Goal: Task Accomplishment & Management: Complete application form

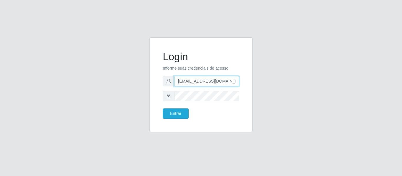
click at [193, 79] on input "[EMAIL_ADDRESS][DOMAIN_NAME]" at bounding box center [206, 81] width 65 height 10
paste input "brunosousa@carone"
type input "[EMAIL_ADDRESS][DOMAIN_NAME]"
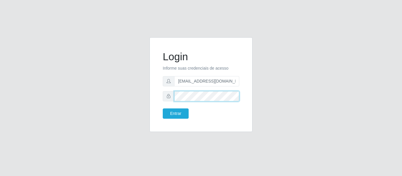
click at [147, 102] on div "Login Informe suas credenciais de acesso [EMAIL_ADDRESS][DOMAIN_NAME] Entrar" at bounding box center [201, 88] width 112 height 102
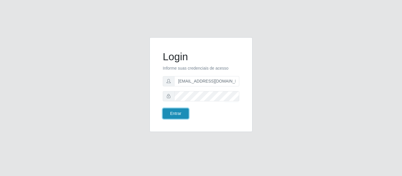
click at [181, 109] on button "Entrar" at bounding box center [176, 114] width 26 height 10
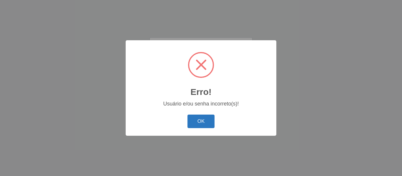
click at [209, 119] on button "OK" at bounding box center [200, 122] width 27 height 14
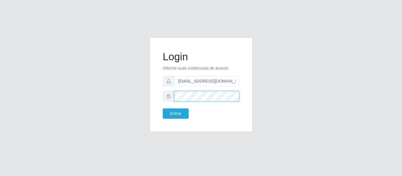
click at [161, 97] on div "Login Informe suas credenciais de acesso [EMAIL_ADDRESS][DOMAIN_NAME] Entrar" at bounding box center [201, 85] width 88 height 80
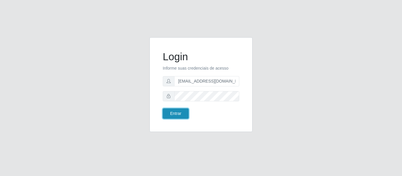
click at [174, 111] on button "Entrar" at bounding box center [176, 114] width 26 height 10
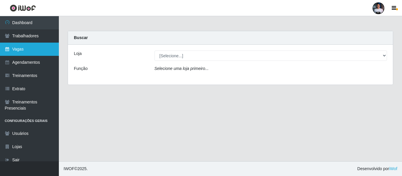
click at [31, 52] on link "Vagas" at bounding box center [29, 49] width 59 height 13
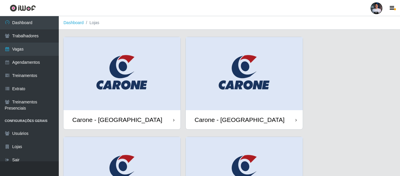
click at [131, 78] on img at bounding box center [122, 73] width 117 height 73
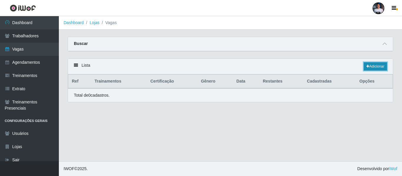
click at [372, 67] on link "Adicionar" at bounding box center [375, 66] width 23 height 8
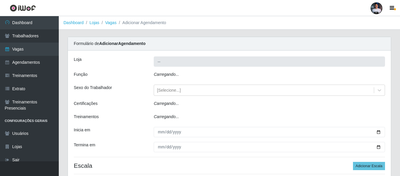
type input "Carone - [GEOGRAPHIC_DATA]"
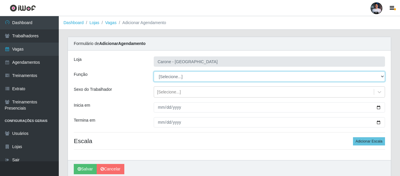
click at [191, 75] on select "[Selecione...] Embalador Embalador + Embalador ++ Repositor Repositor + Reposit…" at bounding box center [269, 76] width 231 height 10
click at [176, 77] on select "[Selecione...] Embalador Embalador + Embalador ++ Repositor Repositor + Reposit…" at bounding box center [269, 76] width 231 height 10
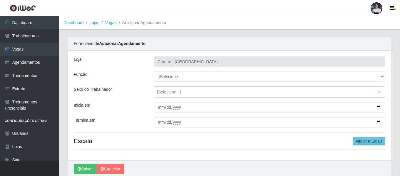
click at [159, 145] on div "[PERSON_NAME] - [GEOGRAPHIC_DATA] Função [Selecione...] Embalador Embalador + E…" at bounding box center [229, 106] width 323 height 110
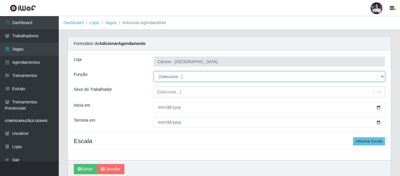
click at [202, 75] on select "[Selecione...] Embalador Embalador + Embalador ++ Repositor Repositor + Reposit…" at bounding box center [269, 76] width 231 height 10
select select "1"
click at [154, 71] on select "[Selecione...] Embalador Embalador + Embalador ++ Repositor Repositor + Reposit…" at bounding box center [269, 76] width 231 height 10
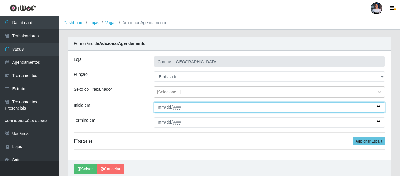
click at [381, 107] on input "Inicia em" at bounding box center [269, 107] width 231 height 10
type input "[DATE]"
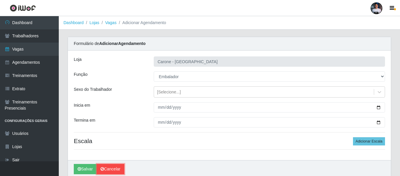
click at [111, 167] on link "Cancelar" at bounding box center [111, 169] width 28 height 10
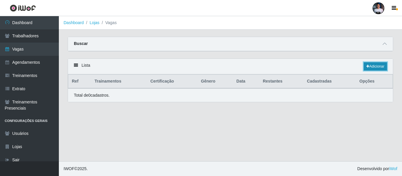
click at [371, 67] on link "Adicionar" at bounding box center [375, 66] width 23 height 8
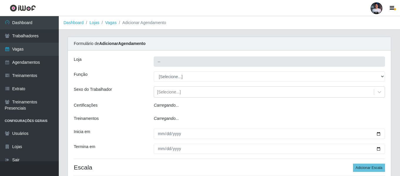
type input "Carone - [GEOGRAPHIC_DATA]"
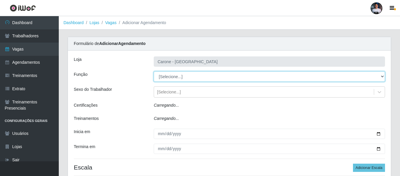
drag, startPoint x: 160, startPoint y: 78, endPoint x: 172, endPoint y: 76, distance: 12.9
click at [172, 76] on select "[Selecione...] Embalador Embalador + Embalador ++ Repositor Repositor + Reposit…" at bounding box center [269, 76] width 231 height 10
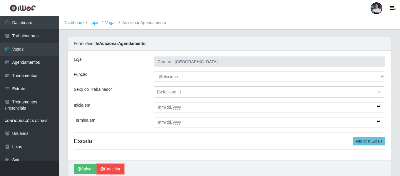
click at [114, 169] on link "Cancelar" at bounding box center [111, 169] width 28 height 10
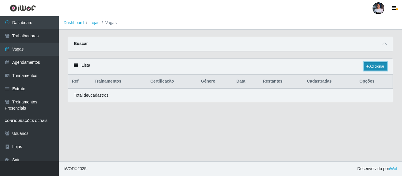
click at [380, 71] on link "Adicionar" at bounding box center [375, 66] width 23 height 8
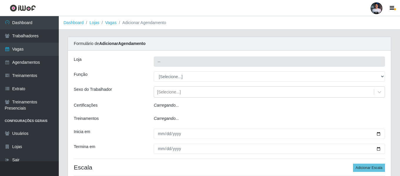
type input "Carone - [GEOGRAPHIC_DATA]"
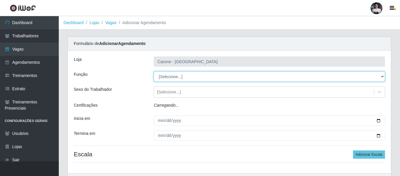
click at [196, 74] on select "[Selecione...] Embalador Embalador + Embalador ++ Repositor Repositor + Reposit…" at bounding box center [269, 76] width 231 height 10
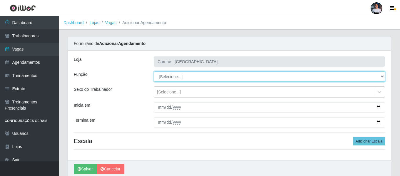
click at [177, 79] on select "[Selecione...] Embalador Embalador + Embalador ++ Repositor Repositor + Reposit…" at bounding box center [269, 76] width 231 height 10
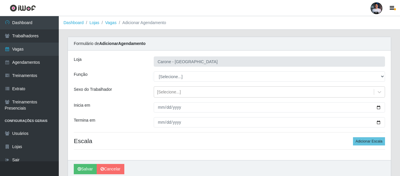
click at [199, 166] on div "[PERSON_NAME]" at bounding box center [229, 169] width 323 height 18
click at [119, 171] on link "Cancelar" at bounding box center [111, 169] width 28 height 10
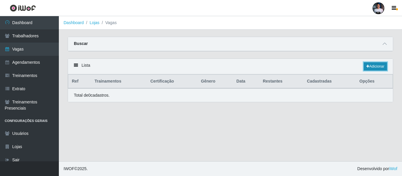
click at [366, 70] on link "Adicionar" at bounding box center [375, 66] width 23 height 8
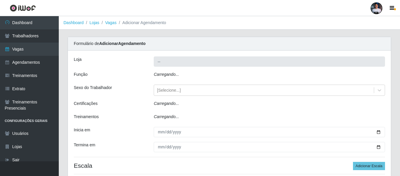
type input "Carone - [GEOGRAPHIC_DATA]"
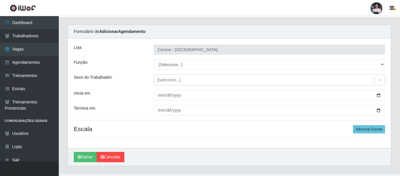
scroll to position [24, 0]
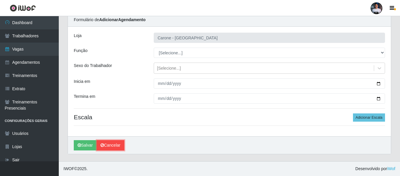
click at [106, 148] on link "Cancelar" at bounding box center [111, 145] width 28 height 10
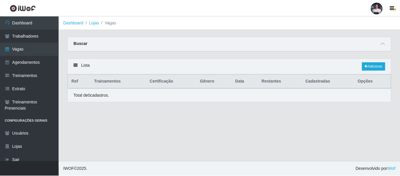
scroll to position [24, 0]
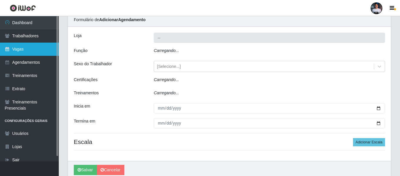
type input "Carone - [GEOGRAPHIC_DATA]"
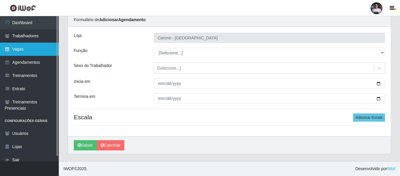
click at [34, 50] on link "Vagas" at bounding box center [29, 49] width 59 height 13
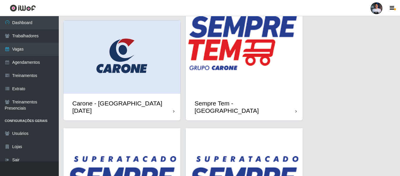
scroll to position [446, 0]
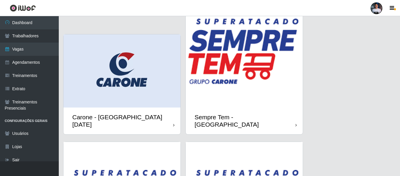
click at [260, 63] on img at bounding box center [244, 49] width 117 height 117
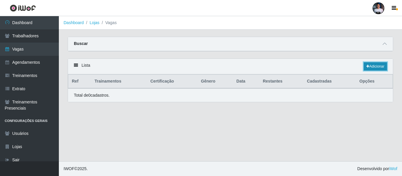
click at [371, 67] on link "Adicionar" at bounding box center [375, 66] width 23 height 8
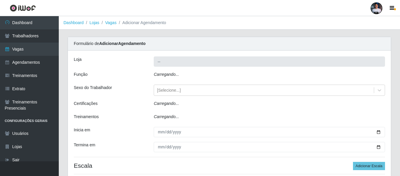
type input "Sempre Tem - [GEOGRAPHIC_DATA]"
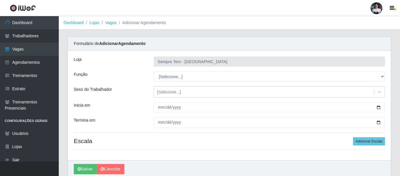
click at [185, 78] on select "[Selecione...]" at bounding box center [269, 76] width 231 height 10
click at [185, 79] on select "[Selecione...]" at bounding box center [269, 76] width 231 height 10
click at [116, 169] on link "Cancelar" at bounding box center [111, 169] width 28 height 10
type input "Sempre Tem - [GEOGRAPHIC_DATA]"
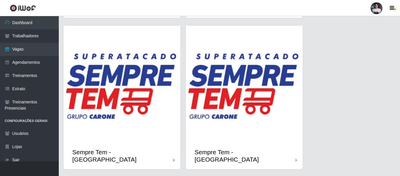
scroll to position [858, 0]
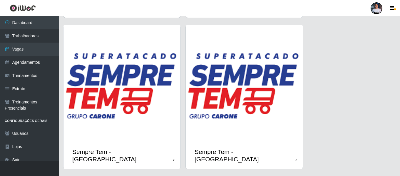
click at [262, 98] on img at bounding box center [244, 83] width 117 height 117
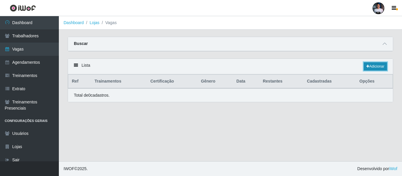
click at [368, 65] on link "Adicionar" at bounding box center [375, 66] width 23 height 8
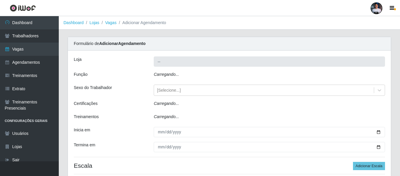
type input "Sempre Tem - [GEOGRAPHIC_DATA]"
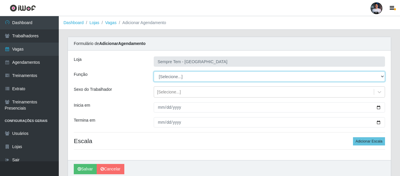
drag, startPoint x: 197, startPoint y: 71, endPoint x: 191, endPoint y: 77, distance: 9.2
click at [191, 77] on select "[Selecione...]" at bounding box center [269, 76] width 231 height 10
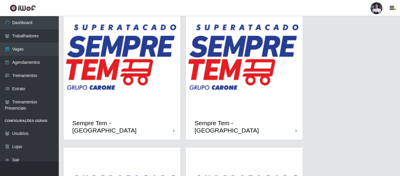
scroll to position [594, 0]
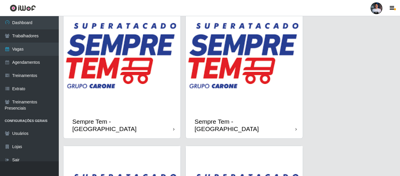
click at [133, 67] on img at bounding box center [122, 53] width 117 height 117
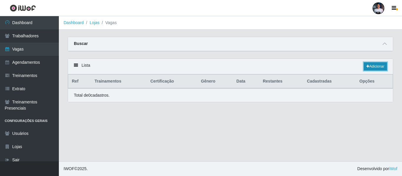
click at [376, 64] on link "Adicionar" at bounding box center [375, 66] width 23 height 8
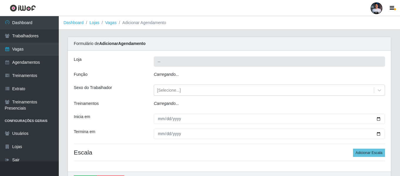
type input "Sempre Tem - [GEOGRAPHIC_DATA]"
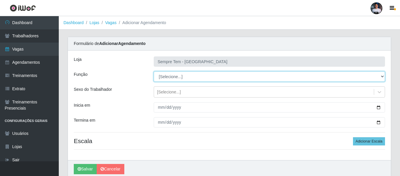
click at [193, 76] on select "[Selecione...]" at bounding box center [269, 76] width 231 height 10
click at [154, 71] on select "[Selecione...]" at bounding box center [269, 76] width 231 height 10
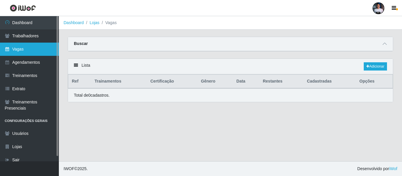
click at [37, 50] on link "Vagas" at bounding box center [29, 49] width 59 height 13
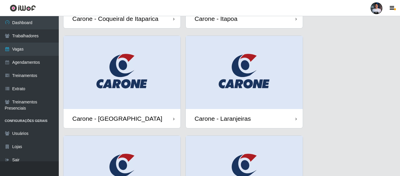
scroll to position [147, 0]
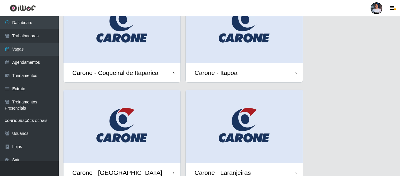
click at [121, 122] on img at bounding box center [122, 126] width 117 height 73
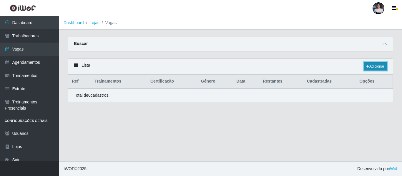
click at [371, 66] on link "Adicionar" at bounding box center [375, 66] width 23 height 8
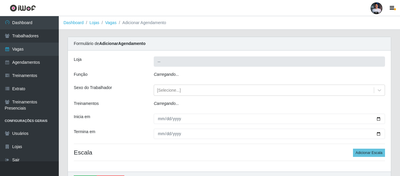
type input "Carone - [GEOGRAPHIC_DATA]"
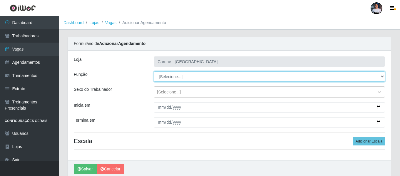
click at [207, 75] on select "[Selecione...] Embalador Embalador + Embalador ++ Repositor Repositor + Reposit…" at bounding box center [269, 76] width 231 height 10
click at [183, 80] on select "[Selecione...] Embalador Embalador + Embalador ++ Repositor Repositor + Reposit…" at bounding box center [269, 76] width 231 height 10
click at [154, 71] on select "[Selecione...] Embalador Embalador + Embalador ++ Repositor Repositor + Reposit…" at bounding box center [269, 76] width 231 height 10
click at [200, 74] on select "[Selecione...] Embalador Embalador + Embalador ++ Repositor Repositor + Reposit…" at bounding box center [269, 76] width 231 height 10
select select "24"
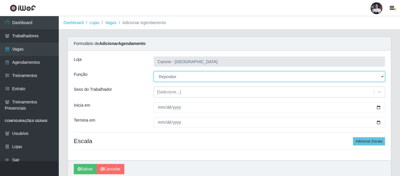
click at [154, 71] on select "[Selecione...] Embalador Embalador + Embalador ++ Repositor Repositor + Reposit…" at bounding box center [269, 76] width 231 height 10
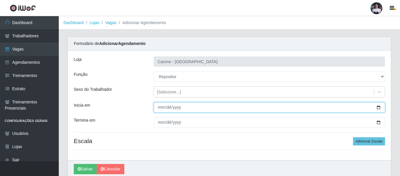
click at [376, 106] on input "Inicia em" at bounding box center [269, 107] width 231 height 10
click at [380, 108] on input "Inicia em" at bounding box center [269, 107] width 231 height 10
type input "[DATE]"
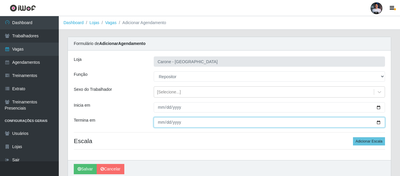
click at [380, 121] on input "Termina em" at bounding box center [269, 122] width 231 height 10
type input "[DATE]"
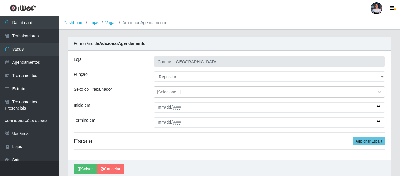
click at [185, 164] on div "[PERSON_NAME]" at bounding box center [229, 169] width 323 height 18
click at [377, 138] on button "Adicionar Escala" at bounding box center [369, 141] width 32 height 8
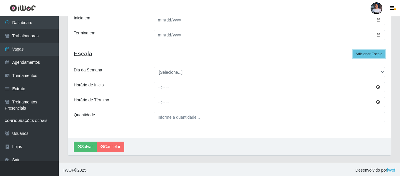
scroll to position [89, 0]
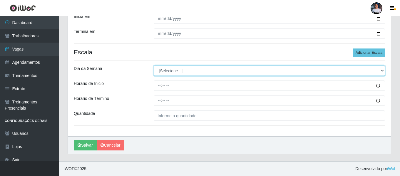
click at [210, 74] on select "[Selecione...] Segunda Terça Quarta Quinta Sexta Sábado Domingo" at bounding box center [269, 71] width 231 height 10
select select "1"
click at [154, 66] on select "[Selecione...] Segunda Terça Quarta Quinta Sexta Sábado Domingo" at bounding box center [269, 71] width 231 height 10
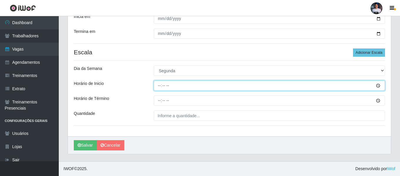
click at [159, 86] on input "Horário de Inicio" at bounding box center [269, 86] width 231 height 10
type input "16:00"
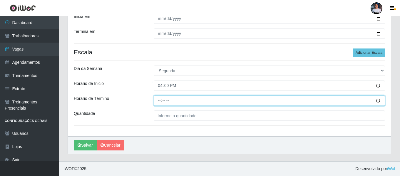
click at [156, 105] on input "Horário de Término" at bounding box center [269, 101] width 231 height 10
type input "22:00"
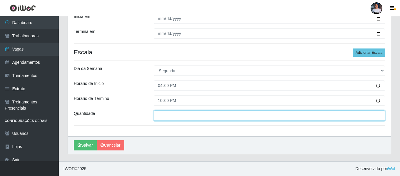
click at [179, 119] on input "___" at bounding box center [269, 116] width 231 height 10
type input "11_"
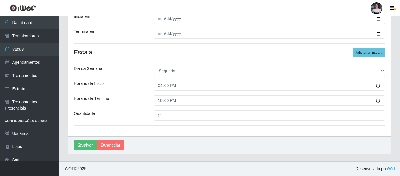
click at [179, 131] on div "[PERSON_NAME] - [GEOGRAPHIC_DATA] Função [Selecione...] Embalador Embalador + E…" at bounding box center [229, 49] width 323 height 175
click at [363, 54] on button "Adicionar Escala" at bounding box center [369, 53] width 32 height 8
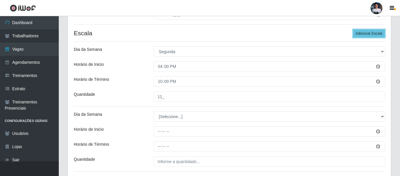
scroll to position [118, 0]
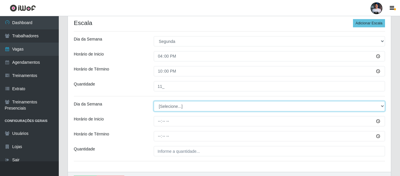
drag, startPoint x: 174, startPoint y: 106, endPoint x: 174, endPoint y: 111, distance: 4.4
click at [174, 107] on select "[Selecione...] Segunda Terça Quarta Quinta Sexta Sábado Domingo" at bounding box center [269, 106] width 231 height 10
select select "2"
click at [154, 101] on select "[Selecione...] Segunda Terça Quarta Quinta Sexta Sábado Domingo" at bounding box center [269, 106] width 231 height 10
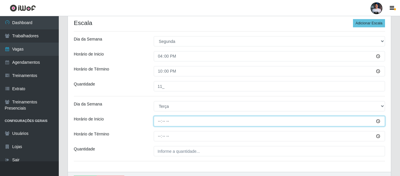
click at [157, 121] on input "Horário de Inicio" at bounding box center [269, 121] width 231 height 10
type input "16:00"
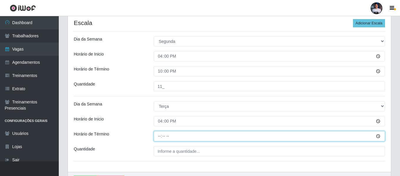
click at [161, 134] on input "Horário de Término" at bounding box center [269, 136] width 231 height 10
type input "22:00"
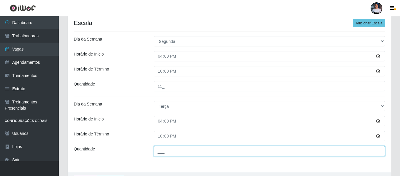
click at [161, 149] on input "___" at bounding box center [269, 151] width 231 height 10
type input "11_"
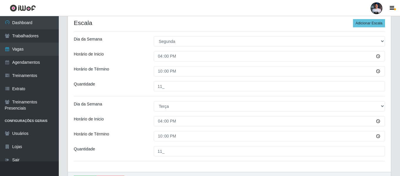
click at [259, 166] on div "[PERSON_NAME] - [GEOGRAPHIC_DATA] Função [Selecione...] Embalador Embalador + E…" at bounding box center [229, 52] width 323 height 240
drag, startPoint x: 359, startPoint y: 26, endPoint x: 345, endPoint y: 32, distance: 14.5
click at [357, 26] on button "Adicionar Escala" at bounding box center [369, 23] width 32 height 8
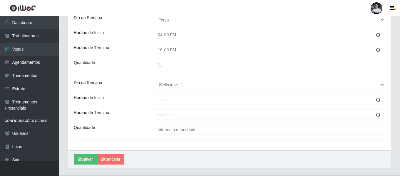
scroll to position [206, 0]
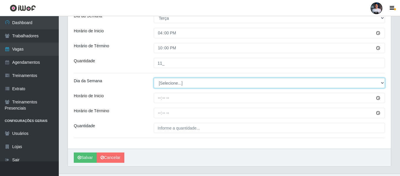
click at [176, 81] on select "[Selecione...] Segunda Terça Quarta Quinta Sexta Sábado Domingo" at bounding box center [269, 83] width 231 height 10
select select "3"
click at [154, 78] on select "[Selecione...] Segunda Terça Quarta Quinta Sexta Sábado Domingo" at bounding box center [269, 83] width 231 height 10
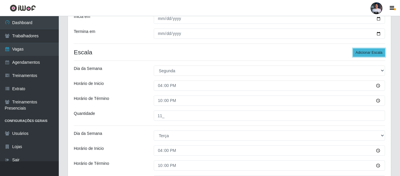
click at [374, 54] on button "Adicionar Escala" at bounding box center [369, 53] width 32 height 8
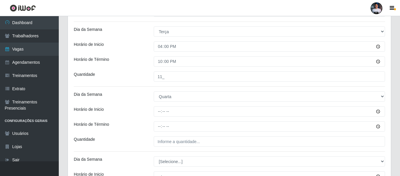
scroll to position [295, 0]
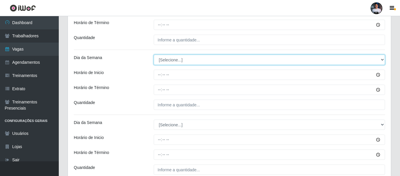
click at [182, 59] on select "[Selecione...] Segunda Terça Quarta Quinta Sexta Sábado Domingo" at bounding box center [269, 60] width 231 height 10
select select "4"
click at [154, 55] on select "[Selecione...] Segunda Terça Quarta Quinta Sexta Sábado Domingo" at bounding box center [269, 60] width 231 height 10
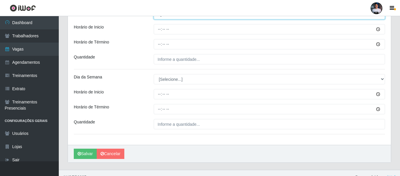
scroll to position [349, 0]
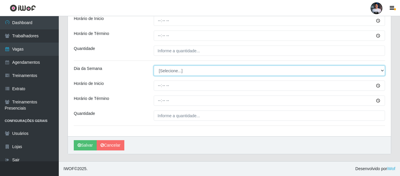
click at [182, 69] on select "[Selecione...] Segunda Terça Quarta Quinta Sexta Sábado Domingo" at bounding box center [269, 71] width 231 height 10
select select "5"
click at [154, 66] on select "[Selecione...] Segunda Terça Quarta Quinta Sexta Sábado Domingo" at bounding box center [269, 71] width 231 height 10
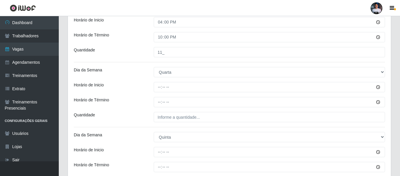
scroll to position [231, 0]
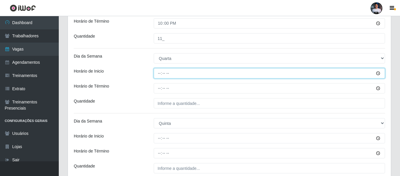
click at [156, 71] on input "Horário de Inicio" at bounding box center [269, 73] width 231 height 10
type input "16:00"
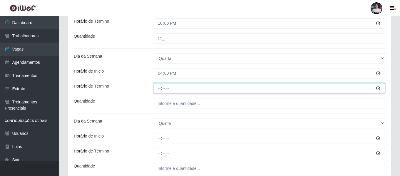
click at [158, 88] on input "Horário de Término" at bounding box center [269, 88] width 231 height 10
type input "22:00"
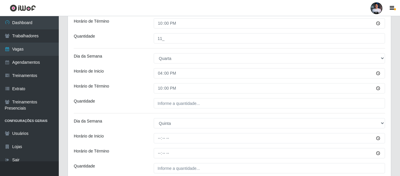
click at [166, 108] on div "[PERSON_NAME] - [GEOGRAPHIC_DATA] Função [Selecione...] Embalador Embalador + E…" at bounding box center [229, 36] width 323 height 435
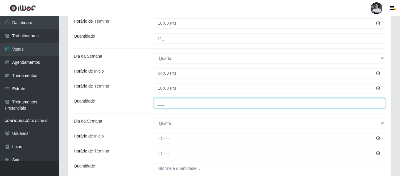
click at [167, 106] on input "___" at bounding box center [269, 103] width 231 height 10
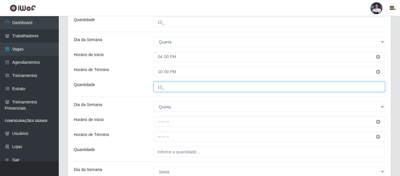
scroll to position [261, 0]
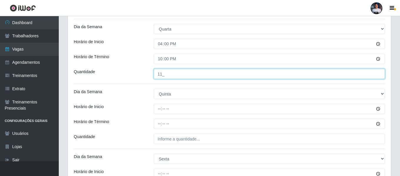
type input "11_"
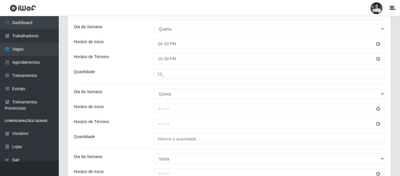
click at [154, 109] on div at bounding box center [269, 109] width 240 height 10
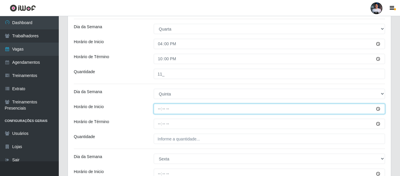
click at [157, 112] on input "Horário de Inicio" at bounding box center [269, 109] width 231 height 10
type input "16:00"
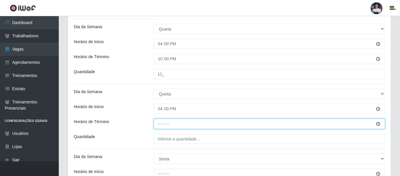
click at [157, 128] on input "Horário de Término" at bounding box center [269, 124] width 231 height 10
type input "22:00"
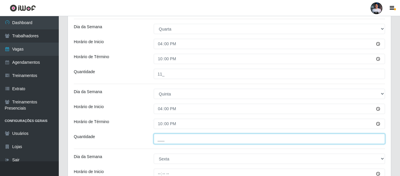
click at [164, 139] on input "___" at bounding box center [269, 139] width 231 height 10
type input "11_"
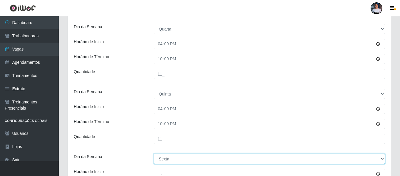
click at [182, 159] on select "[Selecione...] Segunda Terça Quarta Quinta Sexta Sábado Domingo" at bounding box center [269, 159] width 231 height 10
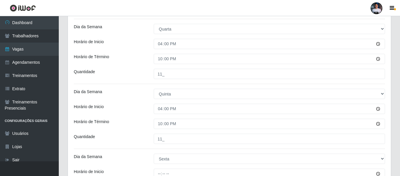
click at [139, 152] on div "[PERSON_NAME] - [GEOGRAPHIC_DATA] Função [Selecione...] Embalador Embalador + E…" at bounding box center [229, 7] width 323 height 435
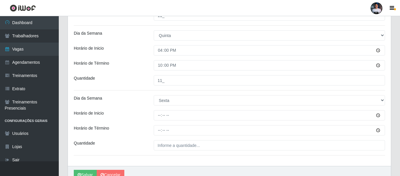
scroll to position [319, 0]
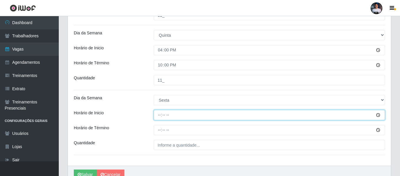
click at [161, 112] on input "Horário de Inicio" at bounding box center [269, 115] width 231 height 10
type input "16:00"
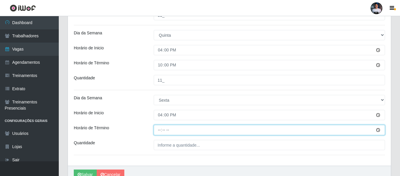
click at [161, 131] on input "Horário de Término" at bounding box center [269, 130] width 231 height 10
type input "22:00"
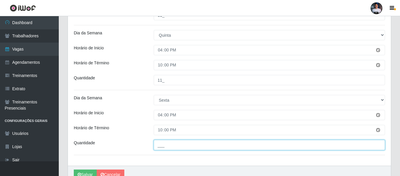
click at [162, 148] on input "___" at bounding box center [269, 145] width 231 height 10
type input "11_"
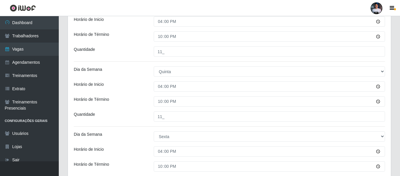
scroll to position [349, 0]
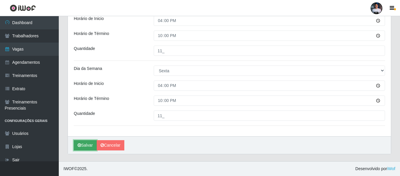
click at [81, 150] on button "Salvar" at bounding box center [85, 145] width 23 height 10
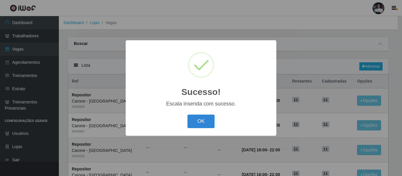
click at [199, 123] on button "OK" at bounding box center [200, 122] width 27 height 14
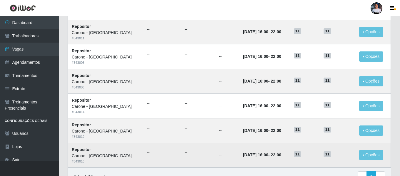
scroll to position [199, 0]
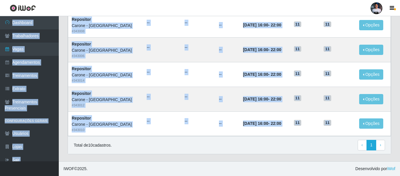
drag, startPoint x: 337, startPoint y: 127, endPoint x: 200, endPoint y: 7, distance: 181.3
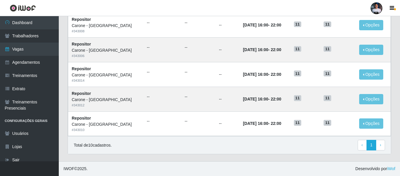
click at [244, 146] on div "Total de 10 cadastros. ‹ Previous 1 › Next" at bounding box center [229, 145] width 311 height 11
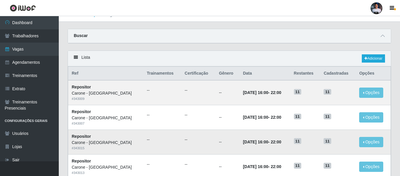
scroll to position [0, 0]
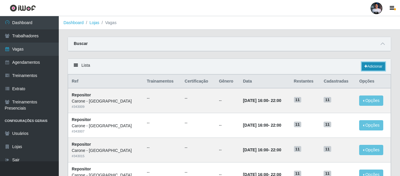
click at [365, 69] on link "Adicionar" at bounding box center [373, 66] width 23 height 8
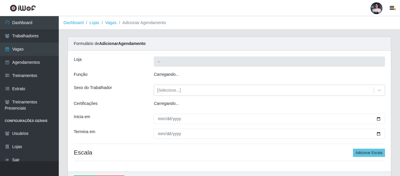
type input "Carone - [GEOGRAPHIC_DATA]"
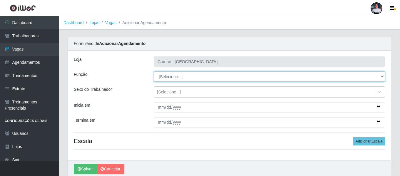
click at [177, 76] on select "[Selecione...] Embalador Embalador + Embalador ++ Repositor Repositor + Reposit…" at bounding box center [269, 76] width 231 height 10
select select "1"
click at [154, 71] on select "[Selecione...] Embalador Embalador + Embalador ++ Repositor Repositor + Reposit…" at bounding box center [269, 76] width 231 height 10
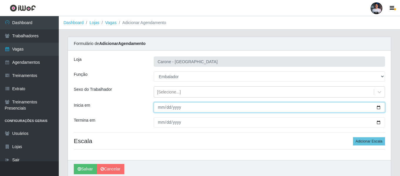
click at [377, 107] on input "Inicia em" at bounding box center [269, 107] width 231 height 10
type input "[DATE]"
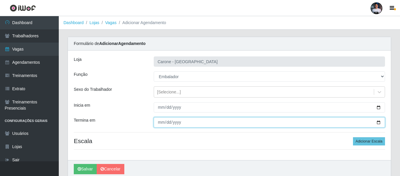
click at [377, 123] on input "Termina em" at bounding box center [269, 122] width 231 height 10
type input "[DATE]"
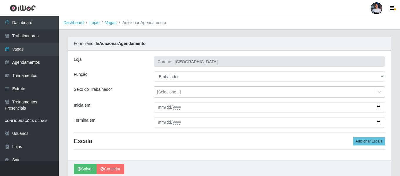
click at [186, 145] on h4 "Escala Adicionar Escala" at bounding box center [229, 140] width 311 height 7
click at [375, 139] on button "Adicionar Escala" at bounding box center [369, 141] width 32 height 8
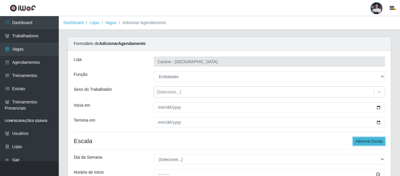
click at [372, 139] on button "Adicionar Escala" at bounding box center [369, 141] width 32 height 8
click at [370, 139] on button "Adicionar Escala" at bounding box center [369, 141] width 32 height 8
click at [370, 140] on button "Adicionar Escala" at bounding box center [369, 141] width 32 height 8
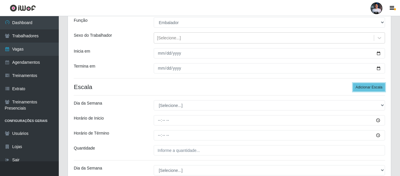
scroll to position [118, 0]
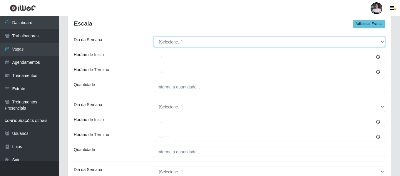
click at [182, 38] on select "[Selecione...] Segunda Terça Quarta Quinta Sexta Sábado Domingo" at bounding box center [269, 42] width 231 height 10
select select "1"
click at [154, 37] on select "[Selecione...] Segunda Terça Quarta Quinta Sexta Sábado Domingo" at bounding box center [269, 42] width 231 height 10
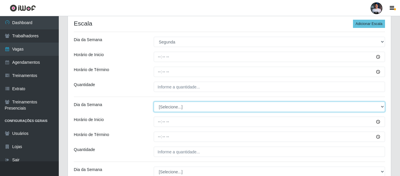
drag, startPoint x: 182, startPoint y: 104, endPoint x: 180, endPoint y: 110, distance: 6.6
click at [181, 104] on select "[Selecione...] Segunda Terça Quarta Quinta Sexta Sábado Domingo" at bounding box center [269, 107] width 231 height 10
select select "2"
click at [154, 102] on select "[Selecione...] Segunda Terça Quarta Quinta Sexta Sábado Domingo" at bounding box center [269, 107] width 231 height 10
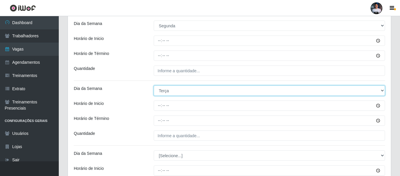
scroll to position [147, 0]
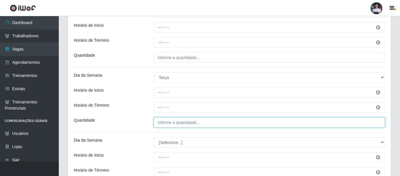
type input "___"
click at [169, 124] on input "___" at bounding box center [269, 122] width 231 height 10
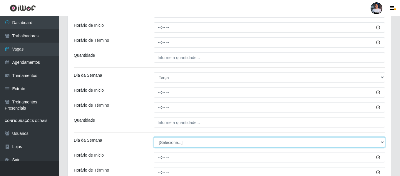
click at [169, 143] on select "[Selecione...] Segunda Terça Quarta Quinta Sexta Sábado Domingo" at bounding box center [269, 142] width 231 height 10
select select "3"
click at [154, 137] on select "[Selecione...] Segunda Terça Quarta Quinta Sexta Sábado Domingo" at bounding box center [269, 142] width 231 height 10
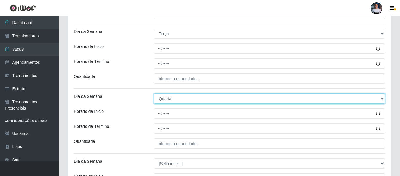
scroll to position [235, 0]
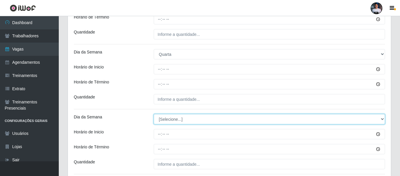
click at [171, 118] on select "[Selecione...] Segunda Terça Quarta Quinta Sexta Sábado Domingo" at bounding box center [269, 119] width 231 height 10
select select "4"
click at [154, 114] on select "[Selecione...] Segunda Terça Quarta Quinta Sexta Sábado Domingo" at bounding box center [269, 119] width 231 height 10
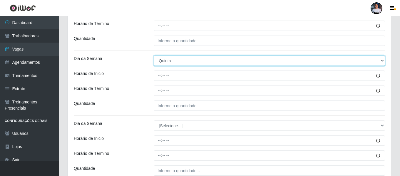
scroll to position [294, 0]
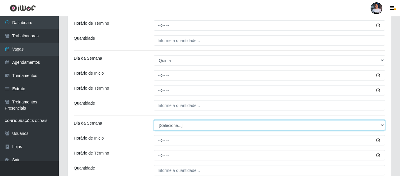
click at [169, 129] on select "[Selecione...] Segunda Terça Quarta Quinta Sexta Sábado Domingo" at bounding box center [269, 125] width 231 height 10
select select "5"
click at [154, 120] on select "[Selecione...] Segunda Terça Quarta Quinta Sexta Sábado Domingo" at bounding box center [269, 125] width 231 height 10
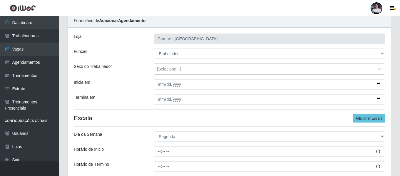
scroll to position [59, 0]
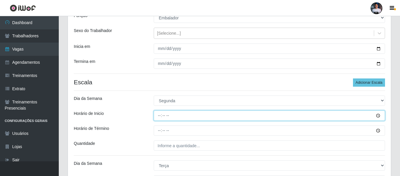
click at [160, 117] on input "Horário de Inicio" at bounding box center [269, 116] width 231 height 10
type input "15:00"
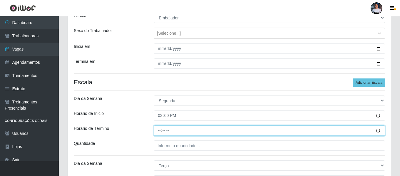
click at [160, 130] on input "Horário de Término" at bounding box center [269, 131] width 231 height 10
type input "21:00"
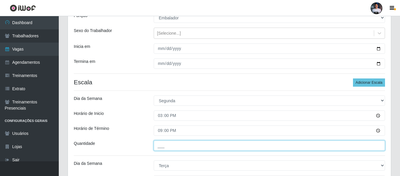
click at [166, 144] on input "___" at bounding box center [269, 146] width 231 height 10
type input "14_"
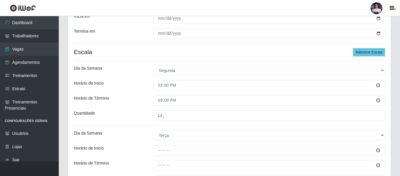
scroll to position [118, 0]
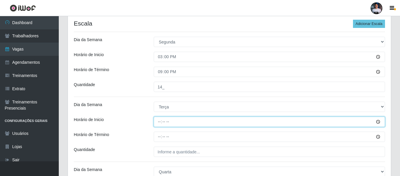
click at [160, 121] on input "Horário de Inicio" at bounding box center [269, 122] width 231 height 10
type input "15:00"
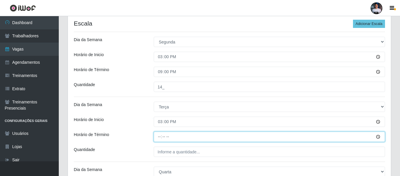
click at [160, 136] on input "Horário de Término" at bounding box center [269, 137] width 231 height 10
type input "21:00"
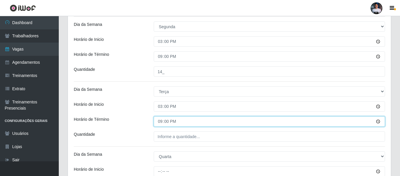
scroll to position [147, 0]
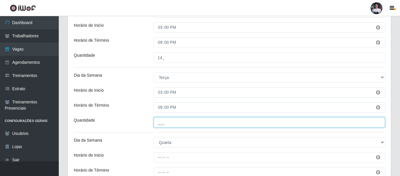
click at [162, 124] on input "___" at bounding box center [269, 122] width 231 height 10
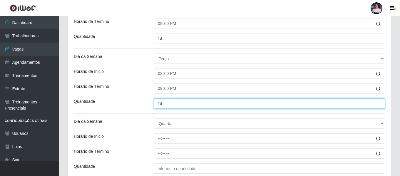
scroll to position [176, 0]
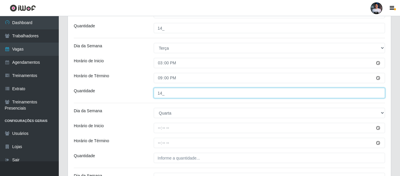
type input "14_"
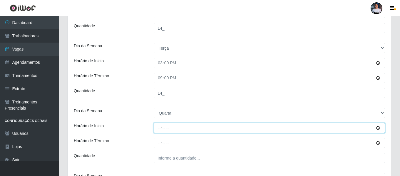
click at [161, 129] on input "Horário de Inicio" at bounding box center [269, 128] width 231 height 10
type input "15:00"
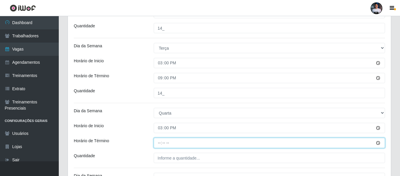
click at [157, 144] on input "Horário de Término" at bounding box center [269, 143] width 231 height 10
type input "21:00"
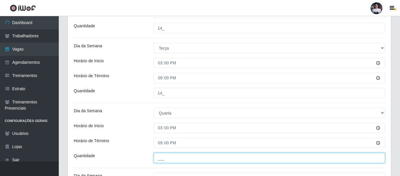
click at [166, 156] on input "___" at bounding box center [269, 158] width 231 height 10
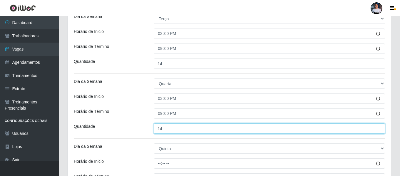
scroll to position [235, 0]
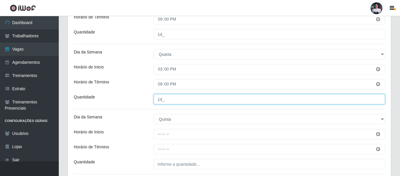
type input "14_"
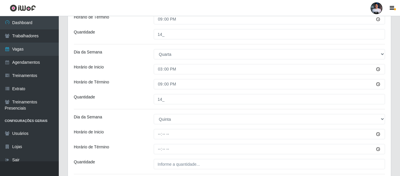
click at [169, 125] on div "[PERSON_NAME] - [GEOGRAPHIC_DATA] Função [Selecione...] Embalador Embalador + E…" at bounding box center [229, 32] width 323 height 435
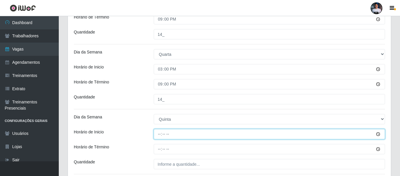
click at [160, 132] on input "Horário de Inicio" at bounding box center [269, 134] width 231 height 10
type input "15:00"
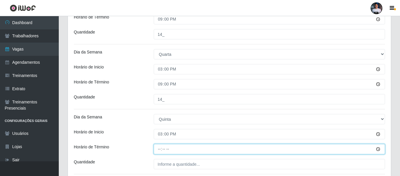
click at [159, 151] on input "Horário de Término" at bounding box center [269, 149] width 231 height 10
type input "21:00"
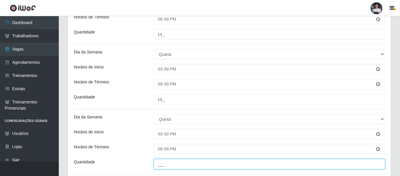
drag, startPoint x: 164, startPoint y: 160, endPoint x: 163, endPoint y: 163, distance: 3.2
click at [164, 161] on input "___" at bounding box center [269, 164] width 231 height 10
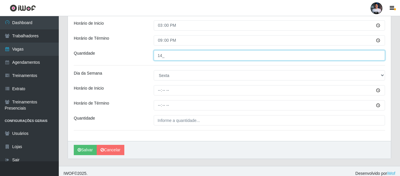
scroll to position [349, 0]
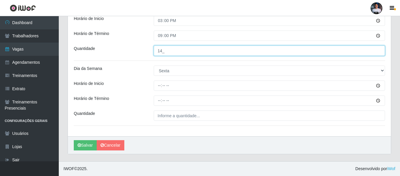
type input "14_"
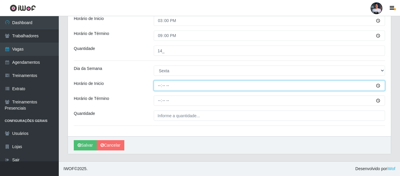
click at [159, 83] on input "Horário de Inicio" at bounding box center [269, 86] width 231 height 10
type input "15:00"
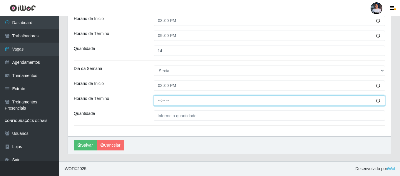
click at [159, 101] on input "Horário de Término" at bounding box center [269, 101] width 231 height 10
type input "21:00"
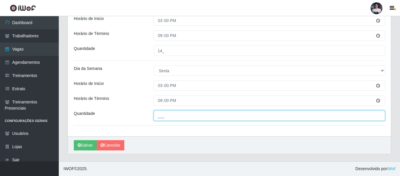
click at [164, 117] on input "___" at bounding box center [269, 116] width 231 height 10
type input "14_"
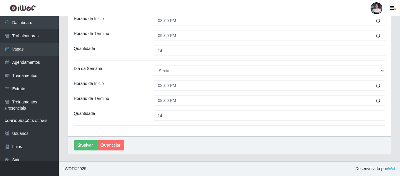
click at [85, 144] on button "Salvar" at bounding box center [85, 145] width 23 height 10
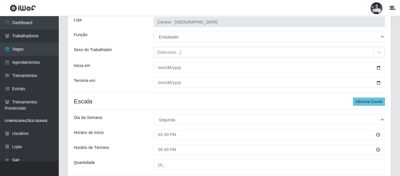
scroll to position [0, 0]
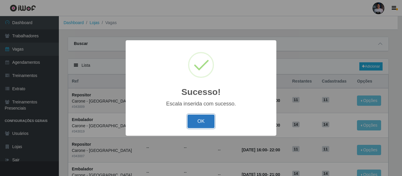
click at [210, 121] on button "OK" at bounding box center [200, 122] width 27 height 14
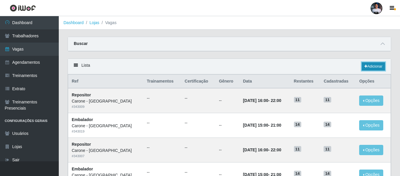
click at [373, 65] on link "Adicionar" at bounding box center [373, 66] width 23 height 8
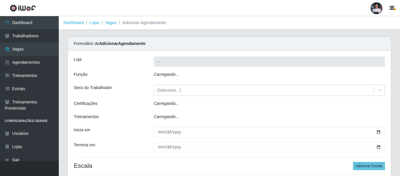
type input "Carone - [GEOGRAPHIC_DATA]"
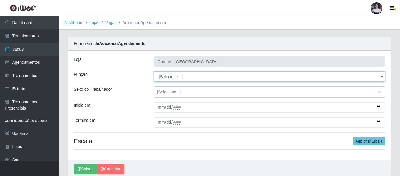
click at [184, 74] on select "[Selecione...] Embalador Embalador + Embalador ++ Repositor Repositor + Reposit…" at bounding box center [269, 76] width 231 height 10
select select "70"
click at [154, 71] on select "[Selecione...] Embalador Embalador + Embalador ++ Repositor Repositor + Reposit…" at bounding box center [269, 76] width 231 height 10
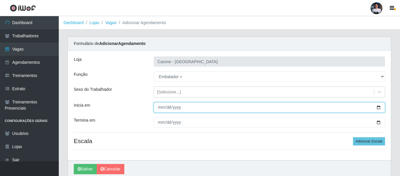
click at [378, 106] on input "Inicia em" at bounding box center [269, 107] width 231 height 10
type input "[DATE]"
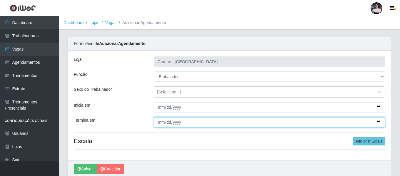
click at [380, 121] on input "Termina em" at bounding box center [269, 122] width 231 height 10
type input "[DATE]"
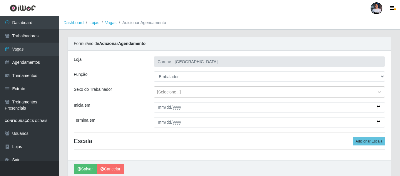
click at [197, 167] on div "[PERSON_NAME]" at bounding box center [229, 169] width 323 height 18
drag, startPoint x: 362, startPoint y: 139, endPoint x: 268, endPoint y: 134, distance: 94.0
click at [362, 140] on button "Adicionar Escala" at bounding box center [369, 141] width 32 height 8
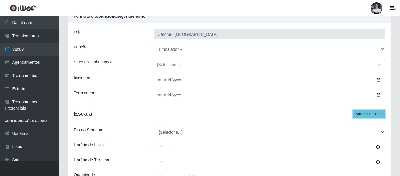
scroll to position [59, 0]
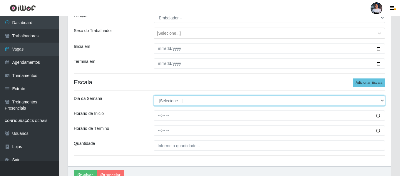
click at [177, 103] on select "[Selecione...] Segunda Terça Quarta Quinta Sexta Sábado Domingo" at bounding box center [269, 101] width 231 height 10
select select "6"
click at [154, 96] on select "[Selecione...] Segunda Terça Quarta Quinta Sexta Sábado Domingo" at bounding box center [269, 101] width 231 height 10
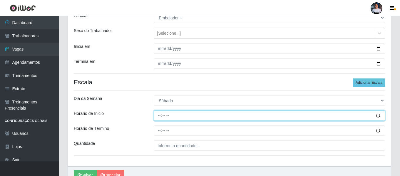
click at [161, 118] on input "Horário de Inicio" at bounding box center [269, 116] width 231 height 10
click at [160, 119] on input "Horário de Inicio" at bounding box center [269, 116] width 231 height 10
click at [160, 117] on input "Horário de Inicio" at bounding box center [269, 116] width 231 height 10
click at [159, 119] on input "Horário de Inicio" at bounding box center [269, 116] width 231 height 10
click at [159, 117] on input "Horário de Inicio" at bounding box center [269, 116] width 231 height 10
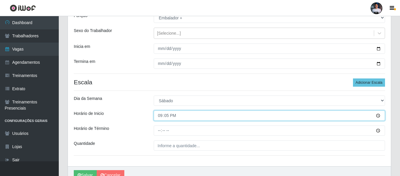
click at [160, 116] on input "21:05" at bounding box center [269, 116] width 231 height 10
type input "15:00"
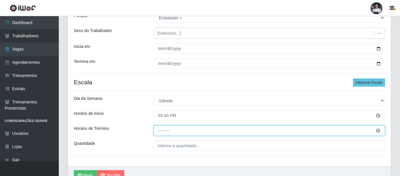
click at [159, 129] on input "Horário de Término" at bounding box center [269, 131] width 231 height 10
type input "21:00"
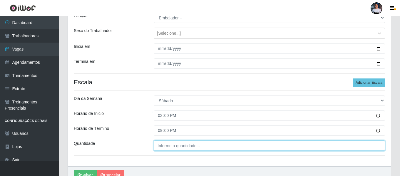
type input "___"
click at [184, 151] on input "___" at bounding box center [269, 146] width 231 height 10
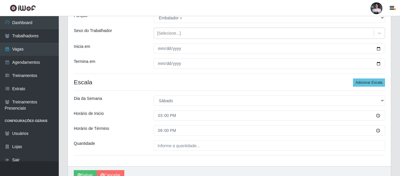
click at [184, 161] on div "[PERSON_NAME] - [GEOGRAPHIC_DATA] Função [Selecione...] Embalador Embalador + E…" at bounding box center [229, 79] width 323 height 175
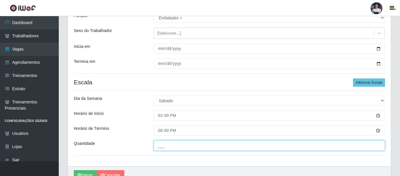
click at [171, 145] on input "___" at bounding box center [269, 146] width 231 height 10
type input "14_"
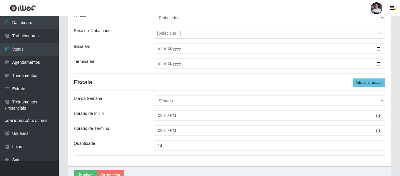
click at [179, 162] on div "[PERSON_NAME] - [GEOGRAPHIC_DATA] Função [Selecione...] Embalador Embalador + E…" at bounding box center [229, 79] width 323 height 175
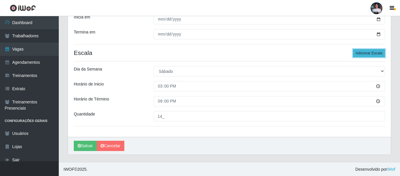
click at [371, 53] on button "Adicionar Escala" at bounding box center [369, 53] width 32 height 8
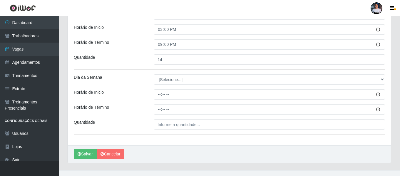
scroll to position [147, 0]
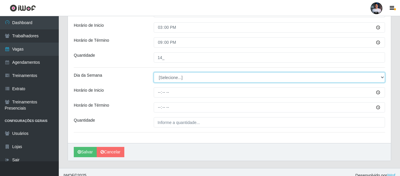
click at [172, 81] on select "[Selecione...] Segunda Terça Quarta Quinta Sexta Sábado Domingo" at bounding box center [269, 77] width 231 height 10
select select "0"
click at [154, 72] on select "[Selecione...] Segunda Terça Quarta Quinta Sexta Sábado Domingo" at bounding box center [269, 77] width 231 height 10
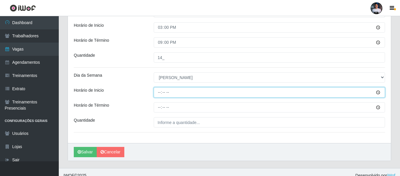
click at [160, 90] on input "Horário de Inicio" at bounding box center [269, 92] width 231 height 10
type input "12:00"
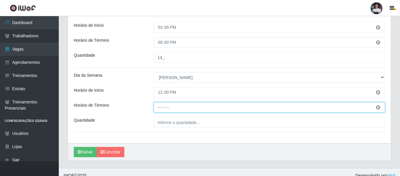
click at [160, 108] on input "Horário de Término" at bounding box center [269, 107] width 231 height 10
type input "18:00"
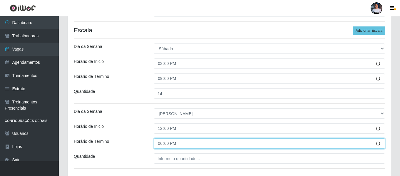
scroll to position [118, 0]
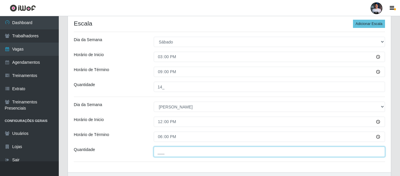
click at [165, 154] on input "___" at bounding box center [269, 152] width 231 height 10
type input "14_"
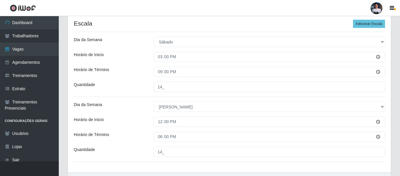
click at [176, 169] on div "[PERSON_NAME] - [GEOGRAPHIC_DATA] Função [Selecione...] Embalador Embalador + E…" at bounding box center [229, 53] width 323 height 240
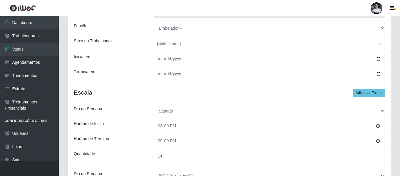
scroll to position [59, 0]
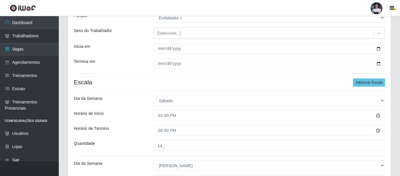
drag, startPoint x: 233, startPoint y: 118, endPoint x: 179, endPoint y: 122, distance: 54.0
click at [179, 122] on div "[PERSON_NAME] - [GEOGRAPHIC_DATA] Função [Selecione...] Embalador Embalador + E…" at bounding box center [229, 112] width 323 height 240
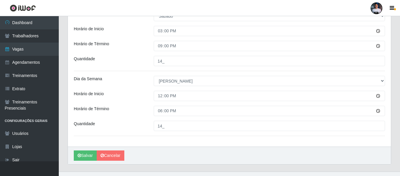
scroll to position [147, 0]
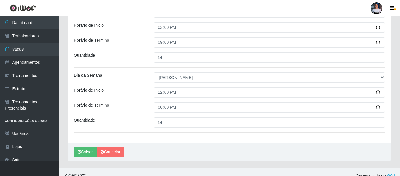
click at [191, 149] on div "[PERSON_NAME]" at bounding box center [229, 152] width 323 height 18
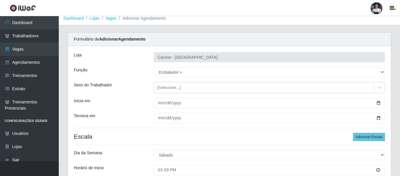
scroll to position [154, 0]
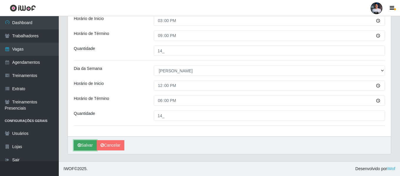
click at [84, 148] on button "Salvar" at bounding box center [85, 145] width 23 height 10
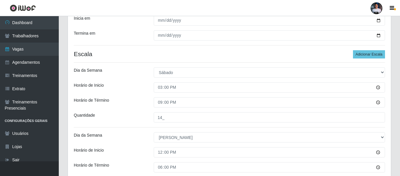
scroll to position [36, 0]
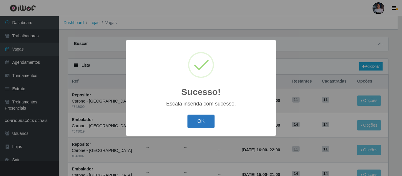
click at [206, 124] on button "OK" at bounding box center [200, 122] width 27 height 14
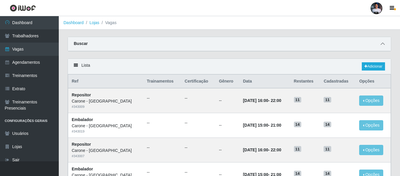
click at [384, 46] on icon at bounding box center [383, 44] width 4 height 4
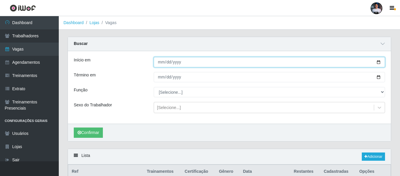
click at [377, 61] on input "Início em" at bounding box center [269, 62] width 231 height 10
type input "[DATE]"
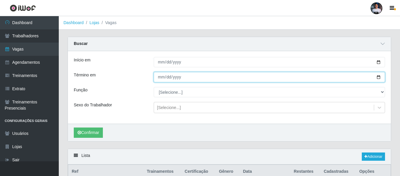
drag, startPoint x: 380, startPoint y: 77, endPoint x: 376, endPoint y: 78, distance: 4.4
click at [380, 78] on input "Término em" at bounding box center [269, 77] width 231 height 10
type input "[DATE]"
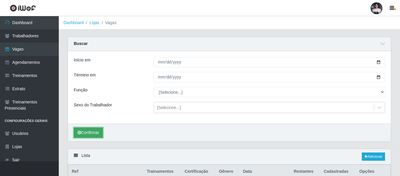
click at [97, 134] on button "Confirmar" at bounding box center [88, 133] width 29 height 10
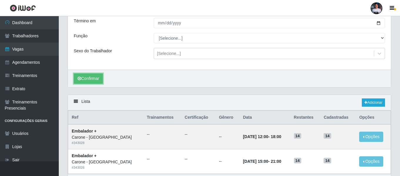
scroll to position [4, 0]
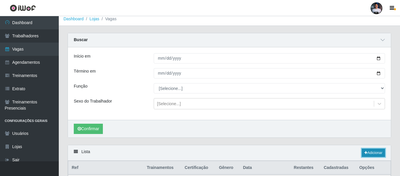
click at [375, 154] on link "Adicionar" at bounding box center [373, 153] width 23 height 8
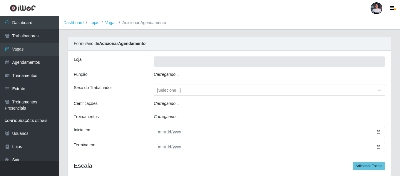
type input "Carone - [GEOGRAPHIC_DATA]"
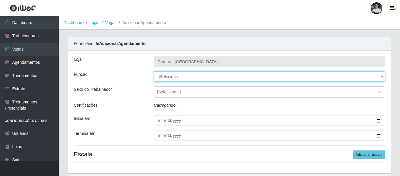
click at [192, 74] on select "[Selecione...] Embalador Embalador + Embalador ++ Repositor Repositor + Reposit…" at bounding box center [269, 76] width 231 height 10
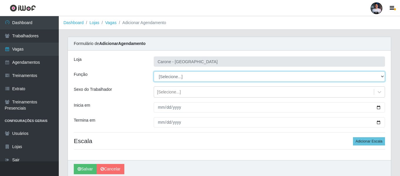
select select "82"
click at [154, 71] on select "[Selecione...] Embalador Embalador + Embalador ++ Repositor Repositor + Reposit…" at bounding box center [269, 76] width 231 height 10
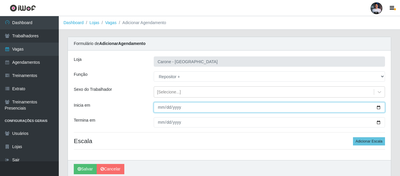
click at [379, 106] on input "Inicia em" at bounding box center [269, 107] width 231 height 10
type input "[DATE]"
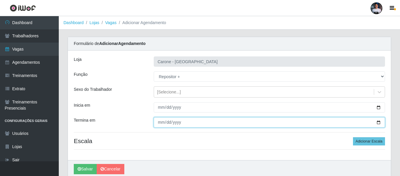
click at [378, 123] on input "Termina em" at bounding box center [269, 122] width 231 height 10
type input "[DATE]"
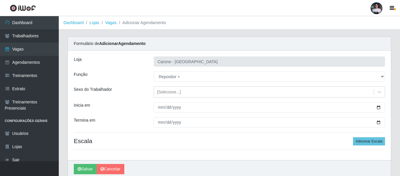
click at [214, 158] on div "[PERSON_NAME] - [GEOGRAPHIC_DATA] Função [Selecione...] Embalador Embalador + E…" at bounding box center [229, 106] width 323 height 110
drag, startPoint x: 373, startPoint y: 141, endPoint x: 266, endPoint y: 140, distance: 106.2
click at [372, 141] on button "Adicionar Escala" at bounding box center [369, 141] width 32 height 8
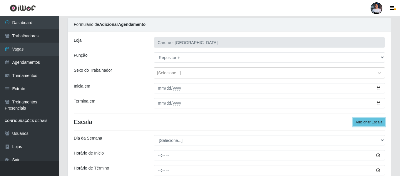
scroll to position [29, 0]
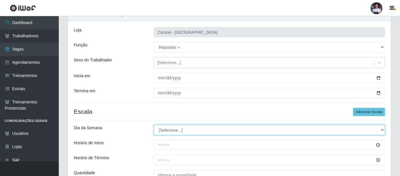
click at [183, 127] on select "[Selecione...] Segunda Terça Quarta Quinta Sexta Sábado Domingo" at bounding box center [269, 130] width 231 height 10
click at [181, 130] on select "[Selecione...] Segunda Terça Quarta Quinta Sexta Sábado Domingo" at bounding box center [269, 130] width 231 height 10
select select "6"
click at [154, 125] on select "[Selecione...] Segunda Terça Quarta Quinta Sexta Sábado Domingo" at bounding box center [269, 130] width 231 height 10
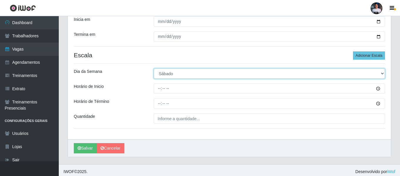
scroll to position [88, 0]
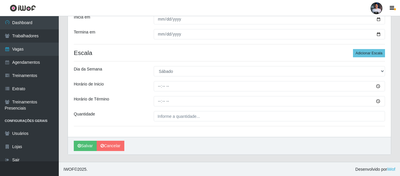
click at [170, 124] on div "[PERSON_NAME] - [GEOGRAPHIC_DATA] Função [Selecione...] Embalador Embalador + E…" at bounding box center [229, 49] width 323 height 175
drag, startPoint x: 362, startPoint y: 51, endPoint x: 362, endPoint y: 54, distance: 3.2
click at [363, 51] on button "Adicionar Escala" at bounding box center [369, 53] width 32 height 8
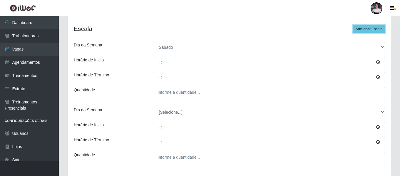
scroll to position [147, 0]
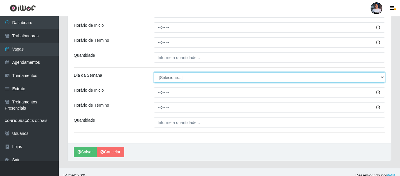
click at [177, 79] on select "[Selecione...] Segunda Terça Quarta Quinta Sexta Sábado Domingo" at bounding box center [269, 77] width 231 height 10
select select "0"
click at [154, 72] on select "[Selecione...] Segunda Terça Quarta Quinta Sexta Sábado Domingo" at bounding box center [269, 77] width 231 height 10
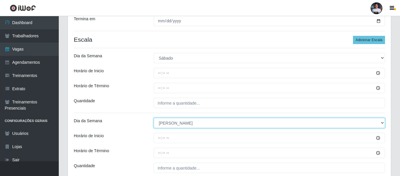
scroll to position [59, 0]
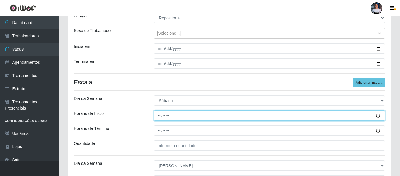
click at [159, 117] on input "Horário de Inicio" at bounding box center [269, 116] width 231 height 10
click at [158, 116] on input "Horário de Inicio" at bounding box center [269, 116] width 231 height 10
type input "16:00"
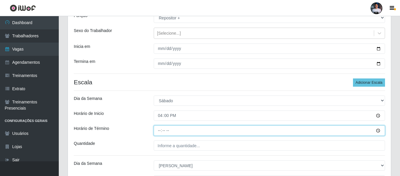
click at [161, 130] on input "Horário de Término" at bounding box center [269, 131] width 231 height 10
type input "22:00"
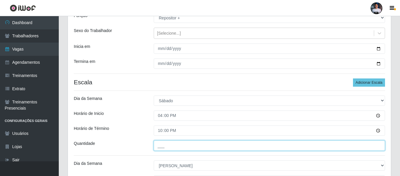
click at [178, 145] on input "___" at bounding box center [269, 146] width 231 height 10
type input "11_"
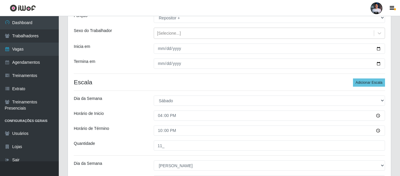
click at [179, 160] on div "[PERSON_NAME] - [GEOGRAPHIC_DATA] Função [Selecione...] Embalador Embalador + E…" at bounding box center [229, 112] width 323 height 240
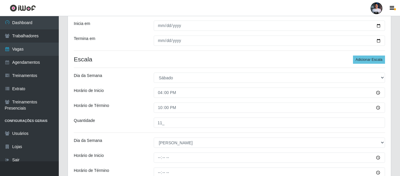
scroll to position [118, 0]
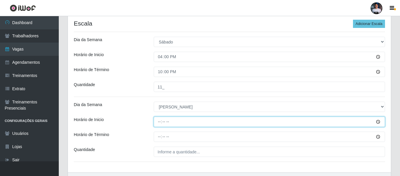
click at [159, 122] on input "Horário de Inicio" at bounding box center [269, 122] width 231 height 10
type input "12:00"
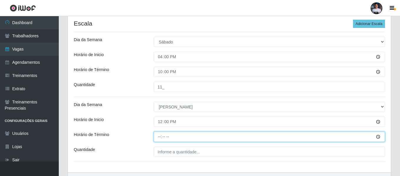
click at [160, 139] on input "Horário de Término" at bounding box center [269, 137] width 231 height 10
type input "18:00"
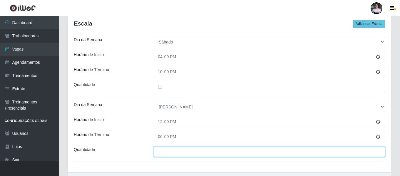
click at [167, 153] on input "___" at bounding box center [269, 152] width 231 height 10
type input "11_"
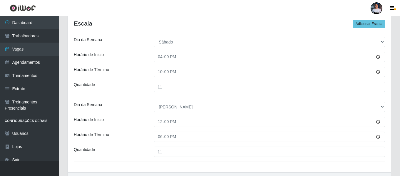
click at [170, 167] on div "[PERSON_NAME] - [GEOGRAPHIC_DATA] Função [Selecione...] Embalador Embalador + E…" at bounding box center [229, 53] width 323 height 240
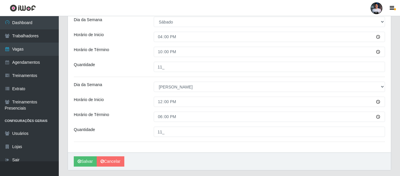
scroll to position [154, 0]
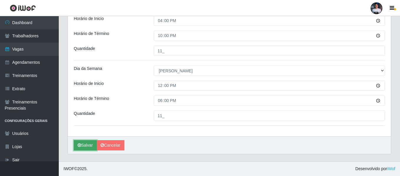
click at [90, 144] on button "Salvar" at bounding box center [85, 145] width 23 height 10
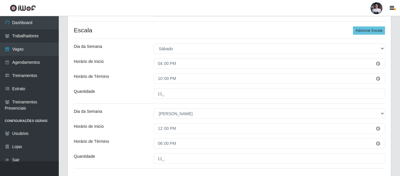
scroll to position [95, 0]
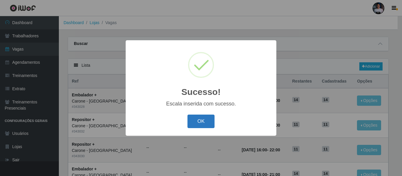
click at [191, 124] on button "OK" at bounding box center [200, 122] width 27 height 14
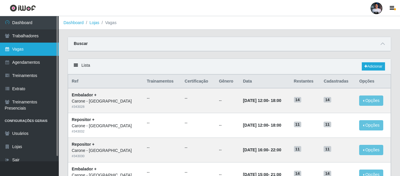
click at [45, 53] on link "Vagas" at bounding box center [29, 49] width 59 height 13
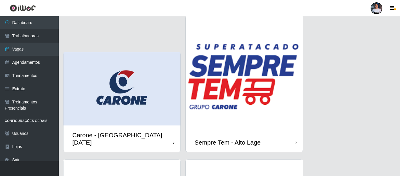
scroll to position [441, 0]
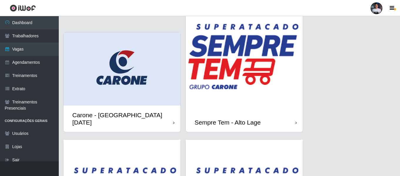
click at [151, 85] on img at bounding box center [122, 68] width 117 height 73
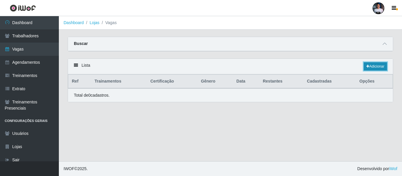
click at [368, 66] on icon at bounding box center [367, 67] width 3 height 4
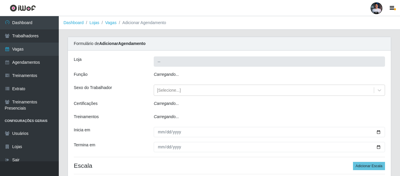
type input "Carone - [GEOGRAPHIC_DATA][DATE]"
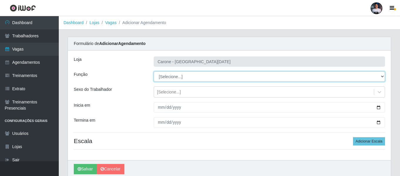
click at [233, 79] on select "[Selecione...] Embalador Embalador + Embalador ++ Repositor Repositor + Reposit…" at bounding box center [269, 76] width 231 height 10
click at [196, 73] on select "[Selecione...] Embalador Embalador + Embalador ++ Repositor Repositor + Reposit…" at bounding box center [269, 76] width 231 height 10
click at [216, 75] on select "[Selecione...] Embalador Embalador + Embalador ++ Repositor Repositor + Reposit…" at bounding box center [269, 76] width 231 height 10
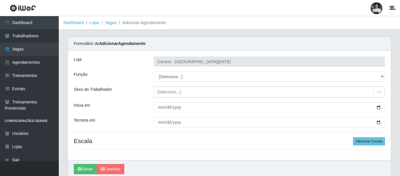
click at [178, 148] on div "[PERSON_NAME] - [GEOGRAPHIC_DATA][DATE] Função [Selecione...] Embalador Embalad…" at bounding box center [229, 106] width 323 height 110
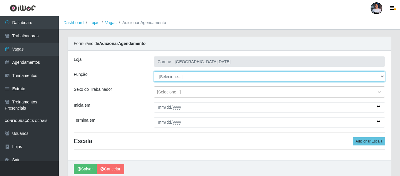
click at [181, 75] on select "[Selecione...] Embalador Embalador + Embalador ++ Repositor Repositor + Reposit…" at bounding box center [269, 76] width 231 height 10
select select "1"
click at [154, 71] on select "[Selecione...] Embalador Embalador + Embalador ++ Repositor Repositor + Reposit…" at bounding box center [269, 76] width 231 height 10
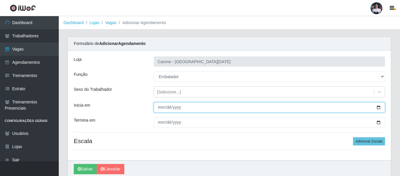
click at [380, 108] on input "Inicia em" at bounding box center [269, 107] width 231 height 10
type input "[DATE]"
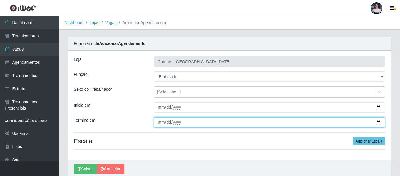
click at [380, 121] on input "Termina em" at bounding box center [269, 122] width 231 height 10
type input "[DATE]"
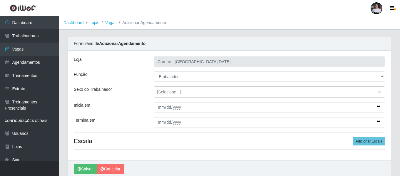
click at [215, 152] on div "[PERSON_NAME] - [GEOGRAPHIC_DATA][DATE] Função [Selecione...] Embalador Embalad…" at bounding box center [229, 106] width 323 height 110
click at [363, 139] on button "Adicionar Escala" at bounding box center [369, 141] width 32 height 8
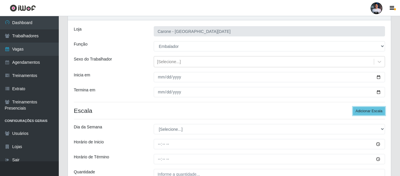
scroll to position [59, 0]
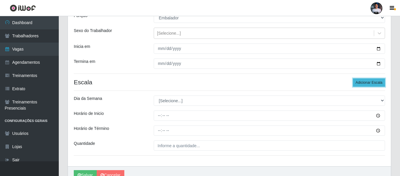
click at [364, 81] on button "Adicionar Escala" at bounding box center [369, 83] width 32 height 8
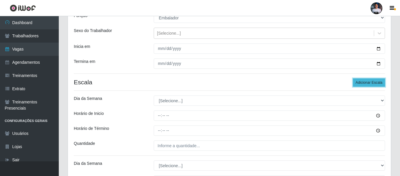
click at [364, 81] on button "Adicionar Escala" at bounding box center [369, 83] width 32 height 8
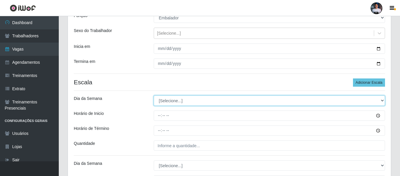
click at [188, 104] on select "[Selecione...] Segunda Terça Quarta Quinta Sexta Sábado Domingo" at bounding box center [269, 101] width 231 height 10
select select "1"
click at [154, 96] on select "[Selecione...] Segunda Terça Quarta Quinta Sexta Sábado Domingo" at bounding box center [269, 101] width 231 height 10
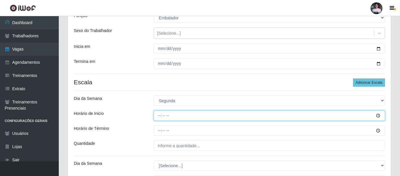
click at [160, 116] on input "Horário de Inicio" at bounding box center [269, 116] width 231 height 10
type input "15:00"
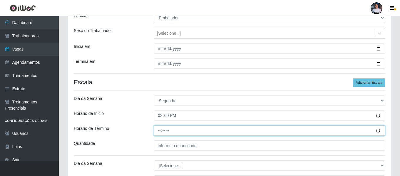
click at [160, 128] on input "Horário de Término" at bounding box center [269, 131] width 231 height 10
type input "21:00"
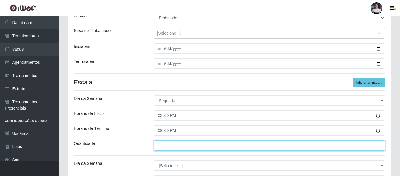
click at [162, 146] on input "___" at bounding box center [269, 146] width 231 height 10
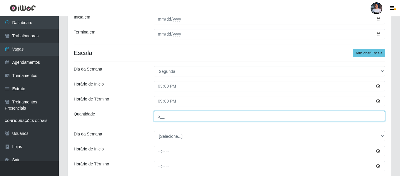
type input "5__"
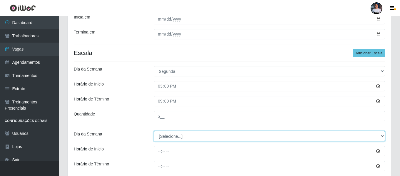
click at [165, 138] on select "[Selecione...] Segunda Terça Quarta Quinta Sexta Sábado Domingo" at bounding box center [269, 136] width 231 height 10
select select "2"
click at [154, 131] on select "[Selecione...] Segunda Terça Quarta Quinta Sexta Sábado Domingo" at bounding box center [269, 136] width 231 height 10
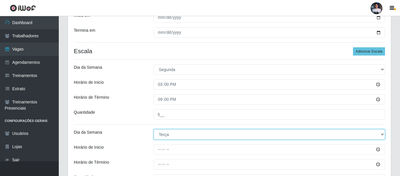
scroll to position [118, 0]
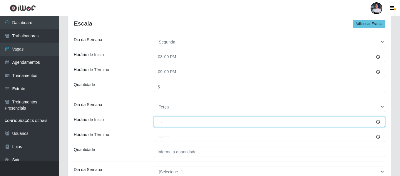
click at [161, 121] on input "Horário de Inicio" at bounding box center [269, 122] width 231 height 10
type input "15:00"
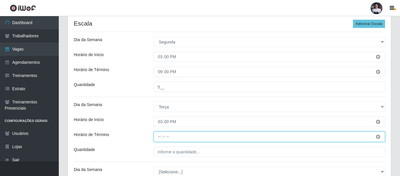
click at [162, 134] on input "Horário de Término" at bounding box center [269, 137] width 231 height 10
type input "21:00"
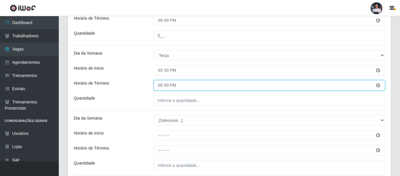
scroll to position [176, 0]
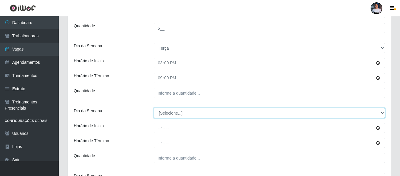
drag, startPoint x: 166, startPoint y: 116, endPoint x: 162, endPoint y: 115, distance: 3.3
click at [162, 115] on select "[Selecione...] Segunda Terça Quarta Quinta Sexta Sábado Domingo" at bounding box center [269, 113] width 231 height 10
select select "3"
click at [154, 108] on select "[Selecione...] Segunda Terça Quarta Quinta Sexta Sábado Domingo" at bounding box center [269, 113] width 231 height 10
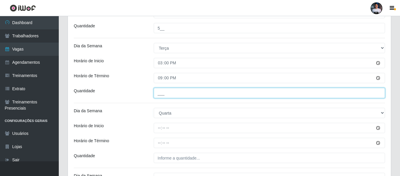
click at [162, 92] on input "___" at bounding box center [269, 93] width 231 height 10
type input "5__"
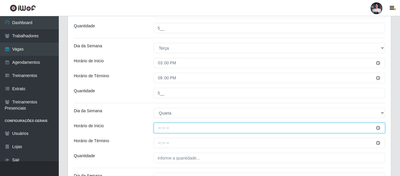
click at [163, 130] on input "Horário de Inicio" at bounding box center [269, 128] width 231 height 10
click at [159, 128] on input "Horário de Inicio" at bounding box center [269, 128] width 231 height 10
type input "15:00"
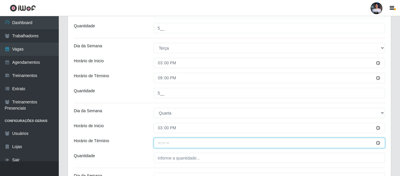
click at [164, 147] on input "Horário de Término" at bounding box center [269, 143] width 231 height 10
type input "21:00"
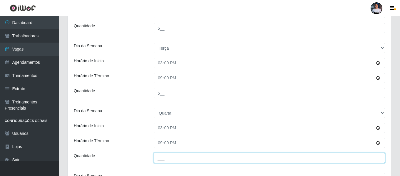
click at [161, 155] on input "___" at bounding box center [269, 158] width 231 height 10
type input "5__"
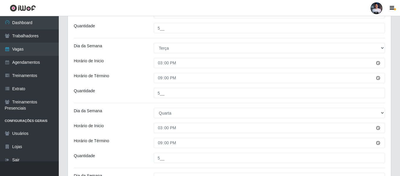
click at [153, 166] on div "[PERSON_NAME] - [GEOGRAPHIC_DATA][DATE] Função [Selecione...] Embalador Embalad…" at bounding box center [229, 91] width 323 height 435
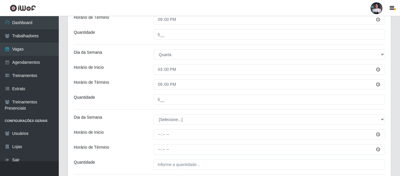
scroll to position [235, 0]
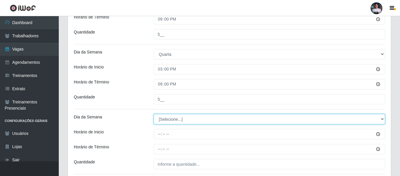
click at [166, 118] on select "[Selecione...] Segunda Terça Quarta Quinta Sexta Sábado Domingo" at bounding box center [269, 119] width 231 height 10
select select "4"
click at [154, 114] on select "[Selecione...] Segunda Terça Quarta Quinta Sexta Sábado Domingo" at bounding box center [269, 119] width 231 height 10
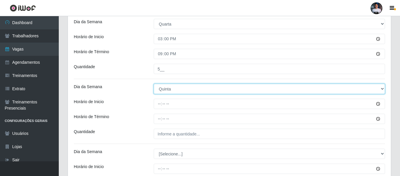
scroll to position [294, 0]
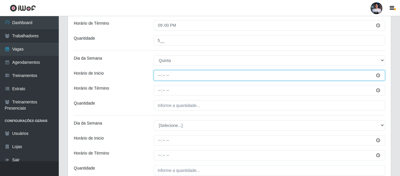
click at [160, 76] on input "Horário de Inicio" at bounding box center [269, 75] width 231 height 10
type input "15:00"
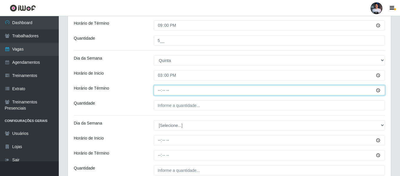
click at [159, 96] on input "Horário de Término" at bounding box center [269, 90] width 231 height 10
type input "21:00"
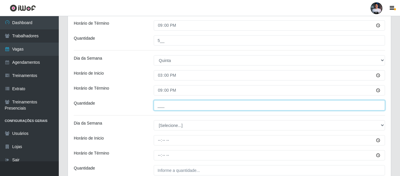
click at [162, 105] on input "___" at bounding box center [269, 105] width 231 height 10
type input "5__"
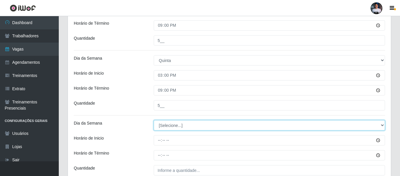
click at [165, 126] on select "[Selecione...] Segunda Terça Quarta Quinta Sexta Sábado Domingo" at bounding box center [269, 125] width 231 height 10
select select "5"
click at [154, 120] on select "[Selecione...] Segunda Terça Quarta Quinta Sexta Sábado Domingo" at bounding box center [269, 125] width 231 height 10
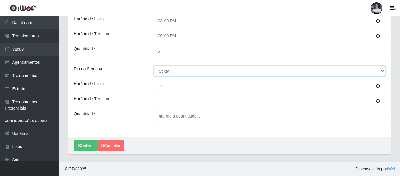
scroll to position [349, 0]
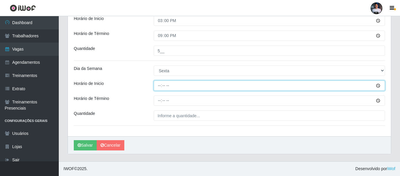
click at [159, 81] on input "Horário de Inicio" at bounding box center [269, 86] width 231 height 10
type input "15:00"
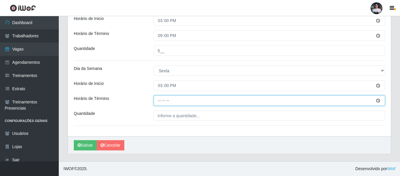
click at [159, 104] on input "Horário de Término" at bounding box center [269, 101] width 231 height 10
type input "21:00"
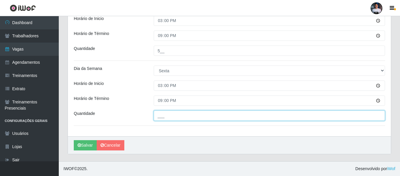
click at [164, 116] on input "___" at bounding box center [269, 116] width 231 height 10
type input "5__"
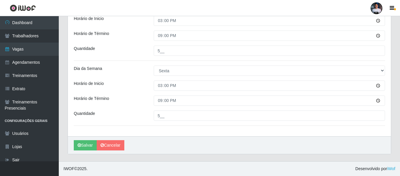
click at [238, 137] on div "[PERSON_NAME]" at bounding box center [229, 145] width 323 height 18
click at [84, 146] on button "Salvar" at bounding box center [85, 145] width 23 height 10
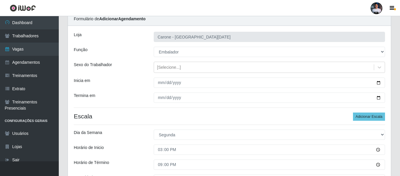
scroll to position [0, 0]
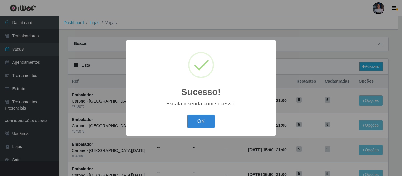
drag, startPoint x: 207, startPoint y: 119, endPoint x: 208, endPoint y: 122, distance: 3.4
click at [208, 119] on button "OK" at bounding box center [200, 122] width 27 height 14
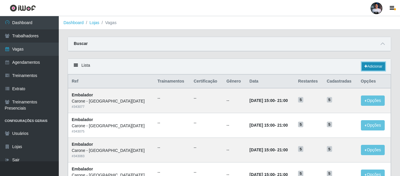
click at [364, 63] on link "Adicionar" at bounding box center [373, 66] width 23 height 8
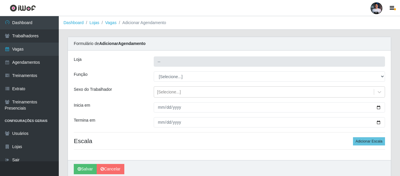
type input "Carone - [GEOGRAPHIC_DATA][DATE]"
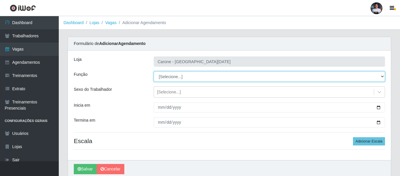
click at [245, 73] on select "[Selecione...] Embalador Embalador + Embalador ++ Repositor Repositor + Reposit…" at bounding box center [269, 76] width 231 height 10
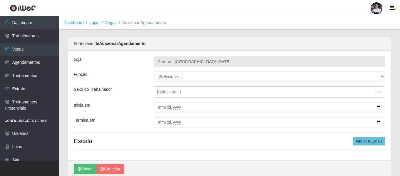
click at [216, 155] on div "[PERSON_NAME] - [GEOGRAPHIC_DATA][DATE] Função [Selecione...] Embalador Embalad…" at bounding box center [229, 106] width 323 height 110
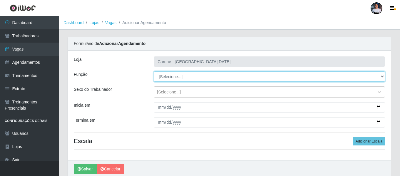
click at [203, 79] on select "[Selecione...] Embalador Embalador + Embalador ++ Repositor Repositor + Reposit…" at bounding box center [269, 76] width 231 height 10
select select "70"
click at [154, 71] on select "[Selecione...] Embalador Embalador + Embalador ++ Repositor Repositor + Reposit…" at bounding box center [269, 76] width 231 height 10
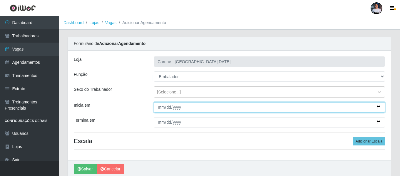
click at [378, 108] on input "Inicia em" at bounding box center [269, 107] width 231 height 10
type input "[DATE]"
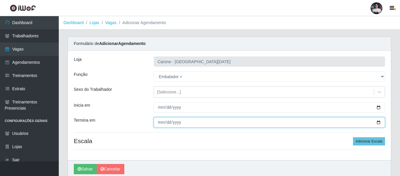
click at [379, 122] on input "Termina em" at bounding box center [269, 122] width 231 height 10
type input "[DATE]"
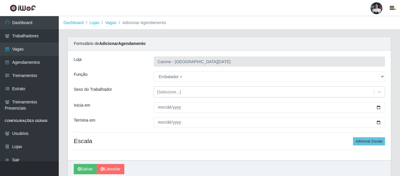
click at [179, 151] on div "[PERSON_NAME] - [GEOGRAPHIC_DATA][DATE] Função [Selecione...] Embalador Embalad…" at bounding box center [229, 106] width 323 height 110
click at [362, 139] on button "Adicionar Escala" at bounding box center [369, 141] width 32 height 8
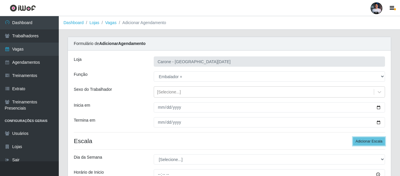
scroll to position [29, 0]
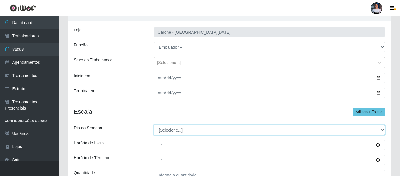
click at [170, 127] on select "[Selecione...] Segunda Terça Quarta Quinta Sexta Sábado Domingo" at bounding box center [269, 130] width 231 height 10
select select "6"
click at [154, 125] on select "[Selecione...] Segunda Terça Quarta Quinta Sexta Sábado Domingo" at bounding box center [269, 130] width 231 height 10
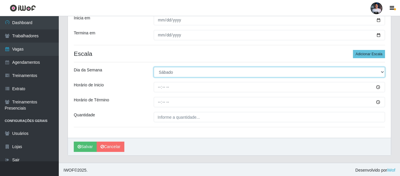
scroll to position [89, 0]
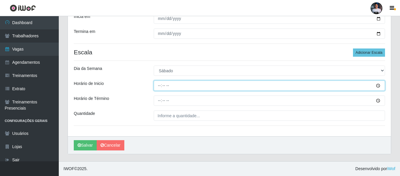
click at [163, 85] on input "Horário de Inicio" at bounding box center [269, 86] width 231 height 10
click at [159, 86] on input "Horário de Inicio" at bounding box center [269, 86] width 231 height 10
type input "10:00"
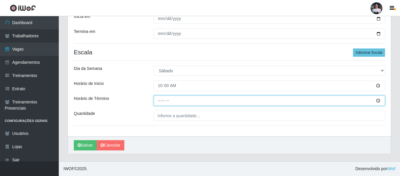
click at [159, 99] on input "Horário de Término" at bounding box center [269, 101] width 231 height 10
type input "16:00"
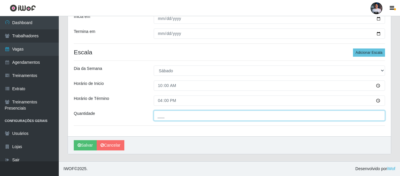
click at [162, 119] on input "___" at bounding box center [269, 116] width 231 height 10
type input "5__"
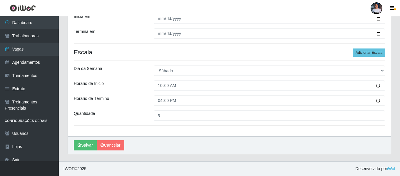
click at [180, 139] on div "[PERSON_NAME]" at bounding box center [229, 145] width 323 height 18
click at [88, 142] on button "Salvar" at bounding box center [85, 145] width 23 height 10
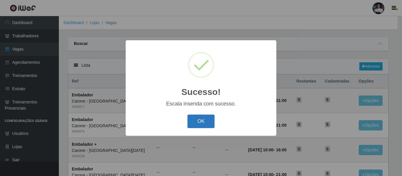
click at [194, 119] on button "OK" at bounding box center [200, 122] width 27 height 14
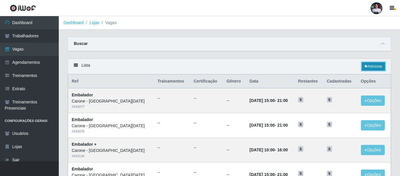
click at [375, 65] on link "Adicionar" at bounding box center [373, 66] width 23 height 8
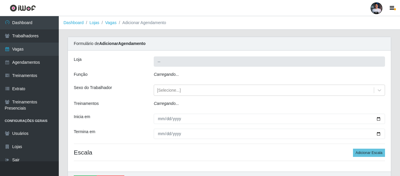
type input "Carone - [GEOGRAPHIC_DATA][DATE]"
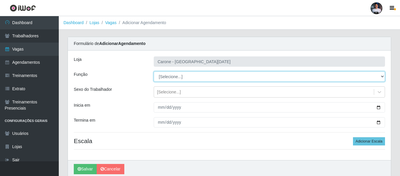
click at [185, 76] on select "[Selecione...] Embalador Embalador + Embalador ++ Repositor Repositor + Reposit…" at bounding box center [269, 76] width 231 height 10
select select "24"
click at [154, 71] on select "[Selecione...] Embalador Embalador + Embalador ++ Repositor Repositor + Reposit…" at bounding box center [269, 76] width 231 height 10
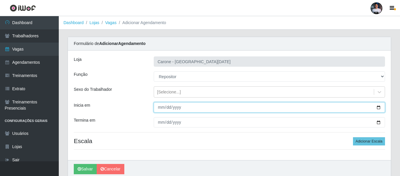
click at [377, 108] on input "Inicia em" at bounding box center [269, 107] width 231 height 10
type input "[DATE]"
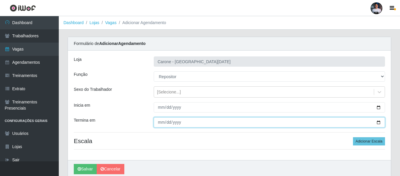
click at [379, 122] on input "Termina em" at bounding box center [269, 122] width 231 height 10
type input "[DATE]"
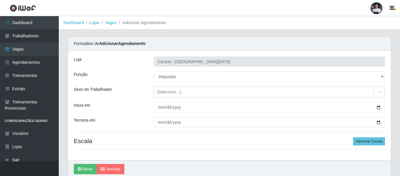
click at [181, 139] on h4 "Escala Adicionar Escala" at bounding box center [229, 140] width 311 height 7
click at [358, 139] on button "Adicionar Escala" at bounding box center [369, 141] width 32 height 8
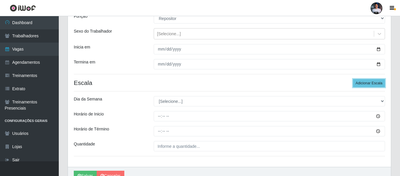
scroll to position [59, 0]
click at [370, 80] on button "Adicionar Escala" at bounding box center [369, 83] width 32 height 8
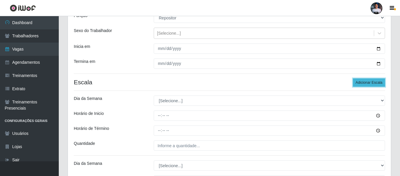
click at [370, 80] on button "Adicionar Escala" at bounding box center [369, 83] width 32 height 8
click at [368, 80] on button "Adicionar Escala" at bounding box center [369, 83] width 32 height 8
click at [367, 81] on button "Adicionar Escala" at bounding box center [369, 83] width 32 height 8
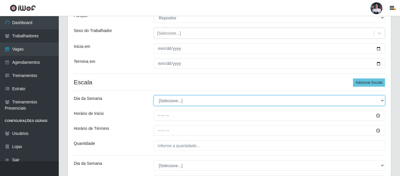
drag, startPoint x: 177, startPoint y: 100, endPoint x: 176, endPoint y: 104, distance: 4.3
click at [176, 101] on select "[Selecione...] Segunda Terça Quarta Quinta Sexta Sábado Domingo" at bounding box center [269, 101] width 231 height 10
select select "1"
click at [154, 96] on select "[Selecione...] Segunda Terça Quarta Quinta Sexta Sábado Domingo" at bounding box center [269, 101] width 231 height 10
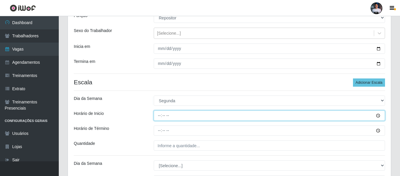
click at [158, 118] on input "Horário de Inicio" at bounding box center [269, 116] width 231 height 10
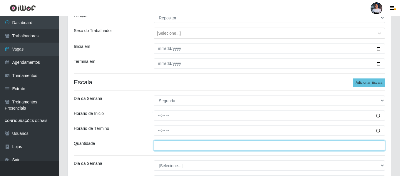
click at [160, 143] on input "___" at bounding box center [269, 146] width 231 height 10
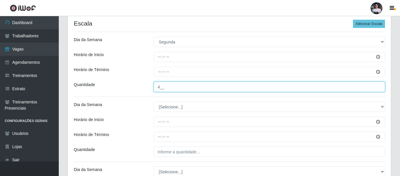
type input "4__"
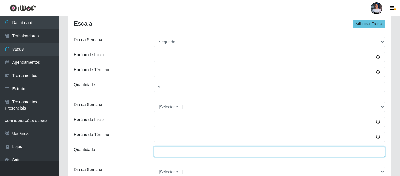
click at [159, 150] on input "___" at bounding box center [269, 152] width 231 height 10
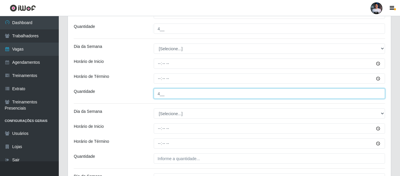
scroll to position [176, 0]
type input "4__"
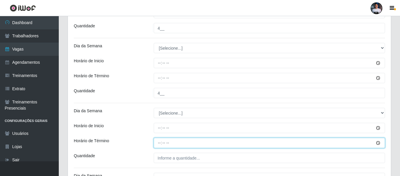
click at [162, 144] on input "Horário de Término" at bounding box center [269, 143] width 231 height 10
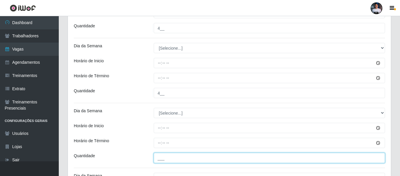
click at [161, 156] on input "___" at bounding box center [269, 158] width 231 height 10
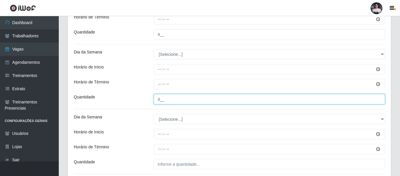
type input "4__"
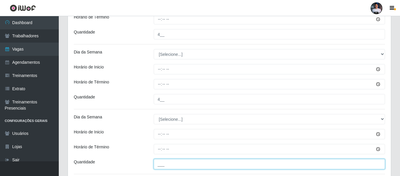
click at [160, 162] on input "___" at bounding box center [269, 164] width 231 height 10
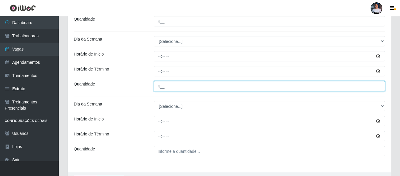
scroll to position [324, 0]
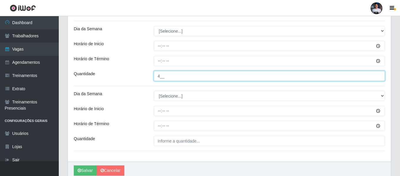
type input "4__"
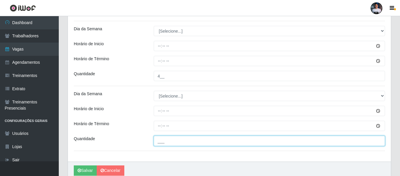
click at [164, 143] on input "___" at bounding box center [269, 141] width 231 height 10
type input "4__"
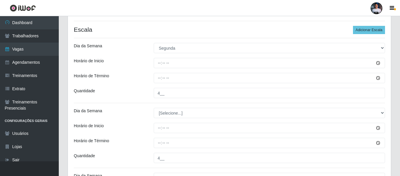
scroll to position [59, 0]
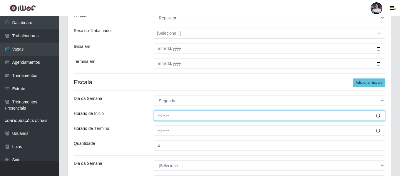
click at [161, 117] on input "Horário de Inicio" at bounding box center [269, 116] width 231 height 10
type input "15:00"
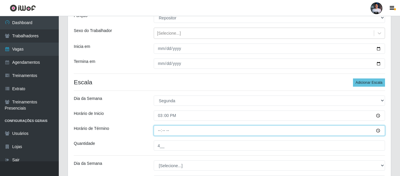
click at [159, 133] on input "Horário de Término" at bounding box center [269, 131] width 231 height 10
type input "21:00"
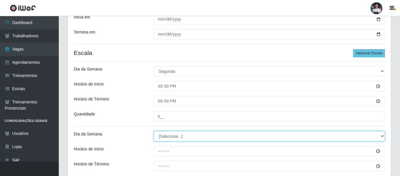
click at [162, 136] on select "[Selecione...] Segunda Terça Quarta Quinta Sexta Sábado Domingo" at bounding box center [269, 136] width 231 height 10
select select "2"
click at [154, 131] on select "[Selecione...] Segunda Terça Quarta Quinta Sexta Sábado Domingo" at bounding box center [269, 136] width 231 height 10
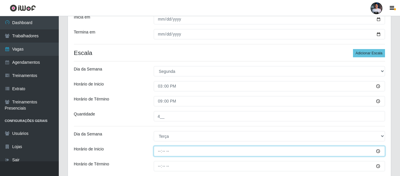
click at [159, 150] on input "Horário de Inicio" at bounding box center [269, 151] width 231 height 10
type input "15:00"
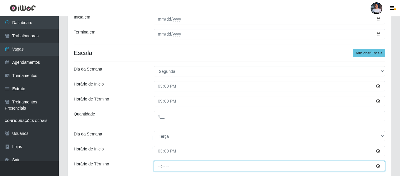
click at [161, 162] on input "Horário de Término" at bounding box center [269, 166] width 231 height 10
type input "21:00"
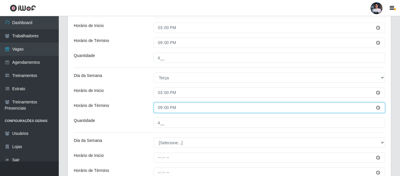
scroll to position [147, 0]
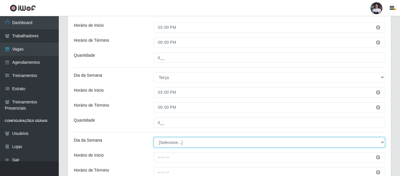
click at [164, 141] on select "[Selecione...] Segunda Terça Quarta Quinta Sexta Sábado Domingo" at bounding box center [269, 142] width 231 height 10
select select "3"
click at [154, 137] on select "[Selecione...] Segunda Terça Quarta Quinta Sexta Sábado Domingo" at bounding box center [269, 142] width 231 height 10
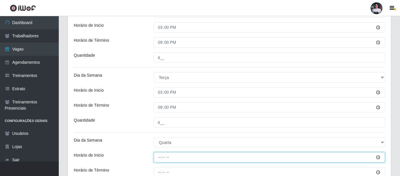
click at [157, 154] on input "Horário de Inicio" at bounding box center [269, 157] width 231 height 10
type input "15:00"
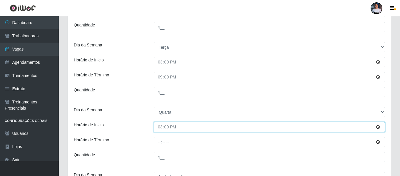
scroll to position [206, 0]
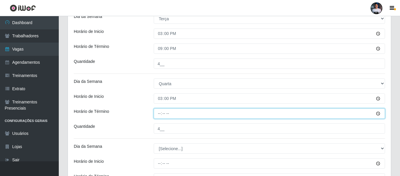
drag, startPoint x: 159, startPoint y: 118, endPoint x: 160, endPoint y: 124, distance: 6.2
click at [160, 118] on input "Horário de Término" at bounding box center [269, 114] width 231 height 10
type input "21:00"
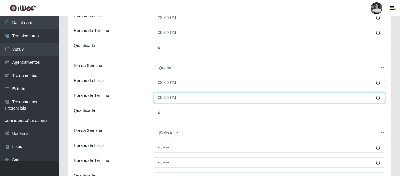
scroll to position [235, 0]
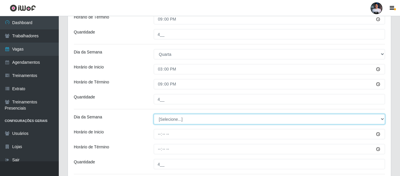
click at [169, 120] on select "[Selecione...] Segunda Terça Quarta Quinta Sexta Sábado Domingo" at bounding box center [269, 119] width 231 height 10
click at [164, 115] on select "[Selecione...] Segunda Terça Quarta Quinta Sexta Sábado Domingo" at bounding box center [269, 119] width 231 height 10
select select "4"
click at [154, 114] on select "[Selecione...] Segunda Terça Quarta Quinta Sexta Sábado Domingo" at bounding box center [269, 119] width 231 height 10
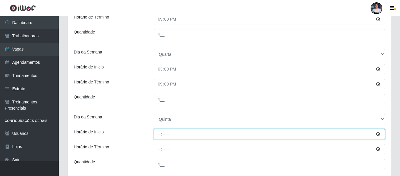
click at [159, 136] on input "Horário de Inicio" at bounding box center [269, 134] width 231 height 10
type input "15:00"
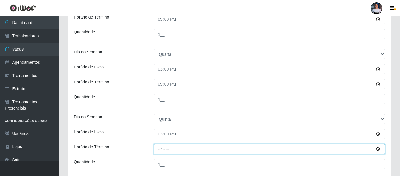
click at [160, 148] on input "Horário de Término" at bounding box center [269, 149] width 231 height 10
type input "21:00"
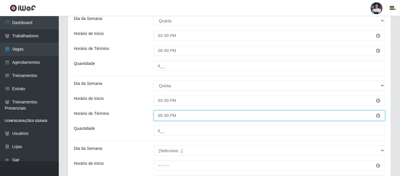
scroll to position [294, 0]
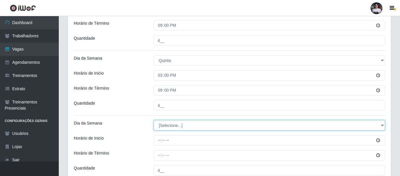
click at [164, 128] on select "[Selecione...] Segunda Terça Quarta Quinta Sexta Sábado Domingo" at bounding box center [269, 125] width 231 height 10
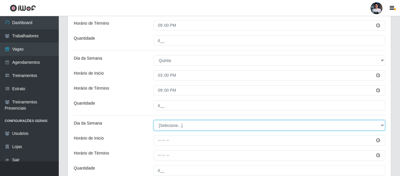
click at [168, 124] on select "[Selecione...] Segunda Terça Quarta Quinta Sexta Sábado Domingo" at bounding box center [269, 125] width 231 height 10
select select "5"
click at [154, 120] on select "[Selecione...] Segunda Terça Quarta Quinta Sexta Sábado Domingo" at bounding box center [269, 125] width 231 height 10
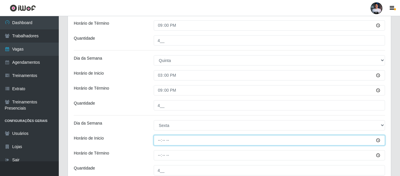
click at [159, 144] on input "Horário de Inicio" at bounding box center [269, 140] width 231 height 10
type input "15:00"
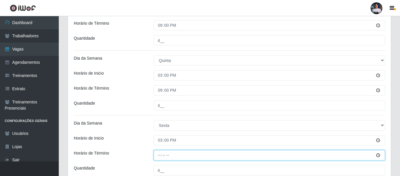
click at [158, 156] on input "Horário de Término" at bounding box center [269, 155] width 231 height 10
type input "21:00"
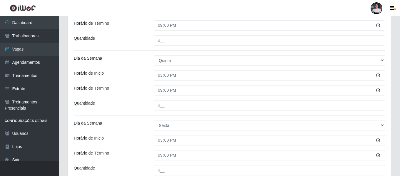
click at [145, 154] on div "Horário de Término" at bounding box center [109, 155] width 80 height 10
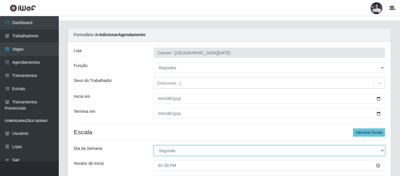
scroll to position [0, 0]
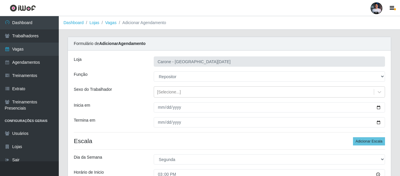
drag, startPoint x: 172, startPoint y: 132, endPoint x: 163, endPoint y: 139, distance: 11.4
click at [163, 139] on h4 "Escala Adicionar Escala" at bounding box center [229, 140] width 311 height 7
click at [211, 139] on h4 "Escala Adicionar Escala" at bounding box center [229, 140] width 311 height 7
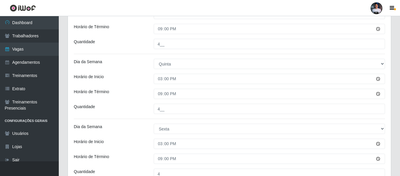
scroll to position [349, 0]
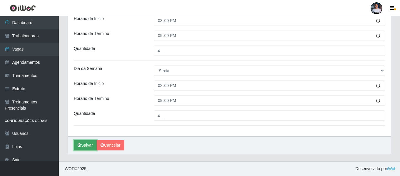
click at [85, 147] on button "Salvar" at bounding box center [85, 145] width 23 height 10
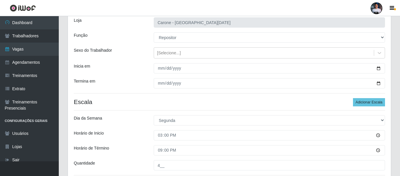
scroll to position [0, 0]
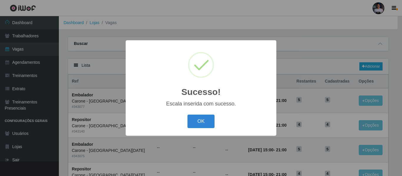
click at [215, 108] on div "Sucesso! × Escala inserida com sucesso. OK Cancel" at bounding box center [201, 87] width 151 height 95
click at [209, 118] on button "OK" at bounding box center [200, 122] width 27 height 14
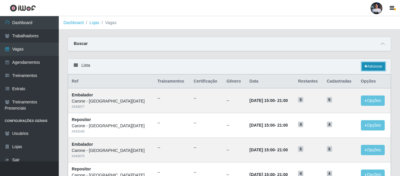
click at [372, 68] on link "Adicionar" at bounding box center [373, 66] width 23 height 8
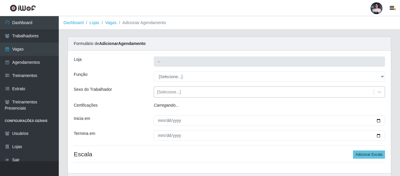
type input "Carone - [GEOGRAPHIC_DATA][DATE]"
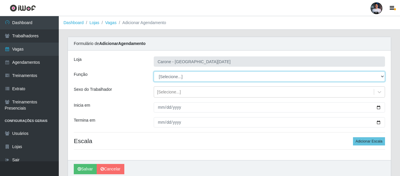
click at [167, 79] on select "[Selecione...] Embalador Embalador + Embalador ++ Repositor Repositor + Reposit…" at bounding box center [269, 76] width 231 height 10
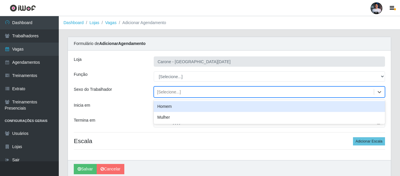
click at [184, 91] on div "[Selecione...]" at bounding box center [264, 92] width 220 height 10
click at [189, 69] on div "[PERSON_NAME] - [GEOGRAPHIC_DATA][DATE] Função [Selecione...] Embalador Embalad…" at bounding box center [229, 106] width 323 height 110
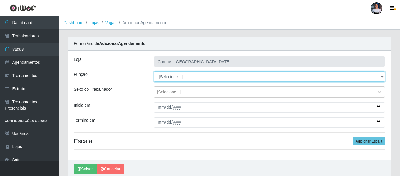
click at [172, 79] on select "[Selecione...] Embalador Embalador + Embalador ++ Repositor Repositor + Reposit…" at bounding box center [269, 76] width 231 height 10
select select "82"
click at [154, 71] on select "[Selecione...] Embalador Embalador + Embalador ++ Repositor Repositor + Reposit…" at bounding box center [269, 76] width 231 height 10
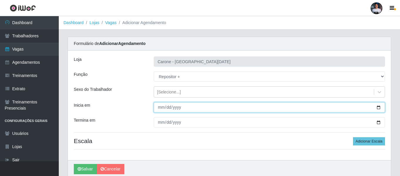
click at [378, 106] on input "Inicia em" at bounding box center [269, 107] width 231 height 10
type input "[DATE]"
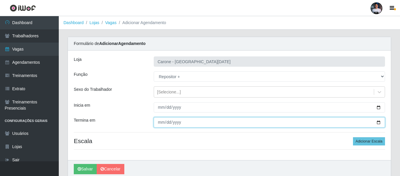
click at [379, 119] on input "Termina em" at bounding box center [269, 122] width 231 height 10
click at [378, 122] on input "Termina em" at bounding box center [269, 122] width 231 height 10
type input "[DATE]"
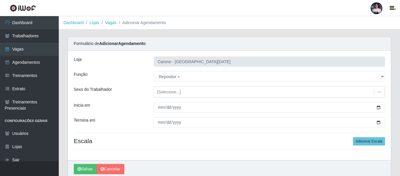
click at [368, 134] on div "[PERSON_NAME] - [GEOGRAPHIC_DATA][DATE] Função [Selecione...] Embalador Embalad…" at bounding box center [229, 106] width 323 height 110
click at [367, 137] on div "[PERSON_NAME] - [GEOGRAPHIC_DATA][DATE] Função [Selecione...] Embalador Embalad…" at bounding box center [229, 106] width 323 height 110
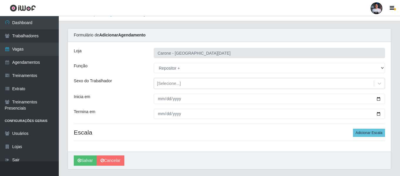
scroll to position [24, 0]
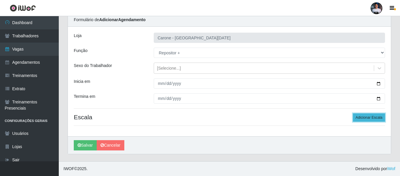
click at [362, 116] on button "Adicionar Escala" at bounding box center [369, 118] width 32 height 8
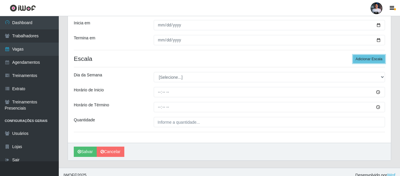
scroll to position [83, 0]
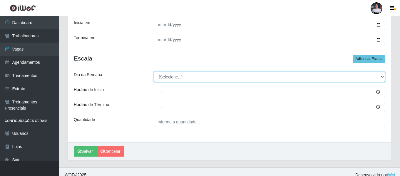
click at [183, 77] on select "[Selecione...] Segunda Terça Quarta Quinta Sexta Sábado Domingo" at bounding box center [269, 77] width 231 height 10
select select "6"
click at [154, 72] on select "[Selecione...] Segunda Terça Quarta Quinta Sexta Sábado Domingo" at bounding box center [269, 77] width 231 height 10
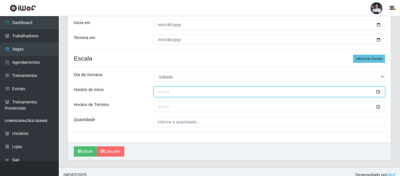
drag, startPoint x: 165, startPoint y: 88, endPoint x: 161, endPoint y: 95, distance: 8.0
click at [164, 88] on input "Horário de Inicio" at bounding box center [269, 92] width 231 height 10
type input "15:00"
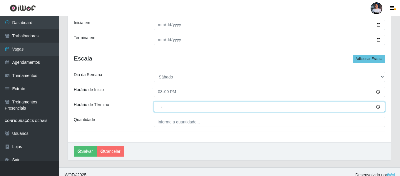
click at [158, 106] on input "Horário de Término" at bounding box center [269, 107] width 231 height 10
type input "21:00"
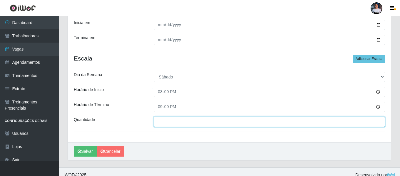
click at [160, 122] on input "___" at bounding box center [269, 122] width 231 height 10
type input "4__"
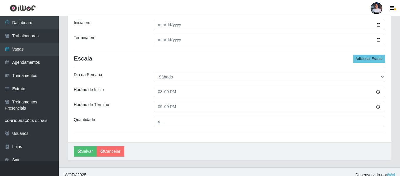
click at [158, 139] on div "[PERSON_NAME] - [GEOGRAPHIC_DATA][DATE] Função [Selecione...] Embalador Embalad…" at bounding box center [229, 55] width 323 height 175
click at [89, 149] on button "Salvar" at bounding box center [85, 151] width 23 height 10
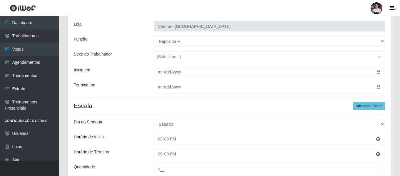
scroll to position [0, 0]
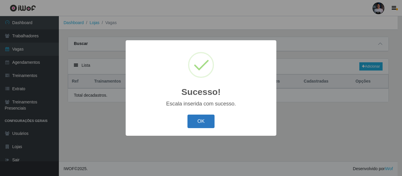
drag, startPoint x: 198, startPoint y: 117, endPoint x: 203, endPoint y: 116, distance: 4.8
click at [199, 117] on button "OK" at bounding box center [200, 122] width 27 height 14
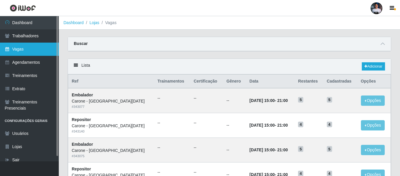
click at [41, 52] on link "Vagas" at bounding box center [29, 49] width 59 height 13
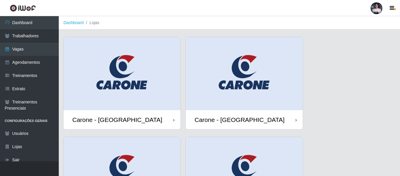
click at [152, 86] on img at bounding box center [122, 73] width 117 height 73
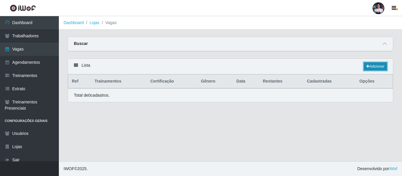
click at [369, 66] on link "Adicionar" at bounding box center [375, 66] width 23 height 8
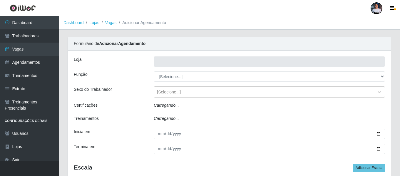
type input "Carone - [GEOGRAPHIC_DATA]"
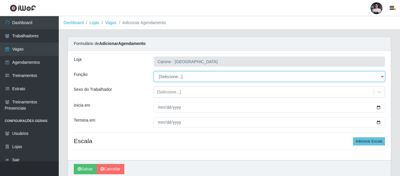
click at [183, 75] on select "[Selecione...] Embalador Embalador + Embalador ++ Repositor Repositor + Reposit…" at bounding box center [269, 76] width 231 height 10
click at [187, 79] on select "[Selecione...] Embalador Embalador + Embalador ++ Repositor Repositor + Reposit…" at bounding box center [269, 76] width 231 height 10
click at [169, 81] on select "[Selecione...] Embalador Embalador + Embalador ++ Repositor Repositor + Reposit…" at bounding box center [269, 76] width 231 height 10
select select "1"
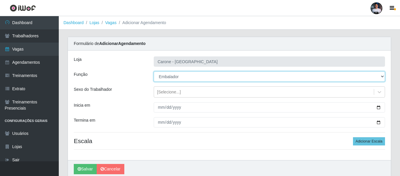
click at [154, 71] on select "[Selecione...] Embalador Embalador + Embalador ++ Repositor Repositor + Reposit…" at bounding box center [269, 76] width 231 height 10
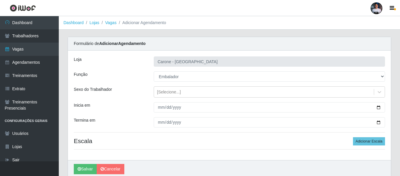
click at [182, 135] on div "[PERSON_NAME] - [GEOGRAPHIC_DATA] Função [Selecione...] Embalador Embalador + E…" at bounding box center [229, 106] width 323 height 110
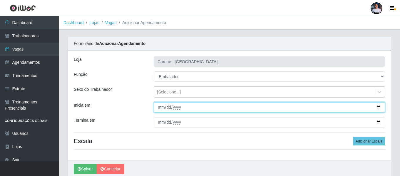
click at [378, 107] on input "Inicia em" at bounding box center [269, 107] width 231 height 10
type input "[DATE]"
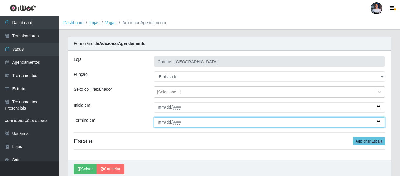
click at [381, 123] on input "Termina em" at bounding box center [269, 122] width 231 height 10
click at [379, 122] on input "Termina em" at bounding box center [269, 122] width 231 height 10
drag, startPoint x: 379, startPoint y: 122, endPoint x: 363, endPoint y: 122, distance: 15.9
click at [379, 122] on input "Termina em" at bounding box center [269, 122] width 231 height 10
type input "[DATE]"
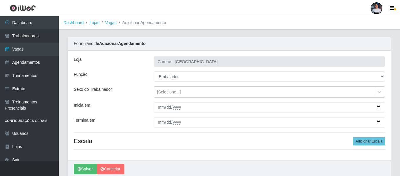
click at [214, 160] on div "[PERSON_NAME] - [GEOGRAPHIC_DATA] Função [Selecione...] Embalador Embalador + E…" at bounding box center [229, 106] width 323 height 110
click at [203, 143] on h4 "Escala Adicionar Escala" at bounding box center [229, 140] width 311 height 7
click at [367, 139] on button "Adicionar Escala" at bounding box center [369, 141] width 32 height 8
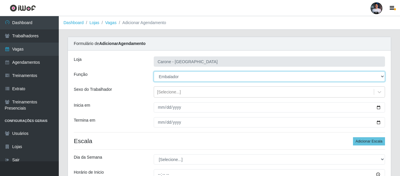
click at [180, 77] on select "[Selecione...] Embalador Embalador + Embalador ++ Repositor Repositor + Reposit…" at bounding box center [269, 76] width 231 height 10
click at [180, 79] on select "[Selecione...] Embalador Embalador + Embalador ++ Repositor Repositor + Reposit…" at bounding box center [269, 76] width 231 height 10
select select "24"
click at [154, 71] on select "[Selecione...] Embalador Embalador + Embalador ++ Repositor Repositor + Reposit…" at bounding box center [269, 76] width 231 height 10
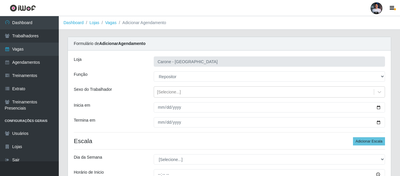
click at [188, 132] on hr at bounding box center [229, 132] width 311 height 0
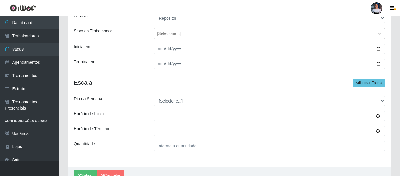
scroll to position [59, 0]
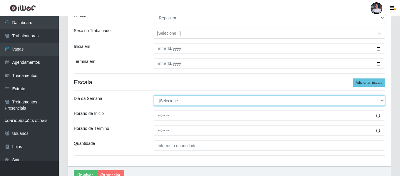
click at [189, 97] on select "[Selecione...] Segunda Terça Quarta Quinta Sexta Sábado Domingo" at bounding box center [269, 101] width 231 height 10
select select "1"
click at [154, 96] on select "[Selecione...] Segunda Terça Quarta Quinta Sexta Sábado Domingo" at bounding box center [269, 101] width 231 height 10
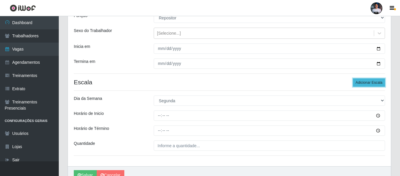
click at [373, 83] on button "Adicionar Escala" at bounding box center [369, 83] width 32 height 8
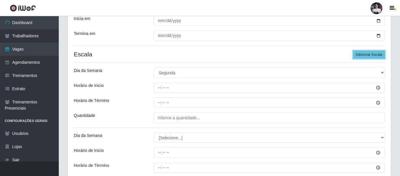
scroll to position [88, 0]
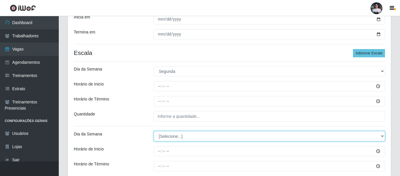
click at [176, 132] on select "[Selecione...] Segunda Terça Quarta Quinta Sexta Sábado Domingo" at bounding box center [269, 136] width 231 height 10
select select "2"
click at [154, 131] on select "[Selecione...] Segunda Terça Quarta Quinta Sexta Sábado Domingo" at bounding box center [269, 136] width 231 height 10
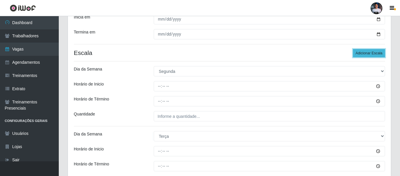
click at [356, 54] on button "Adicionar Escala" at bounding box center [369, 53] width 32 height 8
click at [361, 54] on button "Adicionar Escala" at bounding box center [369, 53] width 32 height 8
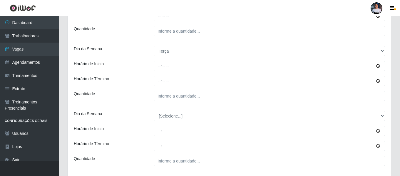
scroll to position [176, 0]
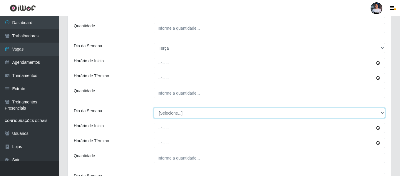
click at [176, 110] on select "[Selecione...] Segunda Terça Quarta Quinta Sexta Sábado Domingo" at bounding box center [269, 113] width 231 height 10
select select "3"
click at [154, 108] on select "[Selecione...] Segunda Terça Quarta Quinta Sexta Sábado Domingo" at bounding box center [269, 113] width 231 height 10
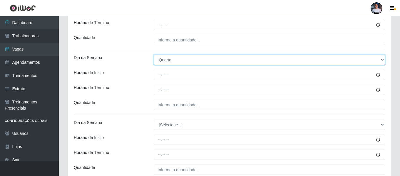
scroll to position [235, 0]
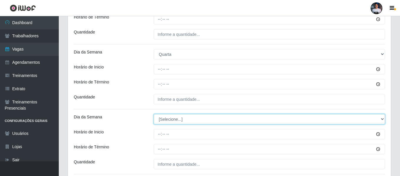
click at [174, 119] on select "[Selecione...] Segunda Terça Quarta Quinta Sexta Sábado Domingo" at bounding box center [269, 119] width 231 height 10
select select "4"
click at [154, 114] on select "[Selecione...] Segunda Terça Quarta Quinta Sexta Sábado Domingo" at bounding box center [269, 119] width 231 height 10
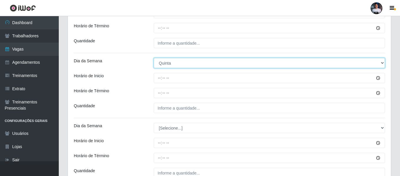
scroll to position [294, 0]
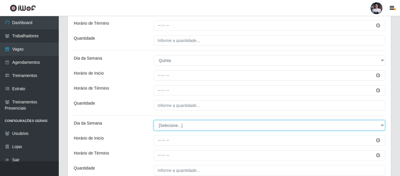
click at [171, 123] on select "[Selecione...] Segunda Terça Quarta Quinta Sexta Sábado Domingo" at bounding box center [269, 125] width 231 height 10
select select "5"
click at [154, 120] on select "[Selecione...] Segunda Terça Quarta Quinta Sexta Sábado Domingo" at bounding box center [269, 125] width 231 height 10
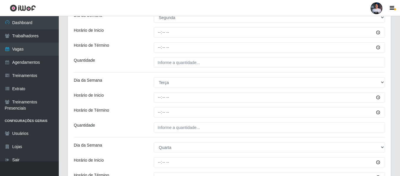
scroll to position [55, 0]
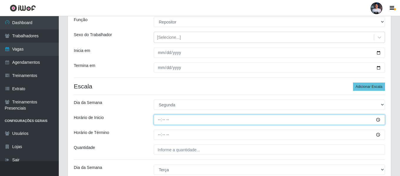
click at [161, 120] on input "Horário de Inicio" at bounding box center [269, 120] width 231 height 10
type input "16:00"
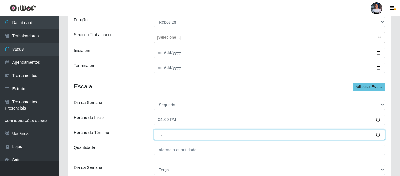
click at [160, 134] on input "Horário de Término" at bounding box center [269, 135] width 231 height 10
type input "22:00"
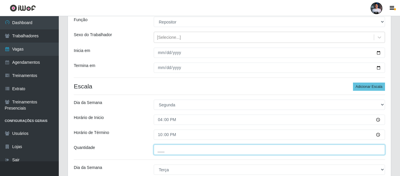
click at [167, 154] on input "___" at bounding box center [269, 150] width 231 height 10
type input "5__"
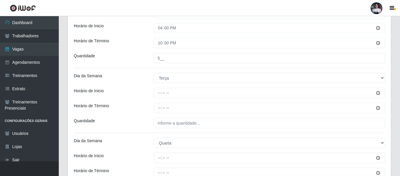
scroll to position [147, 0]
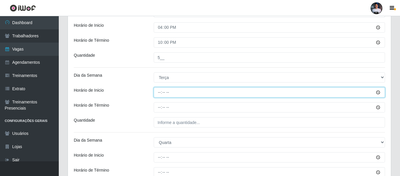
click at [162, 92] on input "Horário de Inicio" at bounding box center [269, 92] width 231 height 10
type input "16:00"
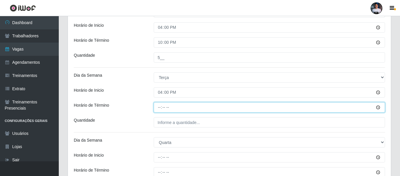
click at [158, 109] on input "Horário de Término" at bounding box center [269, 107] width 231 height 10
type input "22:00"
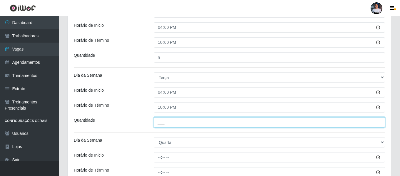
click at [160, 126] on input "___" at bounding box center [269, 122] width 231 height 10
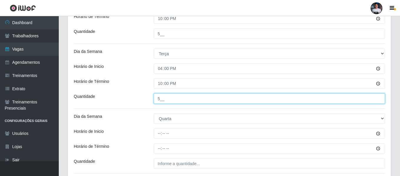
scroll to position [176, 0]
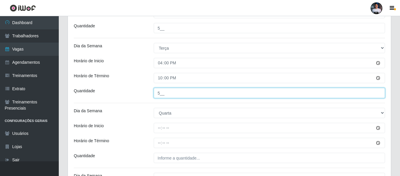
type input "5__"
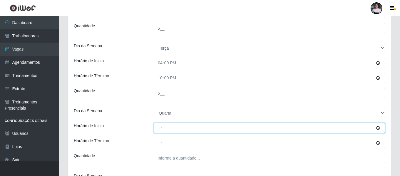
click at [161, 125] on input "Horário de Inicio" at bounding box center [269, 128] width 231 height 10
type input "16:00"
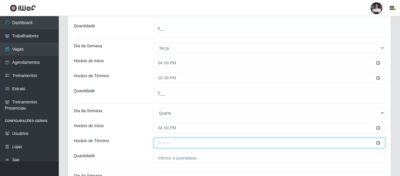
click at [162, 139] on input "Horário de Término" at bounding box center [269, 143] width 231 height 10
type input "22:00"
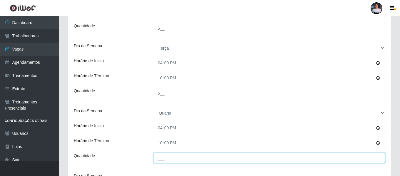
click at [159, 158] on input "___" at bounding box center [269, 158] width 231 height 10
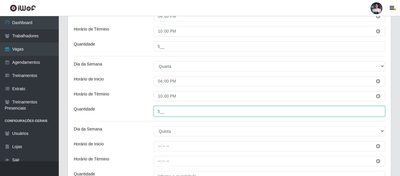
scroll to position [235, 0]
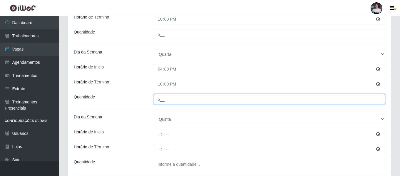
type input "5__"
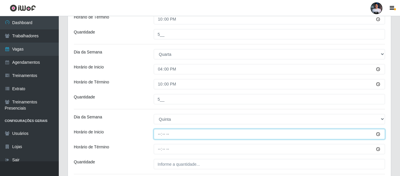
click at [160, 131] on input "Horário de Inicio" at bounding box center [269, 134] width 231 height 10
type input "16:00"
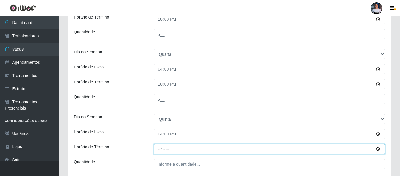
click at [160, 152] on input "Horário de Término" at bounding box center [269, 149] width 231 height 10
type input "22:00"
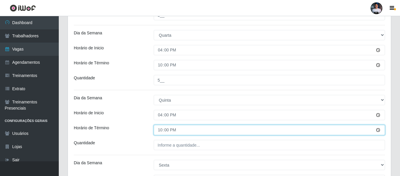
scroll to position [265, 0]
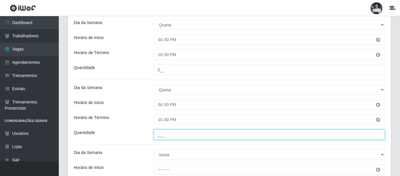
click at [170, 135] on input "___" at bounding box center [269, 135] width 231 height 10
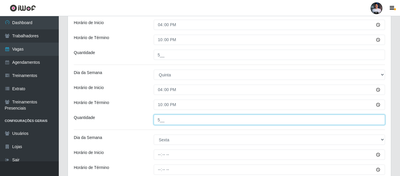
scroll to position [294, 0]
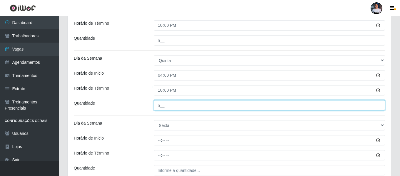
type input "5__"
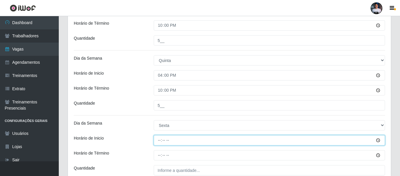
click at [160, 140] on input "Horário de Inicio" at bounding box center [269, 140] width 231 height 10
type input "16:00"
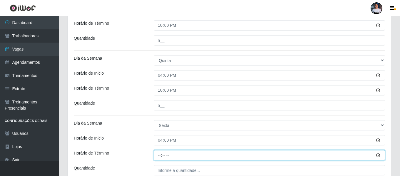
click at [164, 154] on input "Horário de Término" at bounding box center [269, 155] width 231 height 10
click at [161, 157] on input "Horário de Término" at bounding box center [269, 155] width 231 height 10
type input "22:00"
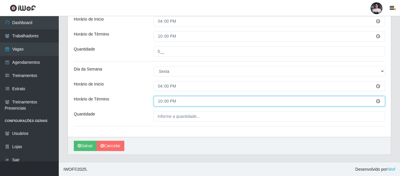
scroll to position [349, 0]
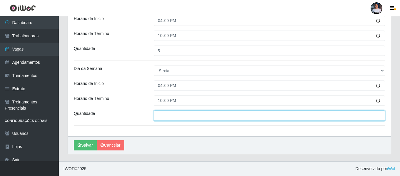
click at [159, 120] on input "___" at bounding box center [269, 116] width 231 height 10
type input "5__"
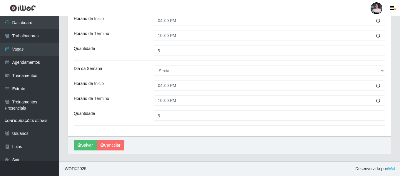
drag, startPoint x: 84, startPoint y: 147, endPoint x: 94, endPoint y: 147, distance: 10.3
click at [84, 147] on button "Salvar" at bounding box center [85, 145] width 23 height 10
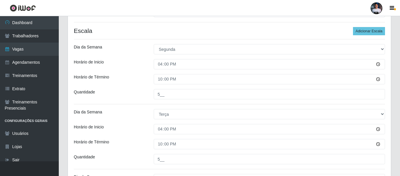
scroll to position [25, 0]
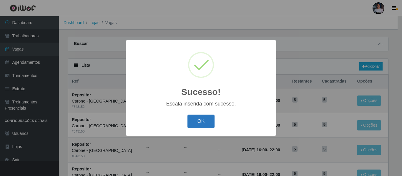
click at [206, 121] on button "OK" at bounding box center [200, 122] width 27 height 14
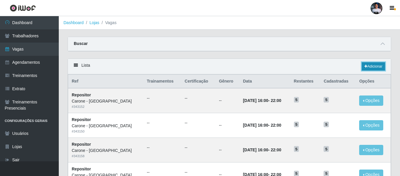
click at [372, 67] on link "Adicionar" at bounding box center [373, 66] width 23 height 8
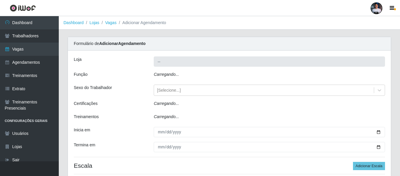
type input "Carone - [GEOGRAPHIC_DATA]"
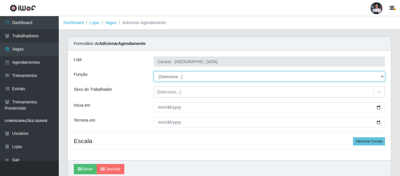
click at [170, 75] on select "[Selecione...] Embalador Embalador + Embalador ++ Repositor Repositor + Reposit…" at bounding box center [269, 76] width 231 height 10
select select "82"
click at [154, 71] on select "[Selecione...] Embalador Embalador + Embalador ++ Repositor Repositor + Reposit…" at bounding box center [269, 76] width 231 height 10
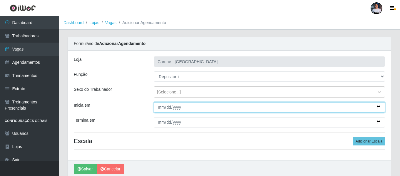
click at [379, 104] on input "Inicia em" at bounding box center [269, 107] width 231 height 10
click at [379, 106] on input "Inicia em" at bounding box center [269, 107] width 231 height 10
type input "[DATE]"
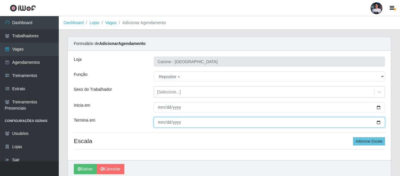
click at [376, 124] on input "Termina em" at bounding box center [269, 122] width 231 height 10
click at [379, 123] on input "Termina em" at bounding box center [269, 122] width 231 height 10
type input "[DATE]"
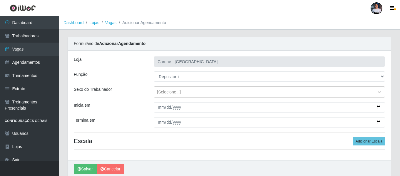
click at [230, 137] on h4 "Escala Adicionar Escala" at bounding box center [229, 140] width 311 height 7
click at [367, 141] on button "Adicionar Escala" at bounding box center [369, 141] width 32 height 8
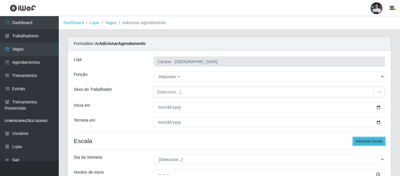
click at [367, 141] on button "Adicionar Escala" at bounding box center [369, 141] width 32 height 8
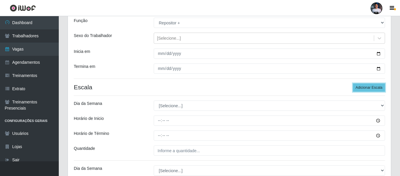
scroll to position [118, 0]
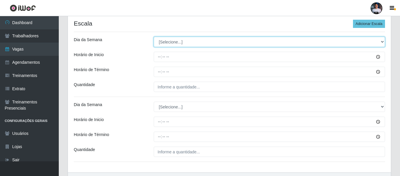
click at [181, 41] on select "[Selecione...] Segunda Terça Quarta Quinta Sexta Sábado Domingo" at bounding box center [269, 42] width 231 height 10
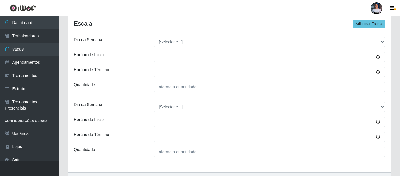
scroll to position [88, 0]
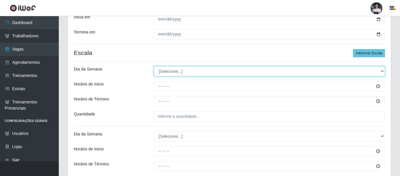
drag, startPoint x: 171, startPoint y: 71, endPoint x: 172, endPoint y: 76, distance: 5.4
click at [171, 71] on select "[Selecione...] Segunda Terça Quarta Quinta Sexta Sábado Domingo" at bounding box center [269, 71] width 231 height 10
select select "6"
click at [154, 66] on select "[Selecione...] Segunda Terça Quarta Quinta Sexta Sábado Domingo" at bounding box center [269, 71] width 231 height 10
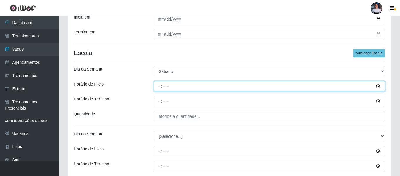
click at [159, 87] on input "Horário de Inicio" at bounding box center [269, 86] width 231 height 10
type input "16:00"
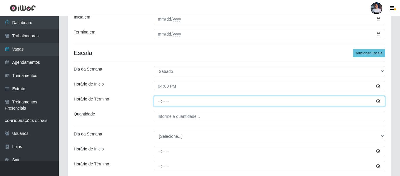
click at [161, 99] on input "Horário de Término" at bounding box center [269, 101] width 231 height 10
type input "22:00"
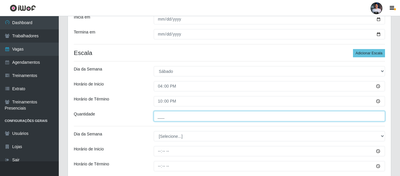
click at [161, 117] on input "___" at bounding box center [269, 116] width 231 height 10
type input "5__"
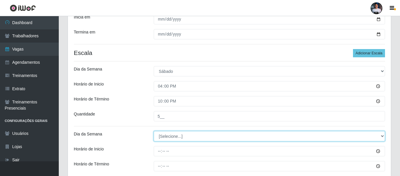
click at [168, 138] on select "[Selecione...] Segunda Terça Quarta Quinta Sexta Sábado Domingo" at bounding box center [269, 136] width 231 height 10
select select "0"
click at [154, 131] on select "[Selecione...] Segunda Terça Quarta Quinta Sexta Sábado Domingo" at bounding box center [269, 136] width 231 height 10
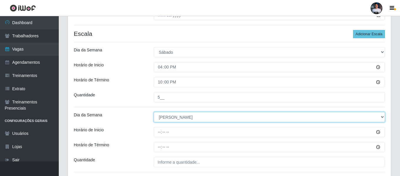
scroll to position [118, 0]
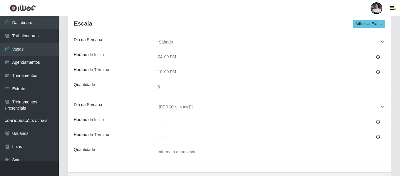
click at [162, 129] on div "[PERSON_NAME] - [GEOGRAPHIC_DATA] Função [Selecione...] Embalador Embalador + E…" at bounding box center [229, 53] width 323 height 240
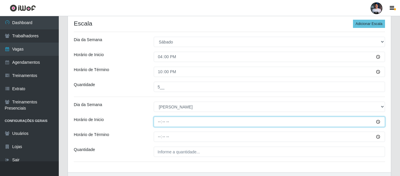
click at [161, 125] on input "Horário de Inicio" at bounding box center [269, 122] width 231 height 10
type input "12:00"
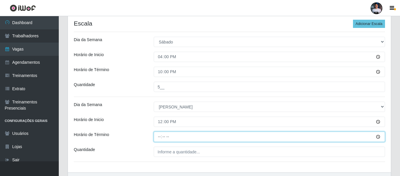
click at [163, 137] on input "Horário de Término" at bounding box center [269, 137] width 231 height 10
click at [162, 138] on input "Horário de Término" at bounding box center [269, 137] width 231 height 10
click at [159, 139] on input "Horário de Término" at bounding box center [269, 137] width 231 height 10
type input "18:00"
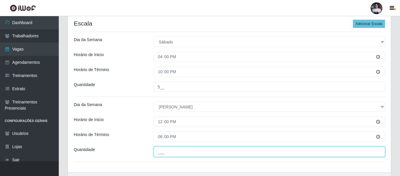
click at [164, 151] on input "___" at bounding box center [269, 152] width 231 height 10
type input "5__"
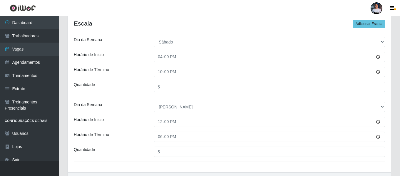
click at [158, 163] on div "[PERSON_NAME] - [GEOGRAPHIC_DATA] Função [Selecione...] Embalador Embalador + E…" at bounding box center [229, 53] width 323 height 240
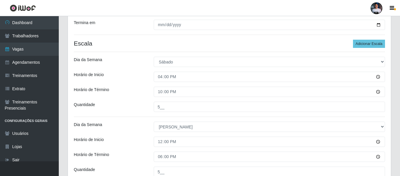
scroll to position [154, 0]
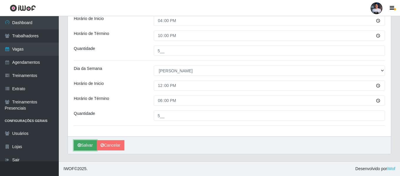
click at [88, 145] on button "Salvar" at bounding box center [85, 145] width 23 height 10
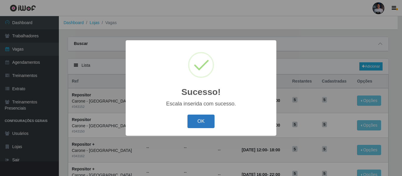
click at [197, 129] on div "Sucesso! × Escala inserida com sucesso. OK Cancel" at bounding box center [201, 87] width 151 height 95
click at [197, 127] on button "OK" at bounding box center [200, 122] width 27 height 14
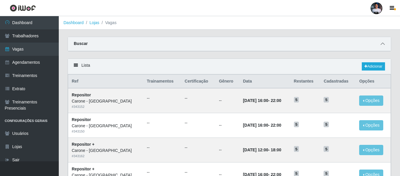
click at [383, 44] on icon at bounding box center [383, 44] width 4 height 4
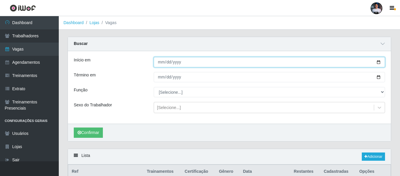
click at [379, 61] on input "Início em" at bounding box center [269, 62] width 231 height 10
type input "[DATE]"
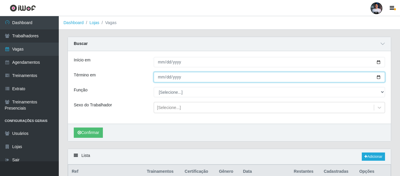
click at [376, 79] on input "Término em" at bounding box center [269, 77] width 231 height 10
click at [379, 78] on input "Término em" at bounding box center [269, 77] width 231 height 10
type input "[DATE]"
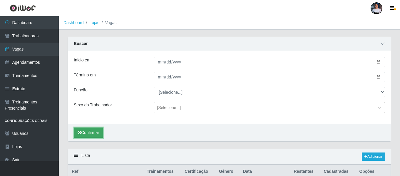
click at [99, 129] on button "Confirmar" at bounding box center [88, 133] width 29 height 10
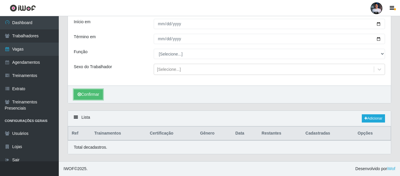
scroll to position [68, 0]
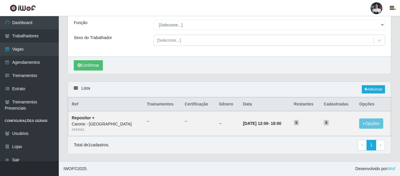
click at [232, 154] on div "Lista Adicionar Ref Trainamentos Certificação Gênero Data Restantes Cadastradas…" at bounding box center [230, 117] width 324 height 73
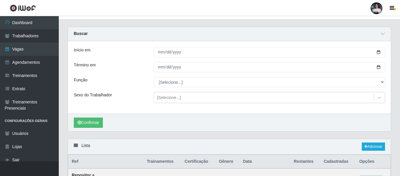
scroll to position [0, 0]
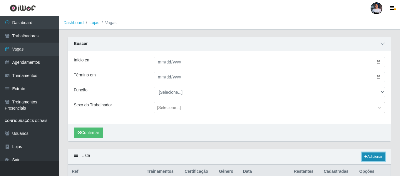
click at [369, 159] on link "Adicionar" at bounding box center [373, 157] width 23 height 8
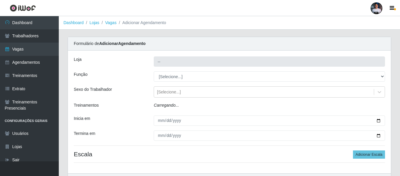
type input "Carone - [GEOGRAPHIC_DATA]"
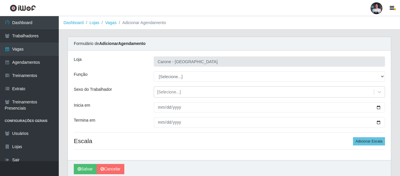
drag, startPoint x: 216, startPoint y: 70, endPoint x: 213, endPoint y: 74, distance: 4.5
click at [215, 71] on div "[PERSON_NAME] - [GEOGRAPHIC_DATA] Função [Selecione...] Embalador Embalador + E…" at bounding box center [229, 106] width 323 height 110
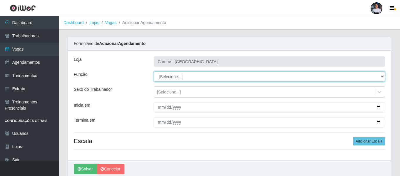
click at [212, 75] on select "[Selecione...] Embalador Embalador + Embalador ++ Repositor Repositor + Reposit…" at bounding box center [269, 76] width 231 height 10
click at [154, 71] on select "[Selecione...] Embalador Embalador + Embalador ++ Repositor Repositor + Reposit…" at bounding box center [269, 76] width 231 height 10
click at [196, 74] on select "[Selecione...] Embalador Embalador + Embalador ++ Repositor Repositor + Reposit…" at bounding box center [269, 76] width 231 height 10
select select "1"
click at [154, 71] on select "[Selecione...] Embalador Embalador + Embalador ++ Repositor Repositor + Reposit…" at bounding box center [269, 76] width 231 height 10
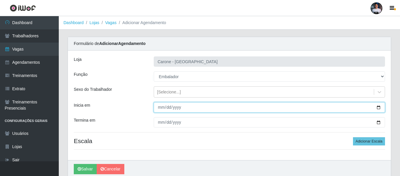
click at [379, 108] on input "Inicia em" at bounding box center [269, 107] width 231 height 10
type input "[DATE]"
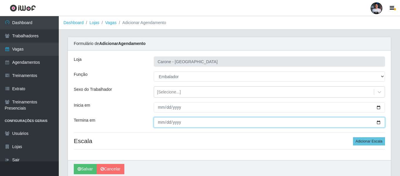
click at [378, 121] on input "Termina em" at bounding box center [269, 122] width 231 height 10
type input "[DATE]"
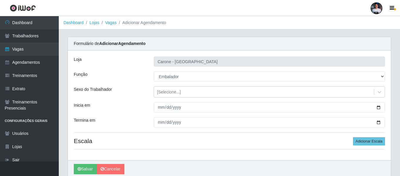
click at [195, 159] on div "[PERSON_NAME] - [GEOGRAPHIC_DATA] Função [Selecione...] Embalador Embalador + E…" at bounding box center [229, 106] width 323 height 110
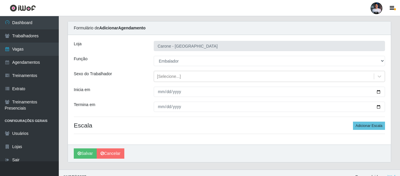
scroll to position [24, 0]
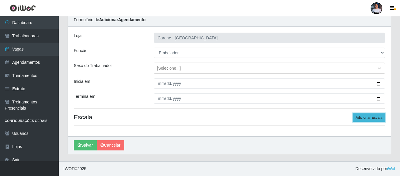
click at [374, 118] on button "Adicionar Escala" at bounding box center [369, 118] width 32 height 8
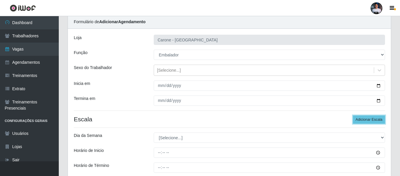
scroll to position [59, 0]
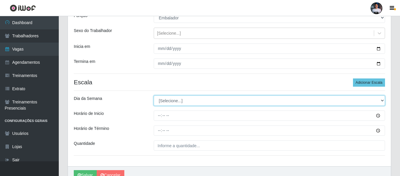
click at [191, 99] on select "[Selecione...] Segunda Terça Quarta Quinta Sexta Sábado Domingo" at bounding box center [269, 101] width 231 height 10
select select "1"
click at [154, 96] on select "[Selecione...] Segunda Terça Quarta Quinta Sexta Sábado Domingo" at bounding box center [269, 101] width 231 height 10
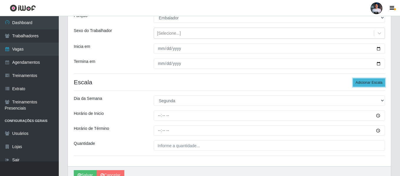
click at [376, 84] on button "Adicionar Escala" at bounding box center [369, 83] width 32 height 8
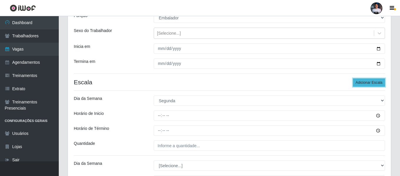
click at [376, 84] on button "Adicionar Escala" at bounding box center [369, 83] width 32 height 8
click at [375, 84] on button "Adicionar Escala" at bounding box center [369, 83] width 32 height 8
click at [374, 83] on button "Adicionar Escala" at bounding box center [369, 83] width 32 height 8
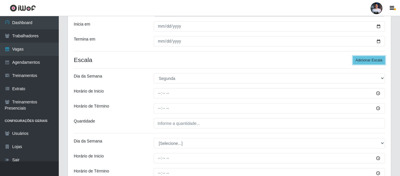
scroll to position [118, 0]
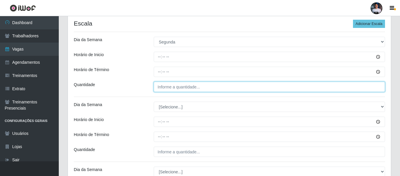
type input "___"
click at [184, 88] on input "___" at bounding box center [269, 87] width 231 height 10
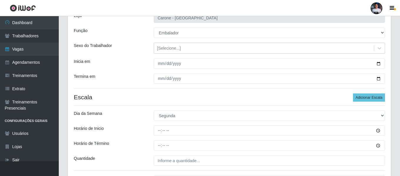
scroll to position [59, 0]
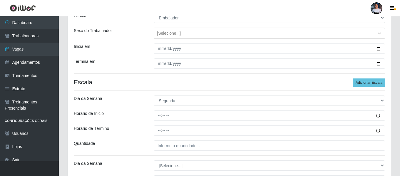
click at [153, 119] on div at bounding box center [269, 116] width 240 height 10
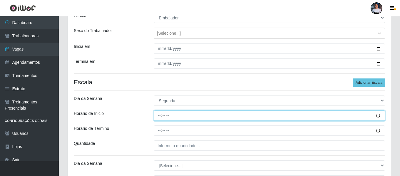
click at [155, 117] on input "Horário de Inicio" at bounding box center [269, 116] width 231 height 10
type input "10:00"
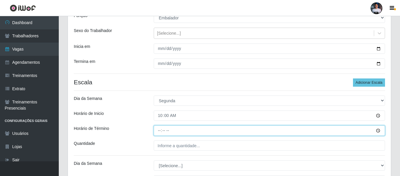
click at [159, 132] on input "Horário de Término" at bounding box center [269, 131] width 231 height 10
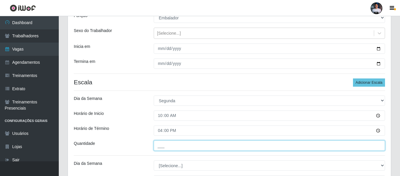
click at [165, 147] on input "___" at bounding box center [269, 146] width 231 height 10
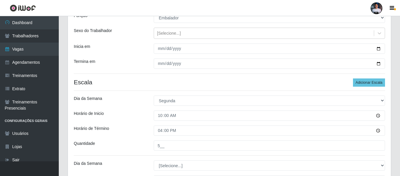
click at [137, 150] on div "Quantidade" at bounding box center [109, 146] width 80 height 10
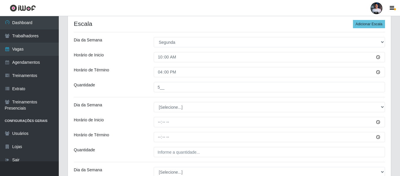
scroll to position [118, 0]
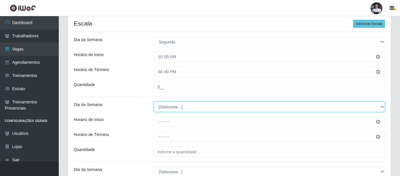
drag, startPoint x: 166, startPoint y: 108, endPoint x: 165, endPoint y: 111, distance: 3.1
click at [166, 109] on select "[Selecione...] Segunda Terça Quarta Quinta Sexta Sábado Domingo" at bounding box center [269, 107] width 231 height 10
click at [154, 102] on select "[Selecione...] Segunda Terça Quarta Quinta Sexta Sábado Domingo" at bounding box center [269, 107] width 231 height 10
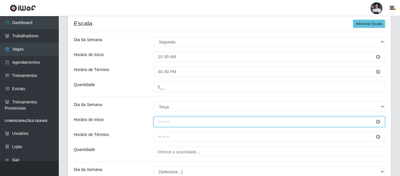
click at [159, 124] on input "Horário de Inicio" at bounding box center [269, 122] width 231 height 10
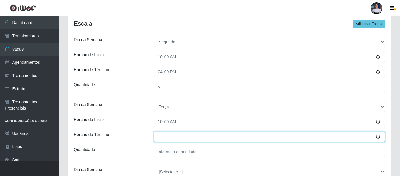
click at [161, 136] on input "Horário de Término" at bounding box center [269, 137] width 231 height 10
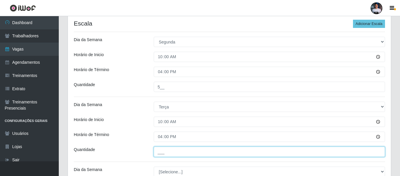
click at [158, 151] on input "___" at bounding box center [269, 152] width 231 height 10
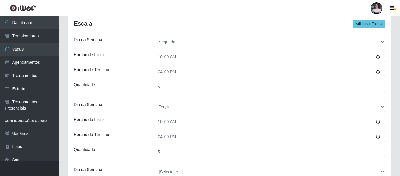
click at [156, 160] on div "[PERSON_NAME] - [GEOGRAPHIC_DATA] Função [Selecione...] Embalador Embalador + E…" at bounding box center [229, 150] width 323 height 435
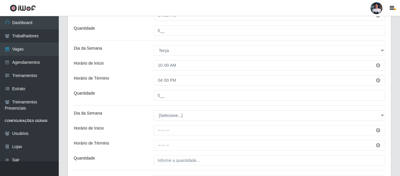
scroll to position [176, 0]
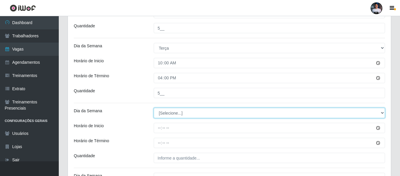
click at [170, 115] on select "[Selecione...] Segunda Terça Quarta Quinta Sexta Sábado Domingo" at bounding box center [269, 113] width 231 height 10
click at [154, 108] on select "[Selecione...] Segunda Terça Quarta Quinta Sexta Sábado Domingo" at bounding box center [269, 113] width 231 height 10
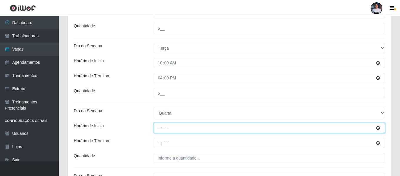
click at [156, 128] on input "Horário de Inicio" at bounding box center [269, 128] width 231 height 10
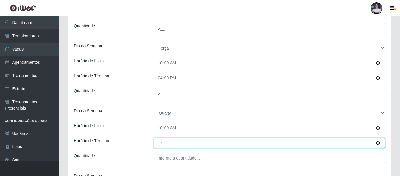
click at [159, 145] on input "Horário de Término" at bounding box center [269, 143] width 231 height 10
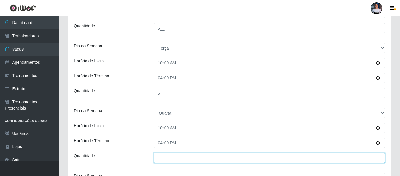
click at [161, 156] on input "___" at bounding box center [269, 158] width 231 height 10
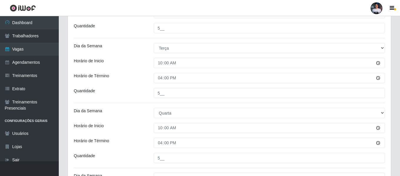
click at [165, 167] on div "[PERSON_NAME] - [GEOGRAPHIC_DATA] Função [Selecione...] Embalador Embalador + E…" at bounding box center [229, 91] width 323 height 435
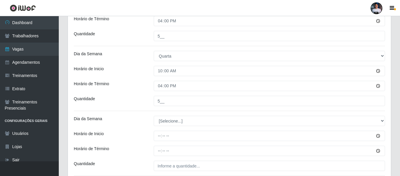
scroll to position [235, 0]
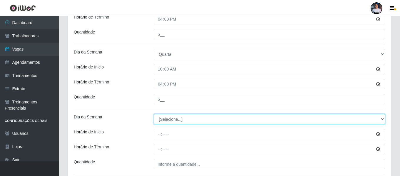
click at [167, 119] on select "[Selecione...] Segunda Terça Quarta Quinta Sexta Sábado Domingo" at bounding box center [269, 119] width 231 height 10
click at [154, 114] on select "[Selecione...] Segunda Terça Quarta Quinta Sexta Sábado Domingo" at bounding box center [269, 119] width 231 height 10
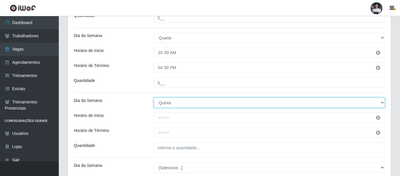
scroll to position [265, 0]
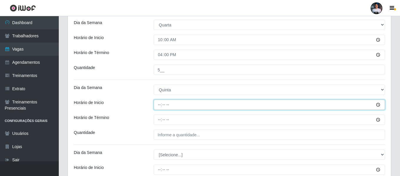
click at [159, 108] on input "Horário de Inicio" at bounding box center [269, 105] width 231 height 10
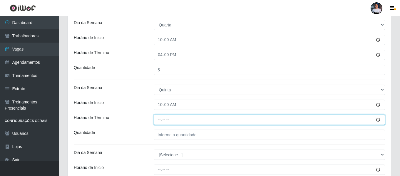
click at [160, 120] on input "Horário de Término" at bounding box center [269, 120] width 231 height 10
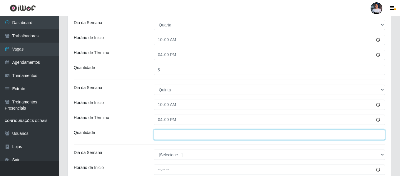
click at [163, 139] on input "___" at bounding box center [269, 135] width 231 height 10
click at [169, 139] on input "5__" at bounding box center [269, 135] width 231 height 10
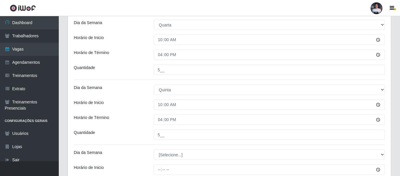
click at [167, 143] on div "[PERSON_NAME] - [GEOGRAPHIC_DATA] Função [Selecione...] Embalador Embalador + E…" at bounding box center [229, 3] width 323 height 435
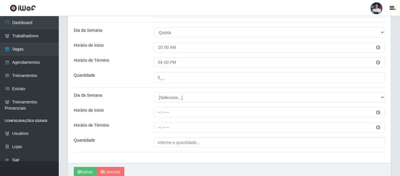
scroll to position [324, 0]
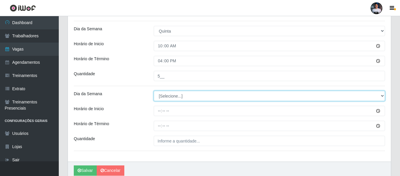
click at [177, 96] on select "[Selecione...] Segunda Terça Quarta Quinta Sexta Sábado Domingo" at bounding box center [269, 96] width 231 height 10
click at [154, 91] on select "[Selecione...] Segunda Terça Quarta Quinta Sexta Sábado Domingo" at bounding box center [269, 96] width 231 height 10
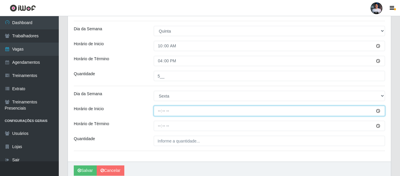
click at [161, 114] on input "Horário de Inicio" at bounding box center [269, 111] width 231 height 10
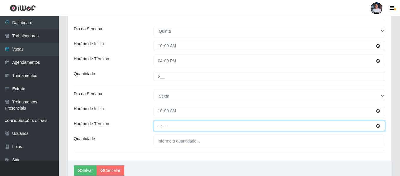
click at [166, 125] on input "Horário de Término" at bounding box center [269, 126] width 231 height 10
click at [161, 127] on input "Horário de Término" at bounding box center [269, 126] width 231 height 10
click at [161, 126] on input "Horário de Término" at bounding box center [269, 126] width 231 height 10
click at [159, 126] on input "Horário de Término" at bounding box center [269, 126] width 231 height 10
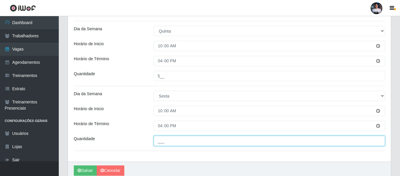
click at [161, 143] on input "___" at bounding box center [269, 141] width 231 height 10
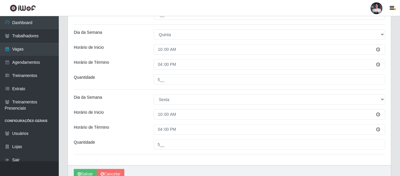
scroll to position [349, 0]
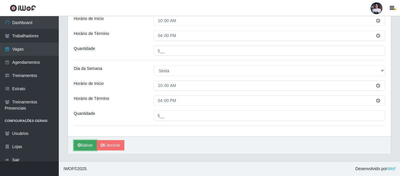
click at [84, 146] on button "Salvar" at bounding box center [85, 145] width 23 height 10
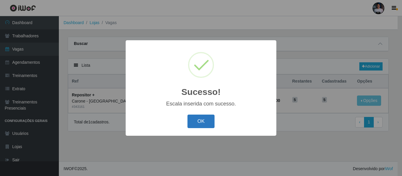
click at [199, 119] on button "OK" at bounding box center [200, 122] width 27 height 14
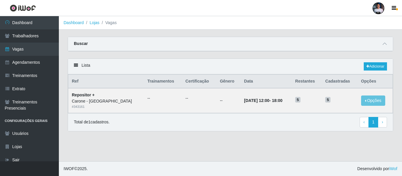
click at [151, 126] on div "Total de 1 cadastros. ‹ Previous 1 › Next" at bounding box center [230, 122] width 313 height 11
click at [388, 44] on div "Buscar" at bounding box center [230, 44] width 325 height 14
click at [384, 45] on icon at bounding box center [384, 44] width 4 height 4
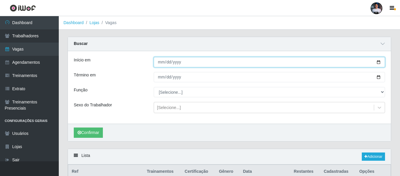
click at [377, 63] on input "[DATE]" at bounding box center [269, 62] width 231 height 10
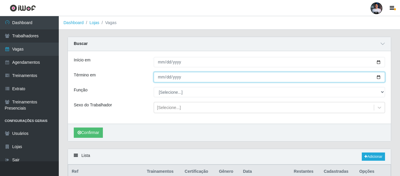
click at [378, 79] on input "[DATE]" at bounding box center [269, 77] width 231 height 10
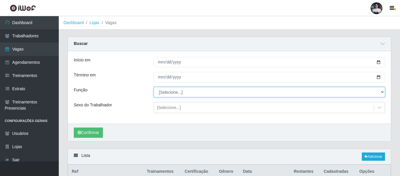
click at [176, 93] on select "[Selecione...] Embalador Embalador + Embalador ++ Repositor Repositor + Reposit…" at bounding box center [269, 92] width 231 height 10
click at [154, 87] on select "[Selecione...] Embalador Embalador + Embalador ++ Repositor Repositor + Reposit…" at bounding box center [269, 92] width 231 height 10
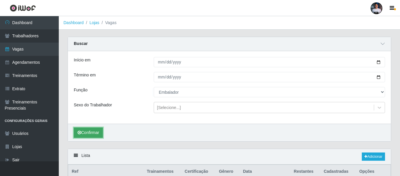
click at [78, 132] on icon "submit" at bounding box center [80, 133] width 4 height 4
click at [369, 157] on link "Adicionar" at bounding box center [373, 157] width 23 height 8
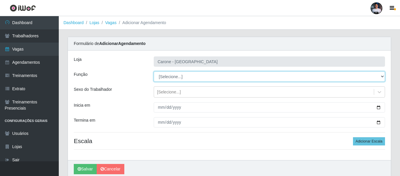
click at [205, 77] on select "[Selecione...] Embalador Embalador + Embalador ++ Repositor Repositor + Reposit…" at bounding box center [269, 76] width 231 height 10
click at [154, 71] on select "[Selecione...] Embalador Embalador + Embalador ++ Repositor Repositor + Reposit…" at bounding box center [269, 76] width 231 height 10
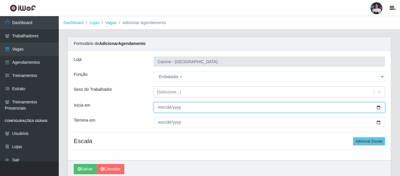
click at [379, 107] on input "Inicia em" at bounding box center [269, 107] width 231 height 10
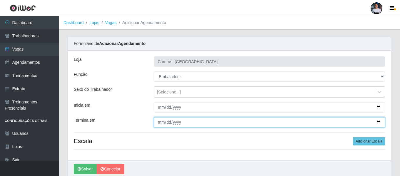
click at [379, 122] on input "Termina em" at bounding box center [269, 122] width 231 height 10
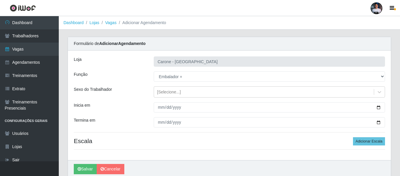
click at [195, 137] on div "[PERSON_NAME] - [GEOGRAPHIC_DATA] Função [Selecione...] Embalador Embalador + E…" at bounding box center [229, 106] width 323 height 110
click at [361, 142] on button "Adicionar Escala" at bounding box center [369, 141] width 32 height 8
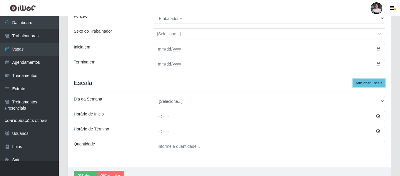
scroll to position [59, 0]
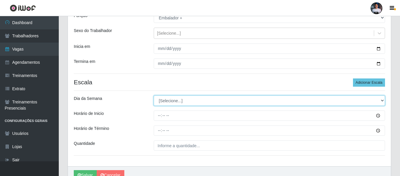
click at [183, 103] on select "[Selecione...] Segunda Terça Quarta Quinta Sexta Sábado Domingo" at bounding box center [269, 101] width 231 height 10
click at [154, 96] on select "[Selecione...] Segunda Terça Quarta Quinta Sexta Sábado Domingo" at bounding box center [269, 101] width 231 height 10
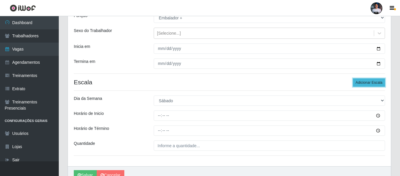
click at [362, 84] on button "Adicionar Escala" at bounding box center [369, 83] width 32 height 8
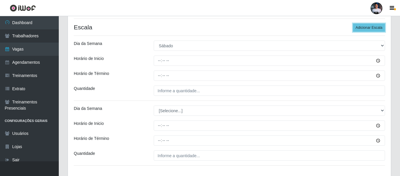
scroll to position [118, 0]
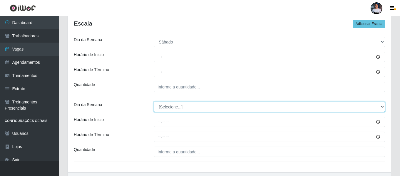
click at [176, 109] on select "[Selecione...] Segunda Terça Quarta Quinta Sexta Sábado Domingo" at bounding box center [269, 107] width 231 height 10
click at [154, 102] on select "[Selecione...] Segunda Terça Quarta Quinta Sexta Sábado Domingo" at bounding box center [269, 107] width 231 height 10
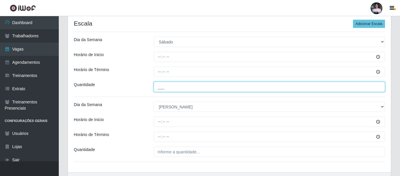
click at [164, 90] on input "___" at bounding box center [269, 87] width 231 height 10
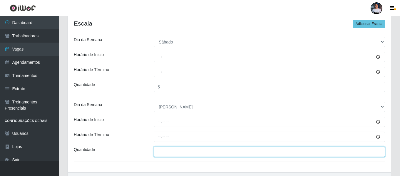
click at [156, 152] on input "___" at bounding box center [269, 152] width 231 height 10
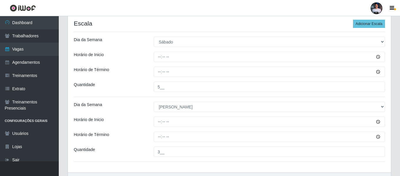
drag, startPoint x: 163, startPoint y: 167, endPoint x: 165, endPoint y: 162, distance: 5.0
click at [164, 168] on div "[PERSON_NAME] - [GEOGRAPHIC_DATA] Função [Selecione...] Embalador Embalador + E…" at bounding box center [229, 53] width 323 height 240
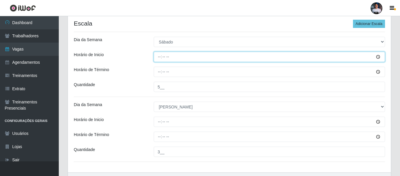
click at [161, 61] on input "Horário de Inicio" at bounding box center [269, 57] width 231 height 10
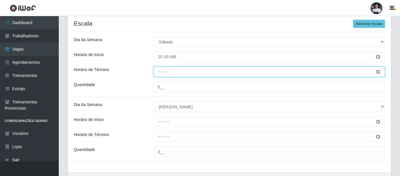
click at [156, 72] on input "Horário de Término" at bounding box center [269, 72] width 231 height 10
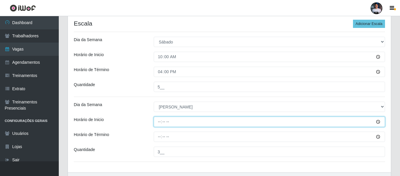
click at [159, 124] on input "Horário de Inicio" at bounding box center [269, 122] width 231 height 10
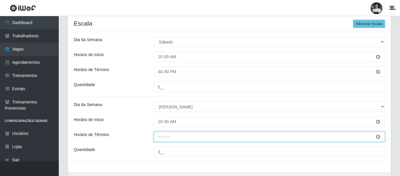
click at [159, 136] on input "Horário de Término" at bounding box center [269, 137] width 231 height 10
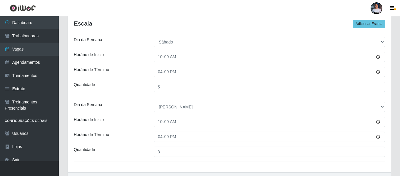
click at [135, 143] on div "[PERSON_NAME] - [GEOGRAPHIC_DATA] Função [Selecione...] Embalador Embalador + E…" at bounding box center [229, 53] width 323 height 240
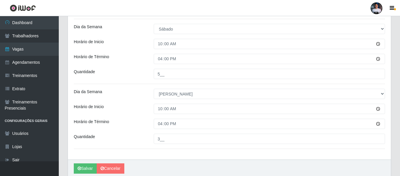
scroll to position [154, 0]
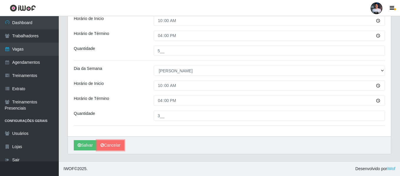
drag, startPoint x: 116, startPoint y: 145, endPoint x: 148, endPoint y: 135, distance: 33.3
click at [116, 145] on link "Cancelar" at bounding box center [111, 145] width 28 height 10
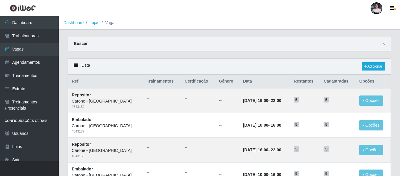
click at [379, 61] on div "Lista Adicionar" at bounding box center [229, 67] width 323 height 16
click at [374, 65] on link "Adicionar" at bounding box center [373, 66] width 23 height 8
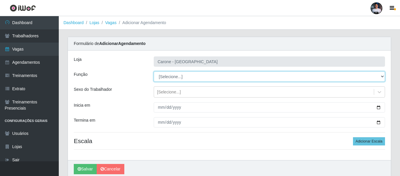
click at [168, 77] on select "[Selecione...] Embalador Embalador + Embalador ++ Repositor Repositor + Reposit…" at bounding box center [269, 76] width 231 height 10
click at [154, 71] on select "[Selecione...] Embalador Embalador + Embalador ++ Repositor Repositor + Reposit…" at bounding box center [269, 76] width 231 height 10
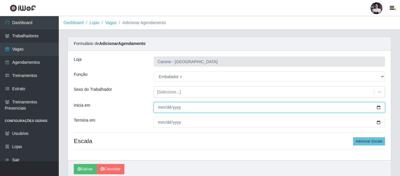
click at [376, 107] on input "Inicia em" at bounding box center [269, 107] width 231 height 10
click at [377, 107] on input "Inicia em" at bounding box center [269, 107] width 231 height 10
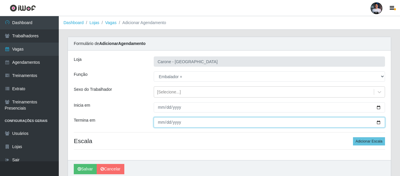
click at [378, 121] on input "Termina em" at bounding box center [269, 122] width 231 height 10
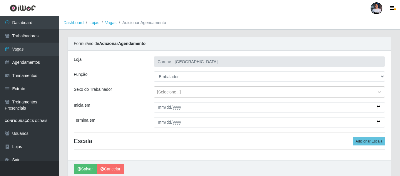
click at [245, 150] on hr at bounding box center [229, 149] width 311 height 0
click at [379, 142] on button "Adicionar Escala" at bounding box center [369, 141] width 32 height 8
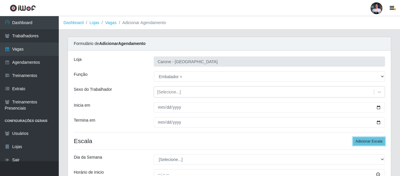
scroll to position [29, 0]
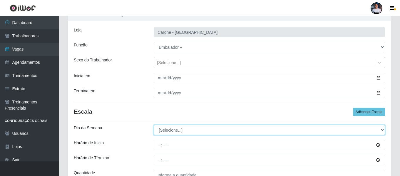
click at [177, 132] on select "[Selecione...] Segunda Terça Quarta Quinta Sexta Sábado Domingo" at bounding box center [269, 130] width 231 height 10
click at [154, 125] on select "[Selecione...] Segunda Terça Quarta Quinta Sexta Sábado Domingo" at bounding box center [269, 130] width 231 height 10
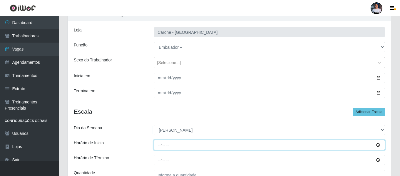
click at [159, 144] on input "Horário de Inicio" at bounding box center [269, 145] width 231 height 10
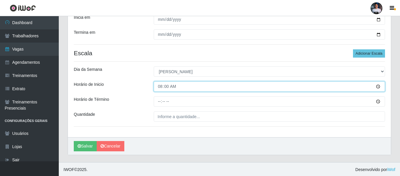
scroll to position [88, 0]
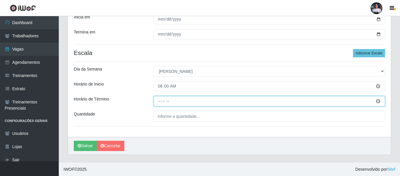
click at [160, 100] on input "Horário de Término" at bounding box center [269, 101] width 231 height 10
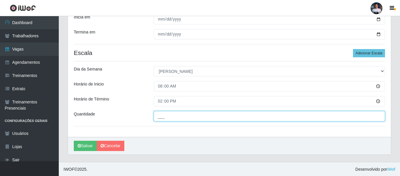
click at [173, 118] on input "___" at bounding box center [269, 116] width 231 height 10
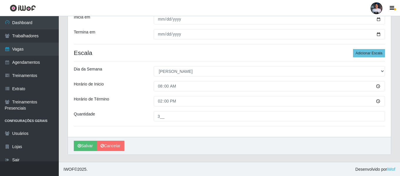
click at [185, 143] on div "[PERSON_NAME]" at bounding box center [229, 146] width 323 height 18
click at [217, 133] on div "[PERSON_NAME] - [GEOGRAPHIC_DATA] Função [Selecione...] Embalador Embalador + E…" at bounding box center [229, 49] width 323 height 175
click at [168, 135] on div "[PERSON_NAME] - [GEOGRAPHIC_DATA] Função [Selecione...] Embalador Embalador + E…" at bounding box center [229, 49] width 323 height 175
drag, startPoint x: 170, startPoint y: 137, endPoint x: 171, endPoint y: 140, distance: 3.0
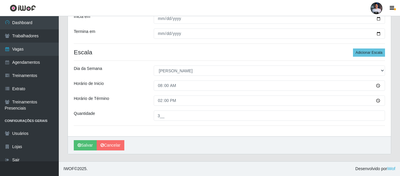
click at [171, 140] on div "[PERSON_NAME]" at bounding box center [229, 145] width 323 height 18
click at [91, 143] on button "Salvar" at bounding box center [85, 145] width 23 height 10
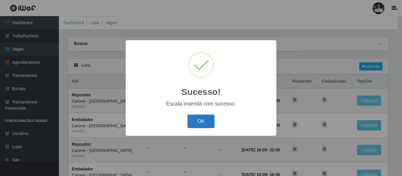
click at [205, 123] on button "OK" at bounding box center [200, 122] width 27 height 14
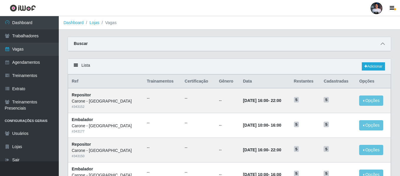
click at [384, 44] on icon at bounding box center [383, 44] width 4 height 4
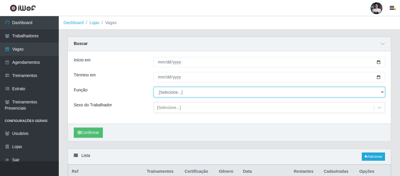
click at [246, 91] on select "[Selecione...] Embalador Embalador + Embalador ++ Repositor Repositor + Reposit…" at bounding box center [269, 92] width 231 height 10
click at [154, 87] on select "[Selecione...] Embalador Embalador + Embalador ++ Repositor Repositor + Reposit…" at bounding box center [269, 92] width 231 height 10
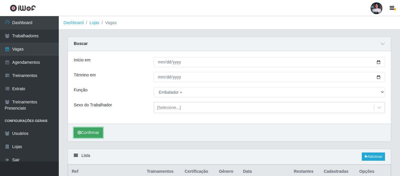
click at [87, 134] on button "Confirmar" at bounding box center [88, 133] width 29 height 10
click at [379, 156] on link "Adicionar" at bounding box center [373, 157] width 23 height 8
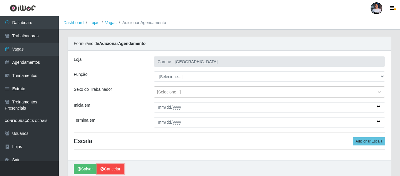
click at [121, 165] on link "Cancelar" at bounding box center [111, 169] width 28 height 10
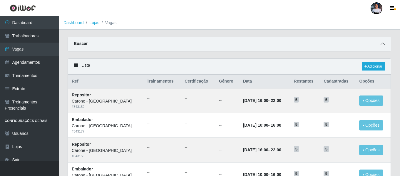
click at [382, 44] on icon at bounding box center [383, 44] width 4 height 4
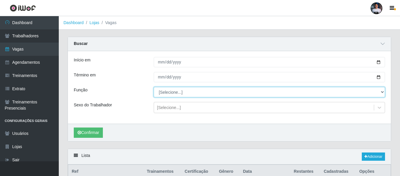
click at [166, 96] on select "[Selecione...] Embalador Embalador + Embalador ++ Repositor Repositor + Reposit…" at bounding box center [269, 92] width 231 height 10
click at [154, 87] on select "[Selecione...] Embalador Embalador + Embalador ++ Repositor Repositor + Reposit…" at bounding box center [269, 92] width 231 height 10
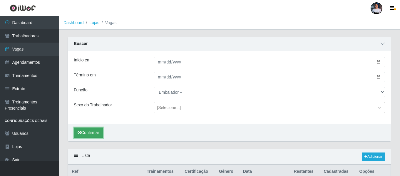
click at [97, 132] on button "Confirmar" at bounding box center [88, 133] width 29 height 10
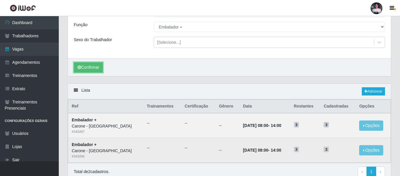
scroll to position [92, 0]
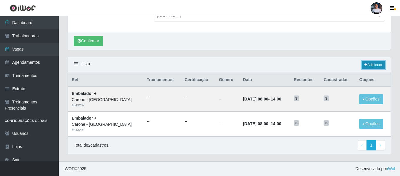
click at [367, 65] on link "Adicionar" at bounding box center [373, 65] width 23 height 8
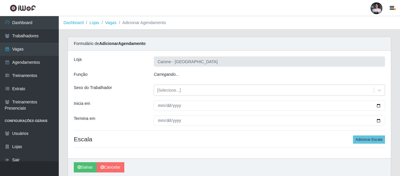
click at [180, 73] on div "Carregando..." at bounding box center [269, 75] width 240 height 9
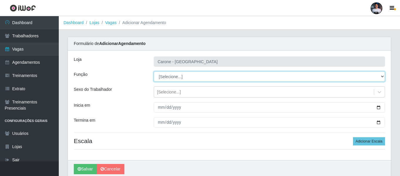
drag, startPoint x: 180, startPoint y: 73, endPoint x: 180, endPoint y: 76, distance: 3.2
click at [180, 76] on select "[Selecione...] Embalador Embalador + Embalador ++ Repositor Repositor + Reposit…" at bounding box center [269, 76] width 231 height 10
click at [154, 71] on select "[Selecione...] Embalador Embalador + Embalador ++ Repositor Repositor + Reposit…" at bounding box center [269, 76] width 231 height 10
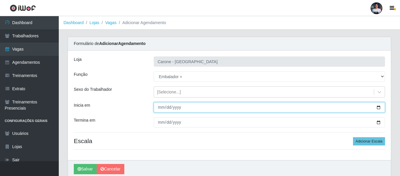
click at [377, 108] on input "Inicia em" at bounding box center [269, 107] width 231 height 10
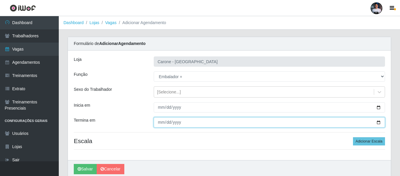
click at [380, 123] on input "Termina em" at bounding box center [269, 122] width 231 height 10
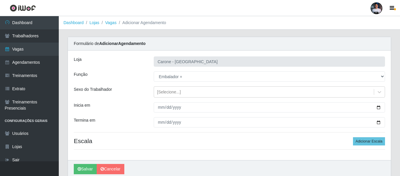
click at [173, 152] on div "[PERSON_NAME] - [GEOGRAPHIC_DATA] Função [Selecione...] Embalador Embalador + E…" at bounding box center [229, 106] width 323 height 110
click at [367, 139] on button "Adicionar Escala" at bounding box center [369, 141] width 32 height 8
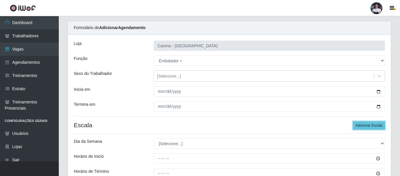
scroll to position [29, 0]
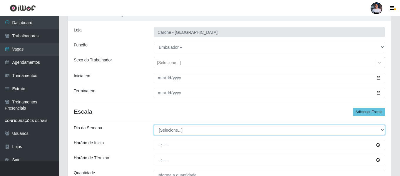
click at [197, 128] on select "[Selecione...] Segunda Terça Quarta Quinta Sexta Sábado Domingo" at bounding box center [269, 130] width 231 height 10
click at [154, 125] on select "[Selecione...] Segunda Terça Quarta Quinta Sexta Sábado Domingo" at bounding box center [269, 130] width 231 height 10
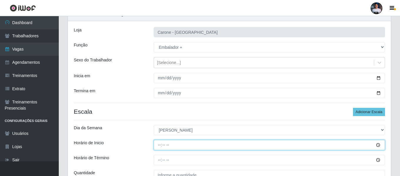
click at [159, 145] on input "Horário de Inicio" at bounding box center [269, 145] width 231 height 10
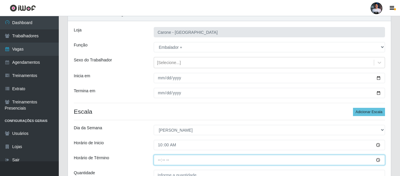
click at [160, 160] on input "Horário de Término" at bounding box center [269, 160] width 231 height 10
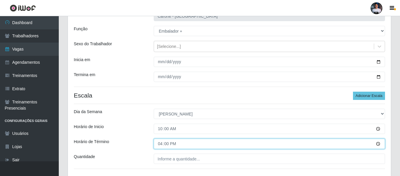
scroll to position [59, 0]
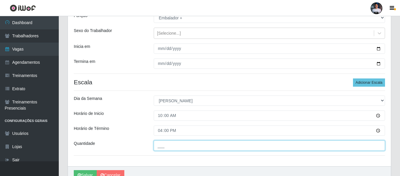
click at [167, 149] on input "___" at bounding box center [269, 146] width 231 height 10
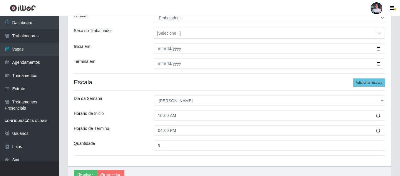
click at [169, 164] on div "[PERSON_NAME] - [GEOGRAPHIC_DATA] Função [Selecione...] Embalador Embalador + E…" at bounding box center [229, 79] width 323 height 175
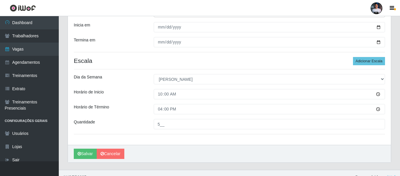
scroll to position [88, 0]
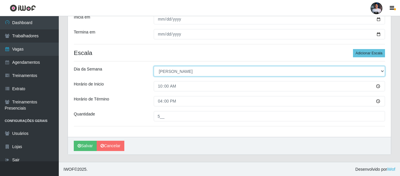
click at [186, 70] on select "[Selecione...] Segunda Terça Quarta Quinta Sexta Sábado Domingo" at bounding box center [269, 71] width 231 height 10
click at [154, 66] on select "[Selecione...] Segunda Terça Quarta Quinta Sexta Sábado Domingo" at bounding box center [269, 71] width 231 height 10
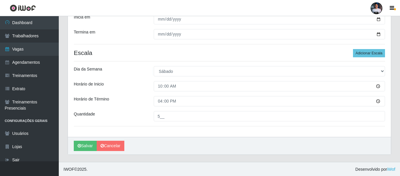
drag, startPoint x: 173, startPoint y: 137, endPoint x: 171, endPoint y: 134, distance: 3.4
click at [173, 136] on div "[PERSON_NAME] - [GEOGRAPHIC_DATA] Função [Selecione...] Embalador Embalador + E…" at bounding box center [229, 58] width 323 height 192
click at [90, 144] on button "Salvar" at bounding box center [85, 146] width 23 height 10
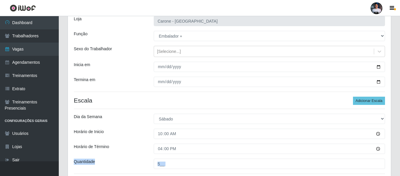
scroll to position [0, 0]
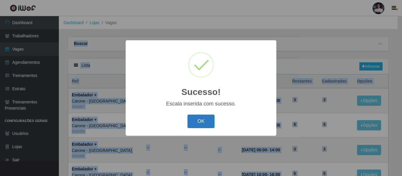
click at [213, 122] on button "OK" at bounding box center [200, 122] width 27 height 14
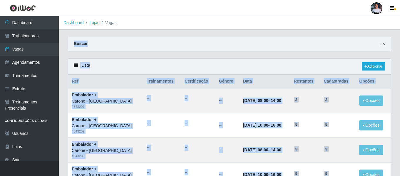
click at [384, 45] on span at bounding box center [382, 44] width 7 height 7
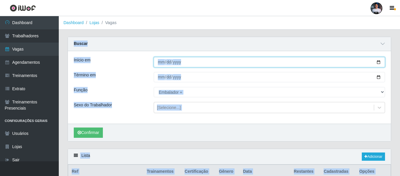
click at [381, 65] on input "Início em" at bounding box center [269, 62] width 231 height 10
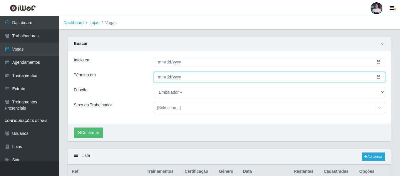
click at [376, 78] on input "Término em" at bounding box center [269, 77] width 231 height 10
click at [377, 79] on input "Término em" at bounding box center [269, 77] width 231 height 10
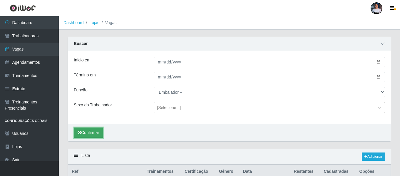
click at [89, 137] on button "Confirmar" at bounding box center [88, 133] width 29 height 10
click at [378, 155] on link "Adicionar" at bounding box center [373, 157] width 23 height 8
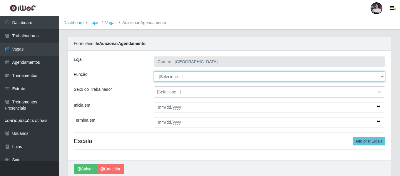
click at [341, 75] on select "[Selecione...] Embalador Embalador + Embalador ++ Repositor Repositor + Reposit…" at bounding box center [269, 76] width 231 height 10
click at [154, 71] on select "[Selecione...] Embalador Embalador + Embalador ++ Repositor Repositor + Reposit…" at bounding box center [269, 76] width 231 height 10
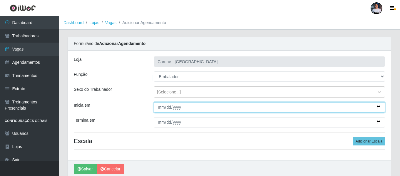
click at [379, 108] on input "Inicia em" at bounding box center [269, 107] width 231 height 10
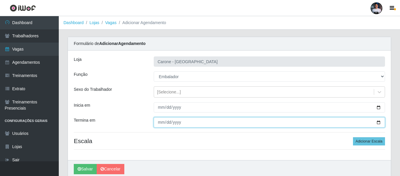
click at [379, 120] on input "Termina em" at bounding box center [269, 122] width 231 height 10
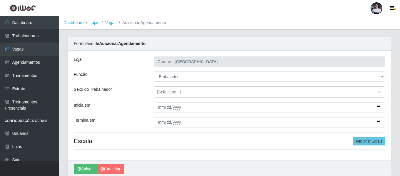
click at [215, 149] on hr at bounding box center [229, 149] width 311 height 0
drag, startPoint x: 368, startPoint y: 140, endPoint x: 358, endPoint y: 134, distance: 11.1
click at [367, 140] on button "Adicionar Escala" at bounding box center [369, 141] width 32 height 8
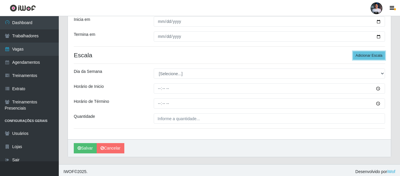
scroll to position [88, 0]
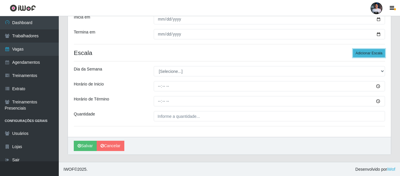
click at [368, 53] on button "Adicionar Escala" at bounding box center [369, 53] width 32 height 8
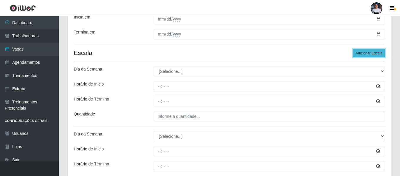
click at [368, 53] on button "Adicionar Escala" at bounding box center [369, 53] width 32 height 8
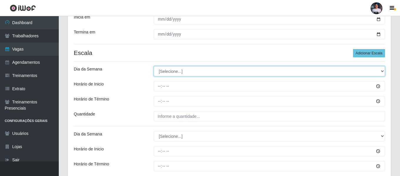
click at [181, 72] on select "[Selecione...] Segunda Terça Quarta Quinta Sexta Sábado Domingo" at bounding box center [269, 71] width 231 height 10
click at [154, 66] on select "[Selecione...] Segunda Terça Quarta Quinta Sexta Sábado Domingo" at bounding box center [269, 71] width 231 height 10
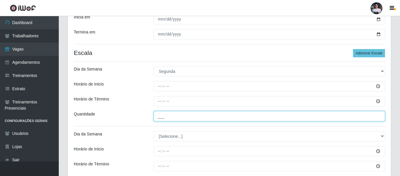
click at [158, 116] on input "___" at bounding box center [269, 116] width 231 height 10
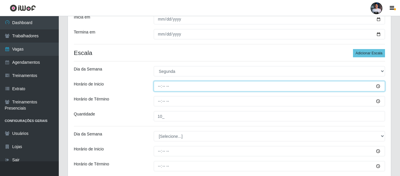
click at [161, 86] on input "Horário de Inicio" at bounding box center [269, 86] width 231 height 10
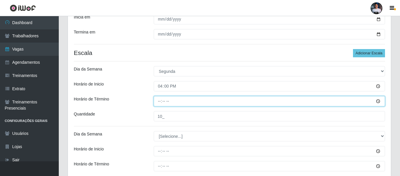
click at [157, 100] on input "Horário de Término" at bounding box center [269, 101] width 231 height 10
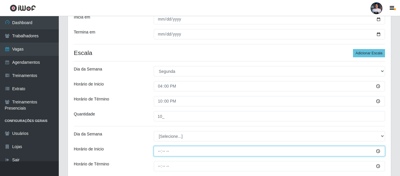
click at [159, 156] on input "Horário de Inicio" at bounding box center [269, 151] width 231 height 10
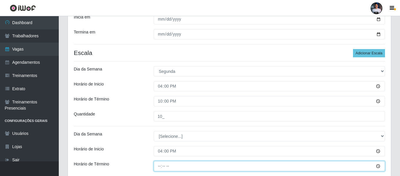
click at [160, 164] on input "Horário de Término" at bounding box center [269, 166] width 231 height 10
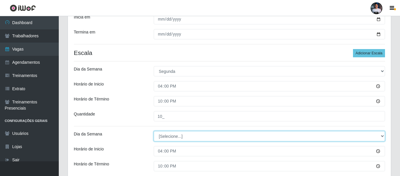
click at [181, 133] on select "[Selecione...] Segunda Terça Quarta Quinta Sexta Sábado Domingo" at bounding box center [269, 136] width 231 height 10
click at [154, 131] on select "[Selecione...] Segunda Terça Quarta Quinta Sexta Sábado Domingo" at bounding box center [269, 136] width 231 height 10
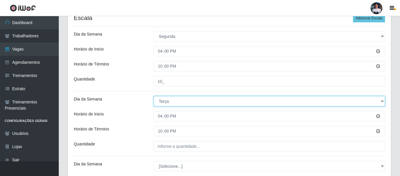
scroll to position [206, 0]
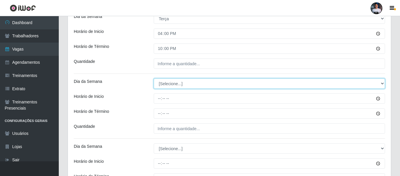
click at [169, 84] on select "[Selecione...] Segunda Terça Quarta Quinta Sexta Sábado Domingo" at bounding box center [269, 84] width 231 height 10
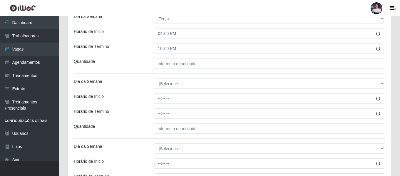
click at [162, 57] on div "[PERSON_NAME] - [GEOGRAPHIC_DATA] Função [Selecione...] Embalador Embalador + E…" at bounding box center [229, 62] width 323 height 435
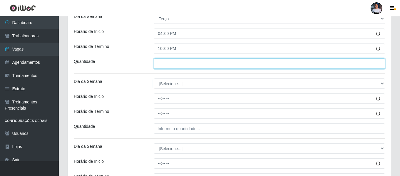
click at [162, 64] on input "___" at bounding box center [269, 64] width 231 height 10
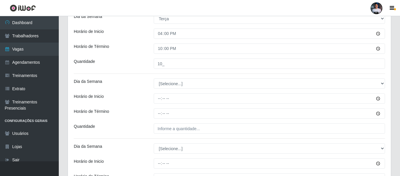
click at [146, 76] on div "[PERSON_NAME] - [GEOGRAPHIC_DATA] Função [Selecione...] Embalador Embalador + E…" at bounding box center [229, 62] width 323 height 435
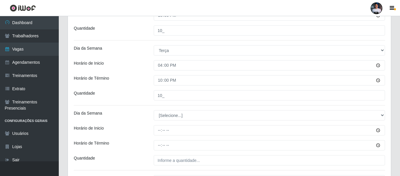
scroll to position [176, 0]
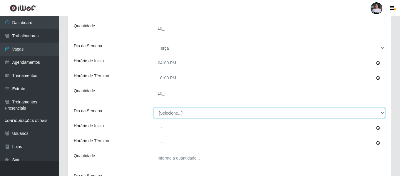
click at [177, 113] on select "[Selecione...] Segunda Terça Quarta Quinta Sexta Sábado Domingo" at bounding box center [269, 113] width 231 height 10
click at [154, 108] on select "[Selecione...] Segunda Terça Quarta Quinta Sexta Sábado Domingo" at bounding box center [269, 113] width 231 height 10
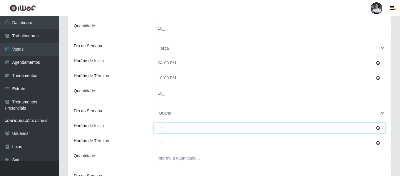
click at [158, 126] on input "Horário de Inicio" at bounding box center [269, 128] width 231 height 10
click at [162, 130] on input "Horário de Inicio" at bounding box center [269, 128] width 231 height 10
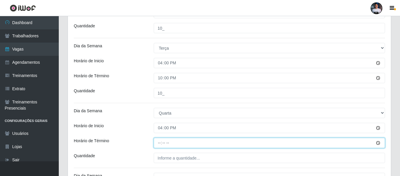
click at [161, 140] on input "Horário de Término" at bounding box center [269, 143] width 231 height 10
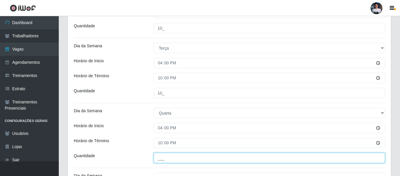
click at [160, 158] on input "___" at bounding box center [269, 158] width 231 height 10
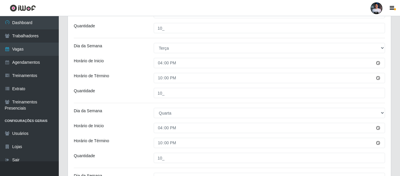
click at [134, 130] on div "Horário de Inicio" at bounding box center [109, 128] width 80 height 10
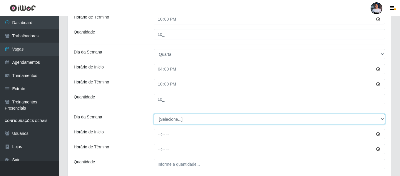
click at [168, 121] on select "[Selecione...] Segunda Terça Quarta Quinta Sexta Sábado Domingo" at bounding box center [269, 119] width 231 height 10
click at [154, 114] on select "[Selecione...] Segunda Terça Quarta Quinta Sexta Sábado Domingo" at bounding box center [269, 119] width 231 height 10
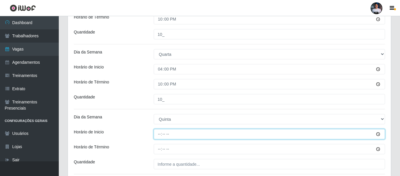
click at [159, 134] on input "Horário de Inicio" at bounding box center [269, 134] width 231 height 10
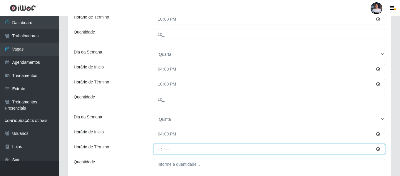
click at [159, 150] on input "Horário de Término" at bounding box center [269, 149] width 231 height 10
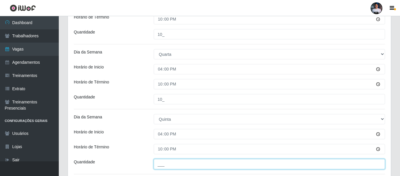
click at [159, 161] on input "___" at bounding box center [269, 164] width 231 height 10
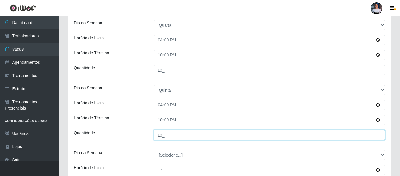
scroll to position [265, 0]
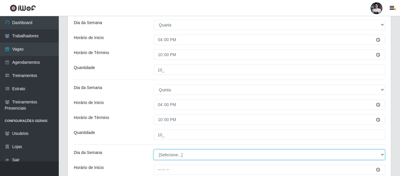
click at [162, 154] on select "[Selecione...] Segunda Terça Quarta Quinta Sexta Sábado Domingo" at bounding box center [269, 155] width 231 height 10
click at [154, 150] on select "[Selecione...] Segunda Terça Quarta Quinta Sexta Sábado Domingo" at bounding box center [269, 155] width 231 height 10
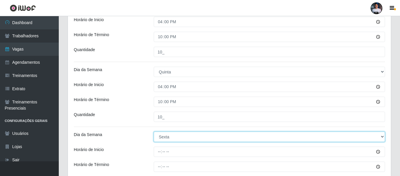
scroll to position [324, 0]
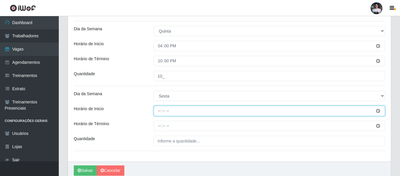
click at [159, 113] on input "Horário de Inicio" at bounding box center [269, 111] width 231 height 10
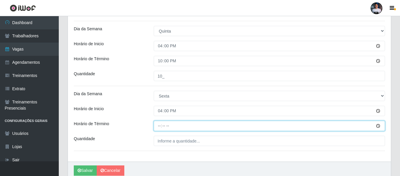
click at [162, 126] on input "Horário de Término" at bounding box center [269, 126] width 231 height 10
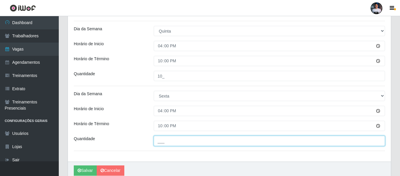
click at [161, 141] on input "___" at bounding box center [269, 141] width 231 height 10
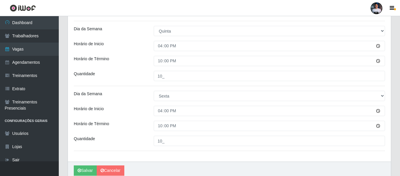
click at [171, 163] on div "[PERSON_NAME]" at bounding box center [229, 171] width 323 height 18
drag, startPoint x: 171, startPoint y: 162, endPoint x: 176, endPoint y: 160, distance: 5.7
click at [172, 162] on div "[PERSON_NAME]" at bounding box center [229, 171] width 323 height 18
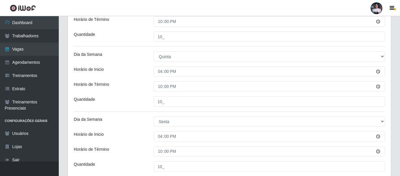
scroll to position [349, 0]
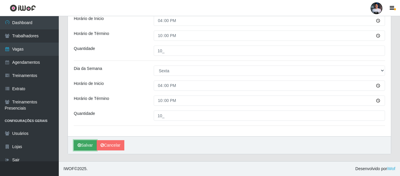
click at [88, 145] on button "Salvar" at bounding box center [85, 145] width 23 height 10
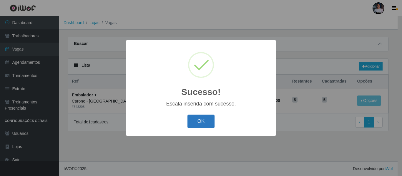
click at [213, 117] on button "OK" at bounding box center [200, 122] width 27 height 14
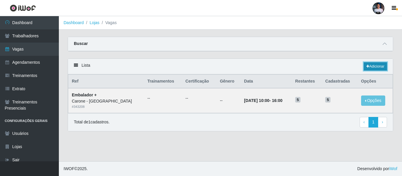
click at [370, 71] on link "Adicionar" at bounding box center [375, 66] width 23 height 8
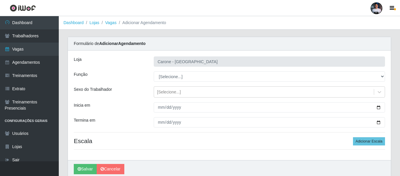
click at [185, 75] on select "[Selecione...] Embalador Embalador + Embalador ++ Repositor Repositor + Reposit…" at bounding box center [269, 76] width 231 height 10
click at [154, 71] on select "[Selecione...] Embalador Embalador + Embalador ++ Repositor Repositor + Reposit…" at bounding box center [269, 76] width 231 height 10
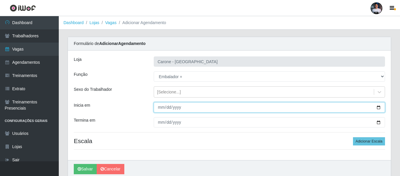
click at [381, 107] on input "Inicia em" at bounding box center [269, 107] width 231 height 10
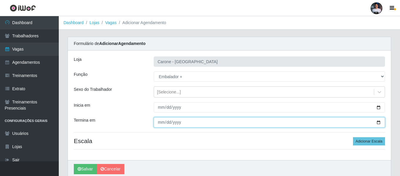
click at [379, 123] on input "Termina em" at bounding box center [269, 122] width 231 height 10
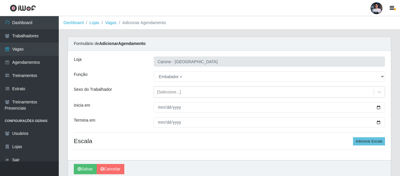
click at [187, 144] on h4 "Escala Adicionar Escala" at bounding box center [229, 140] width 311 height 7
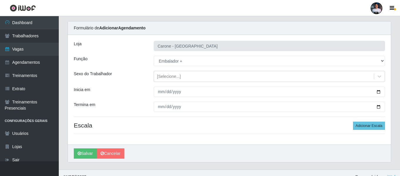
scroll to position [24, 0]
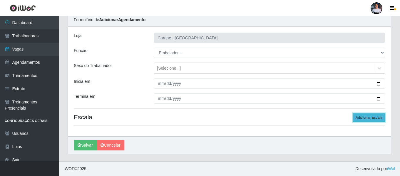
click at [364, 116] on button "Adicionar Escala" at bounding box center [369, 118] width 32 height 8
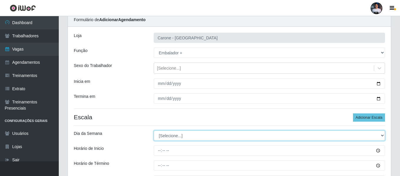
click at [187, 139] on select "[Selecione...] Segunda Terça Quarta Quinta Sexta Sábado Domingo" at bounding box center [269, 136] width 231 height 10
click at [154, 131] on select "[Selecione...] Segunda Terça Quarta Quinta Sexta Sábado Domingo" at bounding box center [269, 136] width 231 height 10
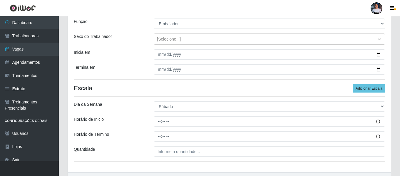
scroll to position [53, 0]
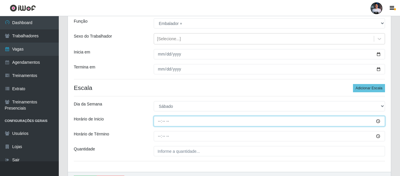
click at [159, 122] on input "Horário de Inicio" at bounding box center [269, 121] width 231 height 10
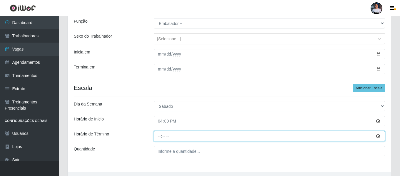
click at [161, 133] on input "Horário de Término" at bounding box center [269, 136] width 231 height 10
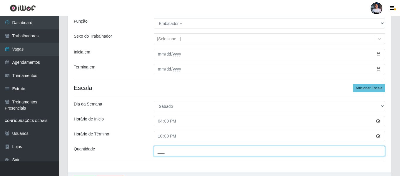
click at [154, 153] on input "___" at bounding box center [269, 151] width 231 height 10
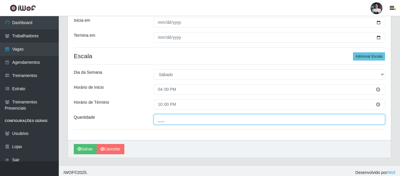
scroll to position [88, 0]
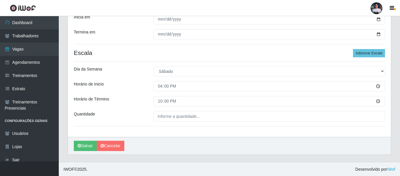
click at [200, 108] on div "[PERSON_NAME] - [GEOGRAPHIC_DATA] Função [Selecione...] Embalador Embalador + E…" at bounding box center [229, 49] width 323 height 175
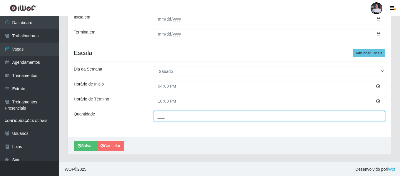
click at [193, 115] on input "___" at bounding box center [269, 116] width 231 height 10
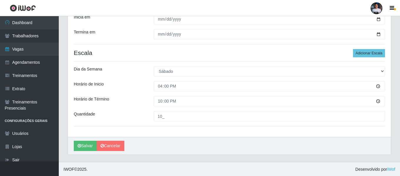
click at [198, 135] on div "[PERSON_NAME] - [GEOGRAPHIC_DATA] Função [Selecione...] Embalador Embalador + E…" at bounding box center [229, 49] width 323 height 175
click at [367, 54] on button "Adicionar Escala" at bounding box center [369, 53] width 32 height 8
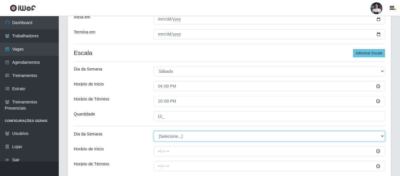
click at [179, 137] on select "[Selecione...] Segunda Terça Quarta Quinta Sexta Sábado Domingo" at bounding box center [269, 136] width 231 height 10
click at [154, 131] on select "[Selecione...] Segunda Terça Quarta Quinta Sexta Sábado Domingo" at bounding box center [269, 136] width 231 height 10
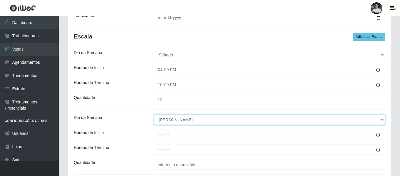
scroll to position [118, 0]
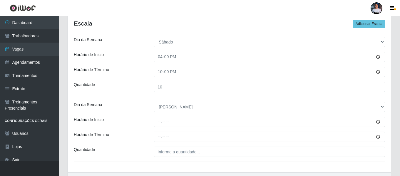
drag, startPoint x: 176, startPoint y: 144, endPoint x: 170, endPoint y: 151, distance: 9.4
click at [172, 147] on div "[PERSON_NAME] - [GEOGRAPHIC_DATA] Função [Selecione...] Embalador Embalador + E…" at bounding box center [229, 53] width 323 height 240
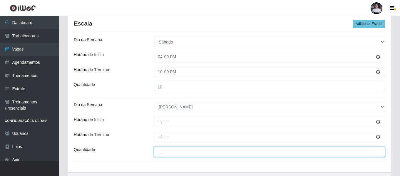
click at [169, 151] on input "___" at bounding box center [269, 152] width 231 height 10
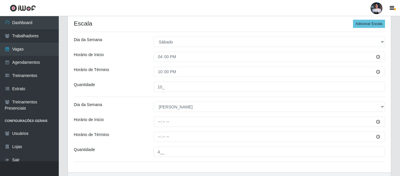
click at [176, 160] on div "[PERSON_NAME] - [GEOGRAPHIC_DATA] Função [Selecione...] Embalador Embalador + E…" at bounding box center [229, 53] width 323 height 240
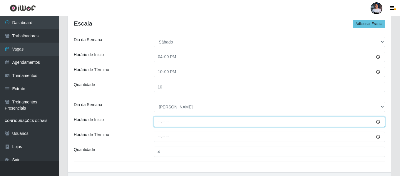
click at [161, 120] on input "Horário de Inicio" at bounding box center [269, 122] width 231 height 10
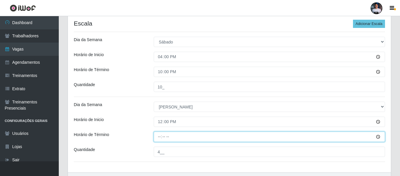
click at [158, 136] on input "Horário de Término" at bounding box center [269, 137] width 231 height 10
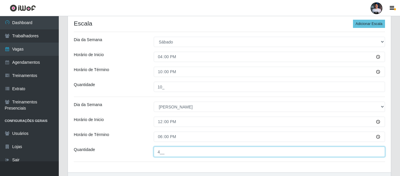
drag, startPoint x: 171, startPoint y: 156, endPoint x: 173, endPoint y: 160, distance: 4.5
click at [172, 157] on input "4__" at bounding box center [269, 152] width 231 height 10
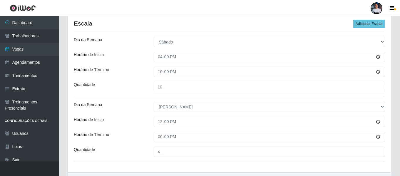
click at [174, 164] on div "[PERSON_NAME] - [GEOGRAPHIC_DATA] Função [Selecione...] Embalador Embalador + E…" at bounding box center [229, 53] width 323 height 240
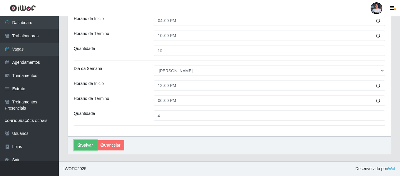
drag, startPoint x: 79, startPoint y: 149, endPoint x: 119, endPoint y: 137, distance: 41.9
click at [81, 149] on button "Salvar" at bounding box center [85, 145] width 23 height 10
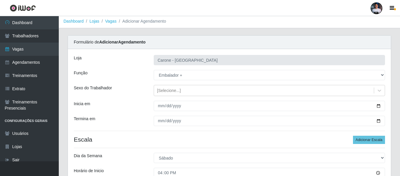
scroll to position [0, 0]
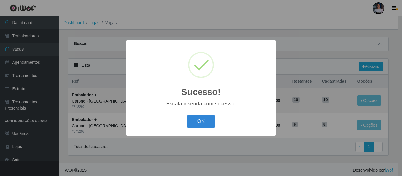
click at [213, 120] on button "OK" at bounding box center [200, 122] width 27 height 14
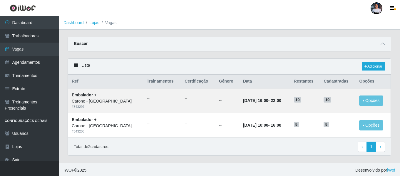
click at [379, 42] on div "Buscar" at bounding box center [229, 44] width 323 height 14
click at [380, 43] on span at bounding box center [382, 44] width 7 height 7
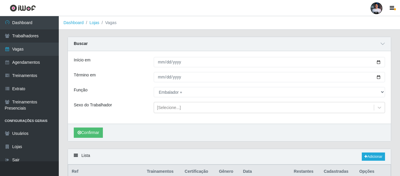
drag, startPoint x: 380, startPoint y: 45, endPoint x: 233, endPoint y: 42, distance: 147.1
click at [233, 42] on div "Buscar" at bounding box center [229, 44] width 323 height 14
drag, startPoint x: 234, startPoint y: 46, endPoint x: 215, endPoint y: 47, distance: 18.9
click at [215, 47] on div "Buscar" at bounding box center [229, 44] width 323 height 14
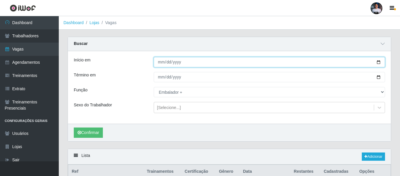
drag, startPoint x: 375, startPoint y: 65, endPoint x: 378, endPoint y: 64, distance: 3.2
click at [376, 65] on input "[DATE]" at bounding box center [269, 62] width 231 height 10
click at [378, 64] on input "[DATE]" at bounding box center [269, 62] width 231 height 10
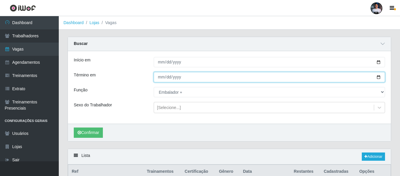
click at [378, 76] on input "[DATE]" at bounding box center [269, 77] width 231 height 10
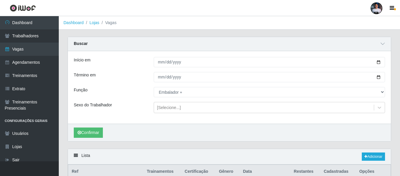
click at [105, 134] on div "Confirmar" at bounding box center [229, 133] width 323 height 18
click at [200, 100] on div "Início em [DATE] Término em [DATE] Função [Selecione...] Embalador Embalador + …" at bounding box center [229, 87] width 323 height 73
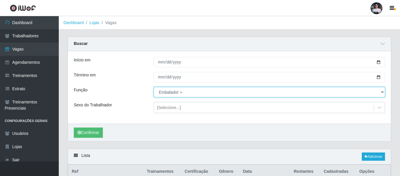
click at [191, 96] on select "[Selecione...] Embalador Embalador + Embalador ++ Repositor Repositor + Reposit…" at bounding box center [269, 92] width 231 height 10
click at [154, 87] on select "[Selecione...] Embalador Embalador + Embalador ++ Repositor Repositor + Reposit…" at bounding box center [269, 92] width 231 height 10
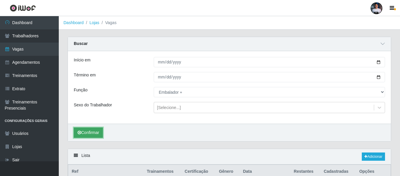
click at [94, 137] on button "Confirmar" at bounding box center [88, 133] width 29 height 10
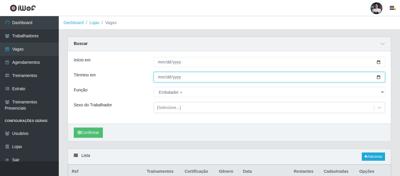
click at [378, 74] on input "[DATE]" at bounding box center [269, 77] width 231 height 10
click at [377, 77] on input "[DATE]" at bounding box center [269, 77] width 231 height 10
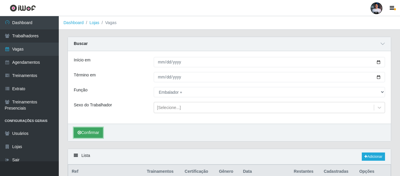
click at [94, 128] on button "Confirmar" at bounding box center [88, 133] width 29 height 10
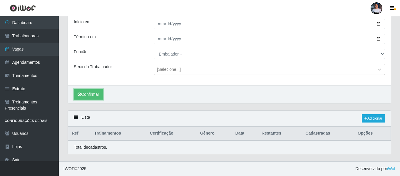
scroll to position [92, 0]
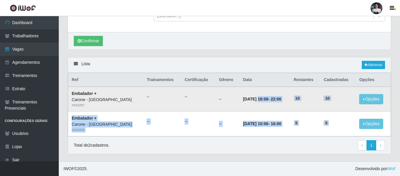
drag, startPoint x: 294, startPoint y: 109, endPoint x: 244, endPoint y: 98, distance: 51.1
click at [244, 98] on tbody "Embalador + Carone - [GEOGRAPHIC_DATA] # 343297 -- -- -- [DATE] 16:00 - 22:00 1…" at bounding box center [229, 111] width 323 height 49
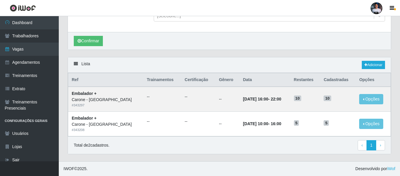
click at [317, 141] on div "Total de 2 cadastros. ‹ Previous 1 › Next" at bounding box center [229, 145] width 311 height 11
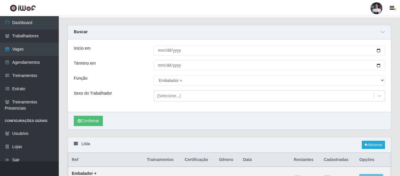
scroll to position [4, 0]
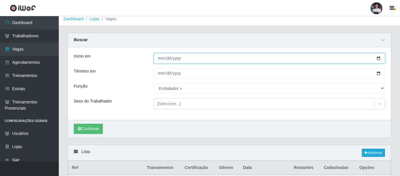
click at [379, 61] on input "[DATE]" at bounding box center [269, 58] width 231 height 10
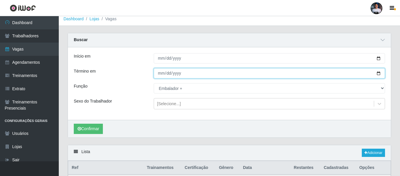
click at [379, 73] on input "[DATE]" at bounding box center [269, 73] width 231 height 10
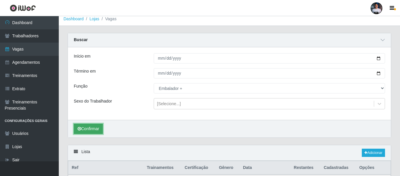
click at [100, 126] on button "Confirmar" at bounding box center [88, 129] width 29 height 10
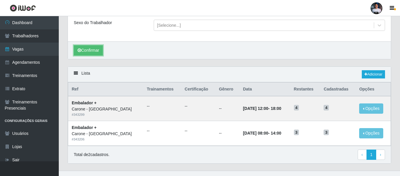
scroll to position [92, 0]
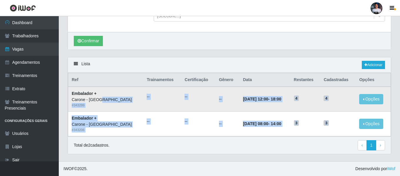
drag, startPoint x: 333, startPoint y: 126, endPoint x: 96, endPoint y: 97, distance: 238.0
click at [96, 97] on tbody "Embalador + Carone - [GEOGRAPHIC_DATA] # 343299 -- -- -- [DATE] 12:00 - 18:00 4…" at bounding box center [229, 111] width 323 height 49
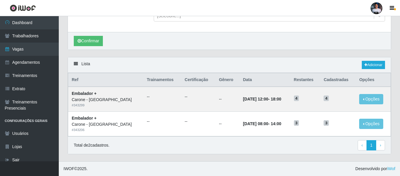
click at [220, 142] on div "Total de 2 cadastros. ‹ Previous 1 › Next" at bounding box center [229, 145] width 311 height 11
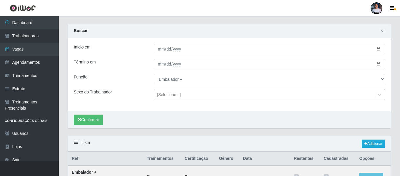
scroll to position [0, 0]
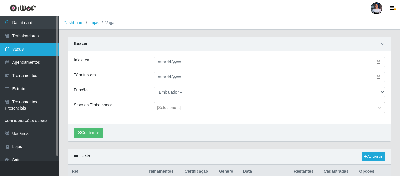
click at [33, 48] on link "Vagas" at bounding box center [29, 49] width 59 height 13
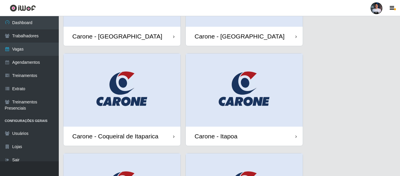
scroll to position [118, 0]
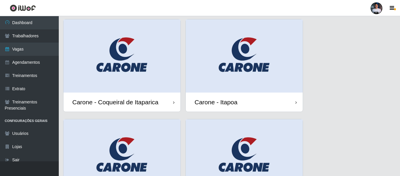
click at [115, 74] on img at bounding box center [122, 55] width 117 height 73
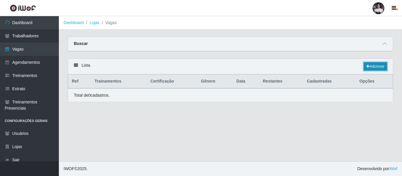
click at [372, 69] on link "Adicionar" at bounding box center [375, 66] width 23 height 8
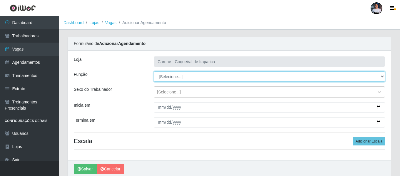
click at [181, 80] on select "[Selecione...] Embalador Embalador + Embalador ++ Repositor Repositor + Reposit…" at bounding box center [269, 76] width 231 height 10
drag, startPoint x: 179, startPoint y: 78, endPoint x: 178, endPoint y: 81, distance: 3.4
click at [179, 79] on select "[Selecione...] Embalador Embalador + Embalador ++ Repositor Repositor + Reposit…" at bounding box center [269, 76] width 231 height 10
click at [154, 71] on select "[Selecione...] Embalador Embalador + Embalador ++ Repositor Repositor + Reposit…" at bounding box center [269, 76] width 231 height 10
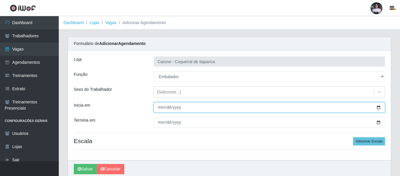
click at [381, 106] on input "Inicia em" at bounding box center [269, 107] width 231 height 10
click at [380, 107] on input "Inicia em" at bounding box center [269, 107] width 231 height 10
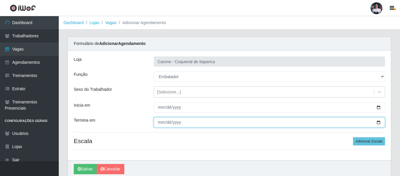
click at [381, 123] on input "Termina em" at bounding box center [269, 122] width 231 height 10
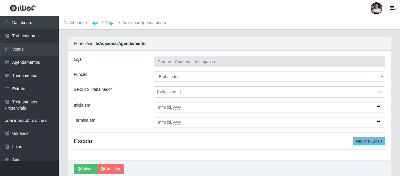
drag, startPoint x: 210, startPoint y: 131, endPoint x: 211, endPoint y: 136, distance: 5.5
click at [211, 134] on div "[PERSON_NAME] - Coqueiral de Itaparica Função [Selecione...] Embalador Embalado…" at bounding box center [229, 106] width 323 height 110
click at [301, 150] on div "[PERSON_NAME] - Coqueiral de Itaparica Função [Selecione...] Embalador Embalado…" at bounding box center [229, 106] width 323 height 110
click at [369, 145] on button "Adicionar Escala" at bounding box center [369, 141] width 32 height 8
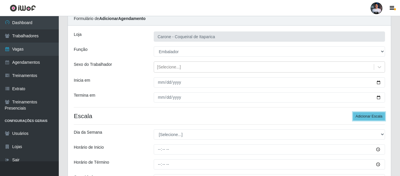
scroll to position [59, 0]
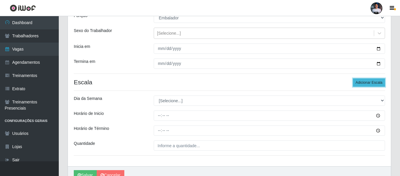
click at [363, 83] on button "Adicionar Escala" at bounding box center [369, 83] width 32 height 8
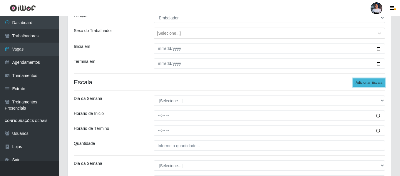
click at [363, 83] on button "Adicionar Escala" at bounding box center [369, 83] width 32 height 8
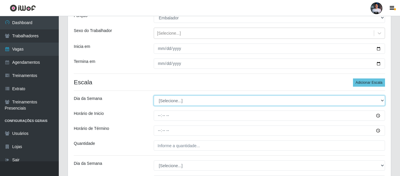
click at [214, 102] on select "[Selecione...] Segunda Terça Quarta Quinta Sexta Sábado Domingo" at bounding box center [269, 101] width 231 height 10
click at [154, 96] on select "[Selecione...] Segunda Terça Quarta Quinta Sexta Sábado Domingo" at bounding box center [269, 101] width 231 height 10
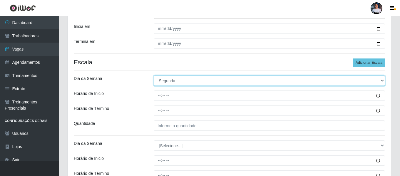
scroll to position [88, 0]
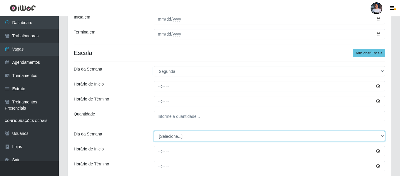
click at [176, 134] on select "[Selecione...] Segunda Terça Quarta Quinta Sexta Sábado Domingo" at bounding box center [269, 136] width 231 height 10
click at [154, 131] on select "[Selecione...] Segunda Terça Quarta Quinta Sexta Sábado Domingo" at bounding box center [269, 136] width 231 height 10
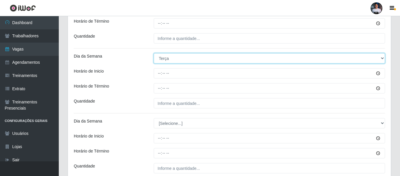
scroll to position [176, 0]
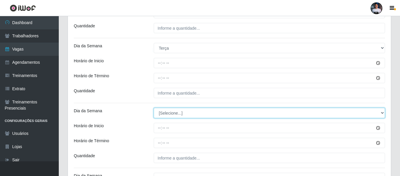
click at [181, 115] on select "[Selecione...] Segunda Terça Quarta Quinta Sexta Sábado Domingo" at bounding box center [269, 113] width 231 height 10
click at [154, 108] on select "[Selecione...] Segunda Terça Quarta Quinta Sexta Sábado Domingo" at bounding box center [269, 113] width 231 height 10
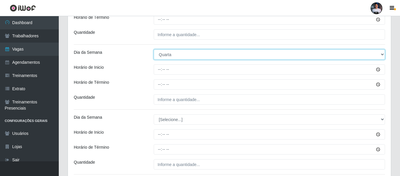
scroll to position [235, 0]
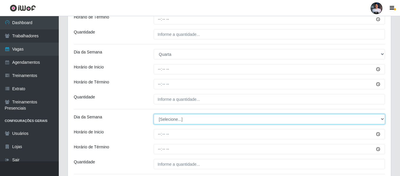
click at [181, 121] on select "[Selecione...] Segunda Terça Quarta Quinta Sexta Sábado Domingo" at bounding box center [269, 119] width 231 height 10
click at [154, 114] on select "[Selecione...] Segunda Terça Quarta Quinta Sexta Sábado Domingo" at bounding box center [269, 119] width 231 height 10
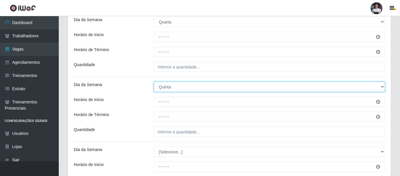
scroll to position [324, 0]
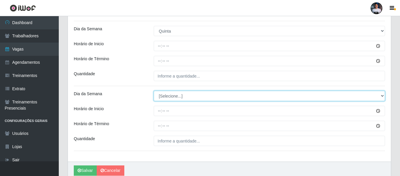
click at [178, 99] on select "[Selecione...] Segunda Terça Quarta Quinta Sexta Sábado Domingo" at bounding box center [269, 96] width 231 height 10
click at [154, 91] on select "[Selecione...] Segunda Terça Quarta Quinta Sexta Sábado Domingo" at bounding box center [269, 96] width 231 height 10
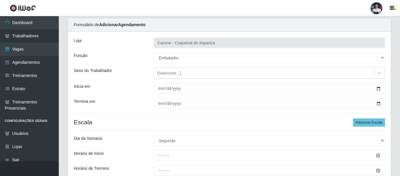
scroll to position [29, 0]
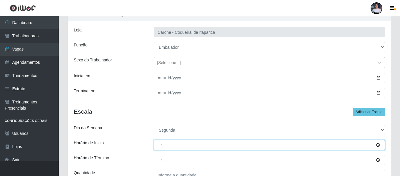
click at [160, 145] on input "Horário de Inicio" at bounding box center [269, 145] width 231 height 10
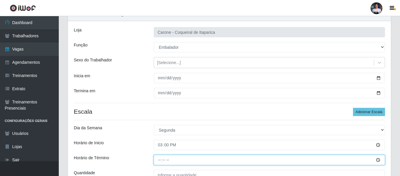
click at [159, 159] on input "Horário de Término" at bounding box center [269, 160] width 231 height 10
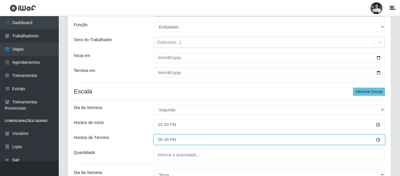
scroll to position [59, 0]
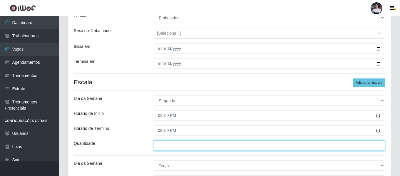
click at [171, 145] on input "___" at bounding box center [269, 146] width 231 height 10
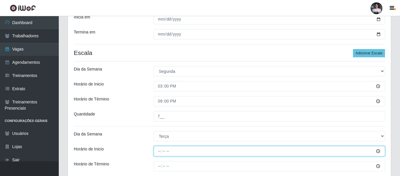
click at [157, 152] on input "Horário de Inicio" at bounding box center [269, 151] width 231 height 10
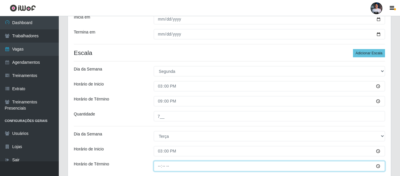
click at [159, 164] on input "Horário de Término" at bounding box center [269, 166] width 231 height 10
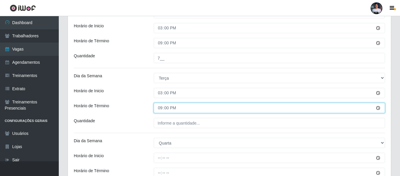
scroll to position [147, 0]
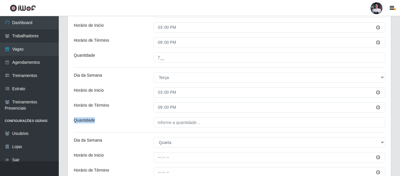
click at [159, 127] on div "[PERSON_NAME] - Coqueiral de Itaparica Função [Selecione...] Embalador Embalado…" at bounding box center [229, 121] width 323 height 435
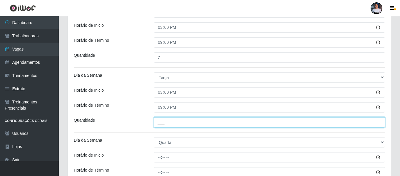
click at [159, 126] on input "___" at bounding box center [269, 122] width 231 height 10
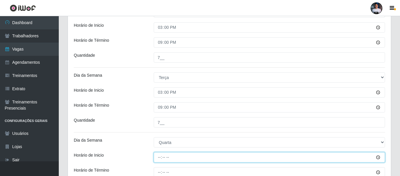
click at [161, 155] on input "Horário de Inicio" at bounding box center [269, 157] width 231 height 10
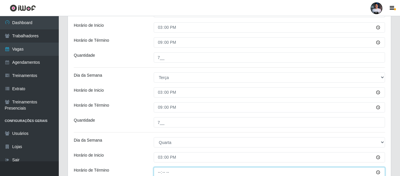
click at [158, 171] on input "Horário de Término" at bounding box center [269, 172] width 231 height 10
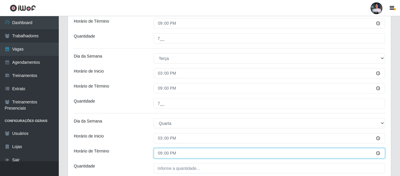
scroll to position [176, 0]
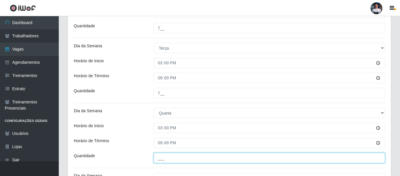
click at [162, 159] on input "___" at bounding box center [269, 158] width 231 height 10
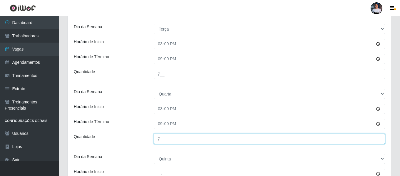
scroll to position [206, 0]
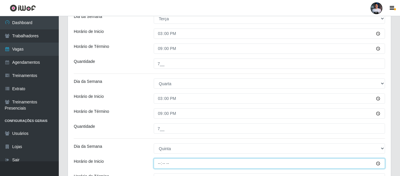
click at [160, 163] on input "Horário de Inicio" at bounding box center [269, 164] width 231 height 10
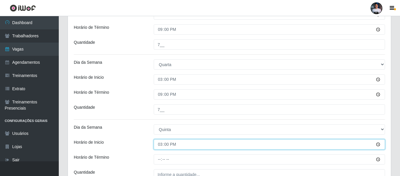
scroll to position [235, 0]
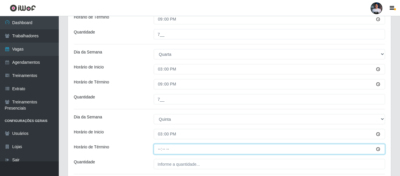
click at [162, 151] on input "Horário de Término" at bounding box center [269, 149] width 231 height 10
click at [156, 150] on input "Horário de Término" at bounding box center [269, 149] width 231 height 10
click at [159, 149] on input "Horário de Término" at bounding box center [269, 149] width 231 height 10
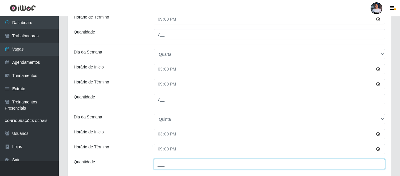
click at [164, 160] on input "___" at bounding box center [269, 164] width 231 height 10
click at [158, 164] on input "1__" at bounding box center [269, 164] width 231 height 10
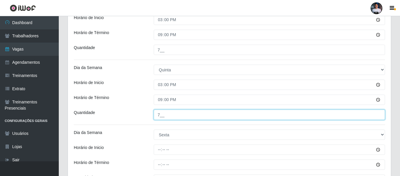
scroll to position [294, 0]
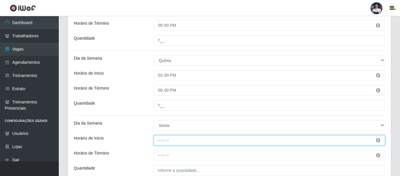
click at [160, 139] on input "Horário de Inicio" at bounding box center [269, 140] width 231 height 10
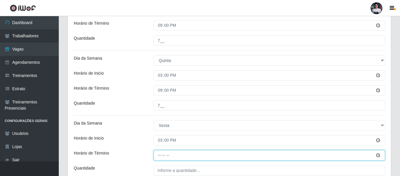
click at [158, 154] on input "Horário de Término" at bounding box center [269, 155] width 231 height 10
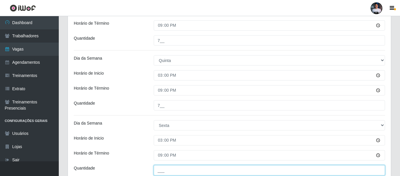
click at [162, 168] on input "___" at bounding box center [269, 170] width 231 height 10
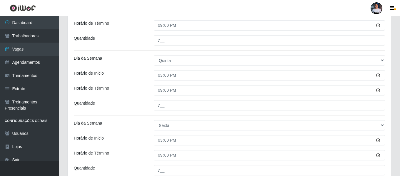
click at [149, 157] on div "Horário de Término" at bounding box center [109, 155] width 80 height 10
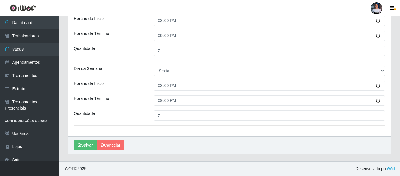
drag, startPoint x: 201, startPoint y: 140, endPoint x: 218, endPoint y: 136, distance: 17.2
click at [202, 139] on div "[PERSON_NAME]" at bounding box center [229, 145] width 323 height 18
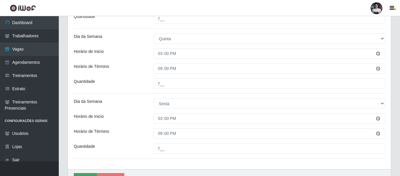
scroll to position [349, 0]
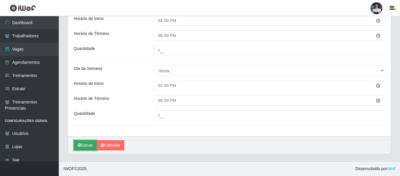
click at [82, 146] on button "Salvar" at bounding box center [85, 145] width 23 height 10
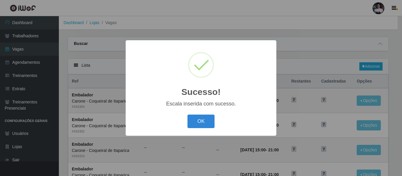
drag, startPoint x: 192, startPoint y: 122, endPoint x: 214, endPoint y: 111, distance: 24.2
click at [193, 121] on button "OK" at bounding box center [200, 122] width 27 height 14
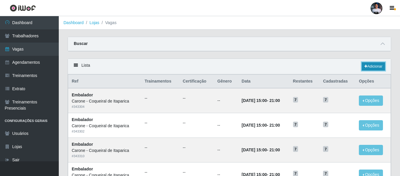
click at [371, 64] on link "Adicionar" at bounding box center [373, 66] width 23 height 8
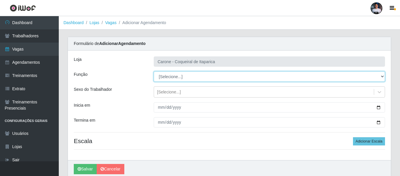
click at [171, 81] on select "[Selecione...] Embalador Embalador + Embalador ++ Repositor Repositor + Reposit…" at bounding box center [269, 76] width 231 height 10
click at [154, 71] on select "[Selecione...] Embalador Embalador + Embalador ++ Repositor Repositor + Reposit…" at bounding box center [269, 76] width 231 height 10
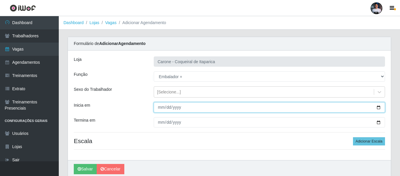
click at [377, 108] on input "Inicia em" at bounding box center [269, 107] width 231 height 10
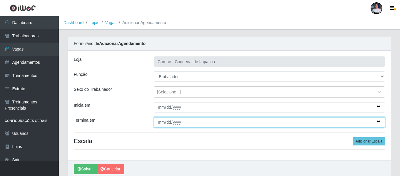
click at [378, 123] on input "Termina em" at bounding box center [269, 122] width 231 height 10
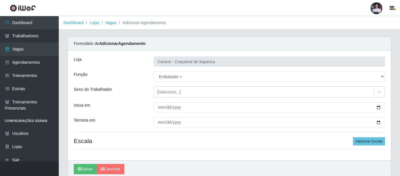
click at [190, 148] on div "[PERSON_NAME] - Coqueiral de Itaparica Função [Selecione...] Embalador Embalado…" at bounding box center [229, 106] width 323 height 110
drag, startPoint x: 363, startPoint y: 144, endPoint x: 354, endPoint y: 141, distance: 9.9
click at [364, 143] on button "Adicionar Escala" at bounding box center [369, 141] width 32 height 8
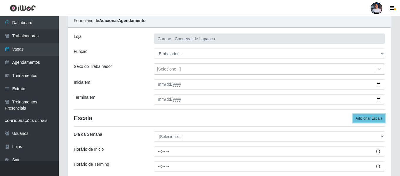
scroll to position [59, 0]
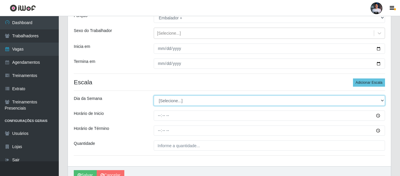
click at [186, 98] on select "[Selecione...] Segunda Terça Quarta Quinta Sexta Sábado Domingo" at bounding box center [269, 101] width 231 height 10
click at [154, 96] on select "[Selecione...] Segunda Terça Quarta Quinta Sexta Sábado Domingo" at bounding box center [269, 101] width 231 height 10
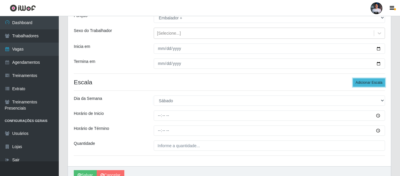
click at [365, 82] on button "Adicionar Escala" at bounding box center [369, 83] width 32 height 8
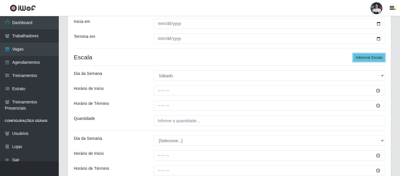
scroll to position [118, 0]
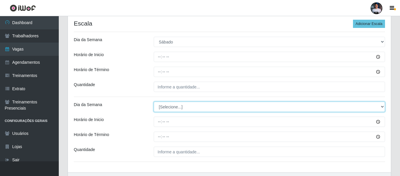
click at [181, 109] on select "[Selecione...] Segunda Terça Quarta Quinta Sexta Sábado Domingo" at bounding box center [269, 107] width 231 height 10
click at [154, 102] on select "[Selecione...] Segunda Terça Quarta Quinta Sexta Sábado Domingo" at bounding box center [269, 107] width 231 height 10
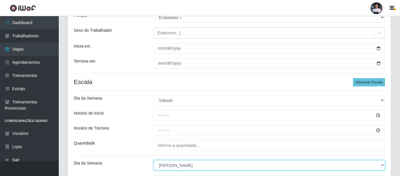
scroll to position [59, 0]
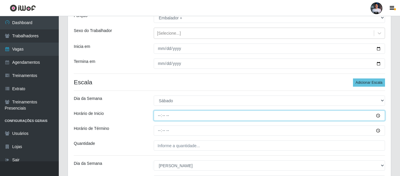
click at [159, 117] on input "Horário de Inicio" at bounding box center [269, 116] width 231 height 10
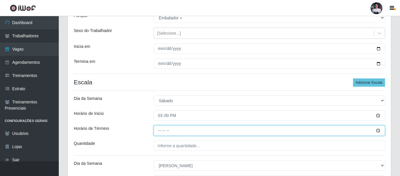
click at [159, 129] on input "Horário de Término" at bounding box center [269, 131] width 231 height 10
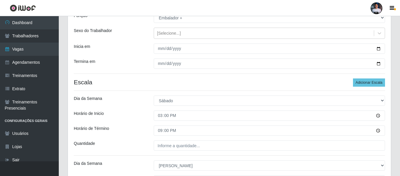
drag, startPoint x: 159, startPoint y: 154, endPoint x: 157, endPoint y: 151, distance: 3.6
click at [158, 154] on div "[PERSON_NAME] - Coqueiral de Itaparica Função [Selecione...] Embalador Embalado…" at bounding box center [229, 112] width 323 height 240
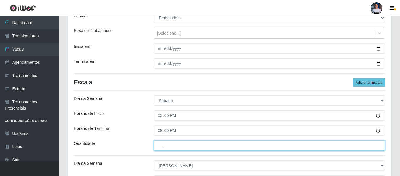
click at [157, 149] on input "___" at bounding box center [269, 146] width 231 height 10
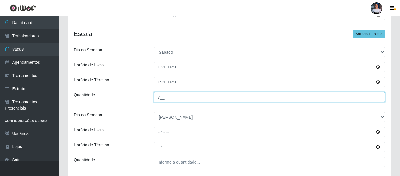
scroll to position [118, 0]
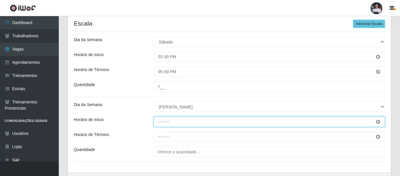
click at [159, 124] on input "Horário de Inicio" at bounding box center [269, 122] width 231 height 10
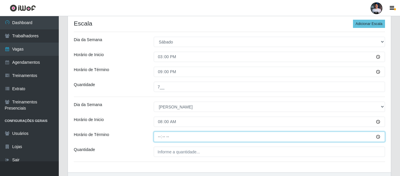
click at [159, 136] on input "Horário de Término" at bounding box center [269, 137] width 231 height 10
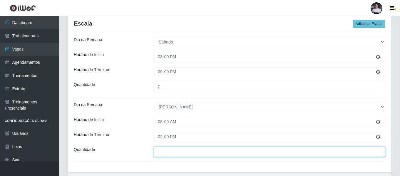
click at [160, 153] on input "___" at bounding box center [269, 152] width 231 height 10
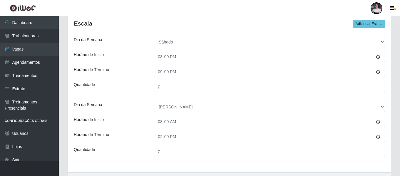
click at [161, 160] on div "[PERSON_NAME] - Coqueiral de Itaparica Função [Selecione...] Embalador Embalado…" at bounding box center [229, 53] width 323 height 240
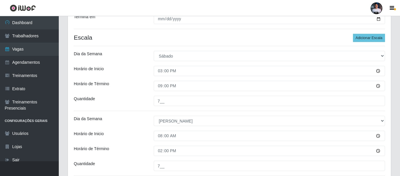
scroll to position [154, 0]
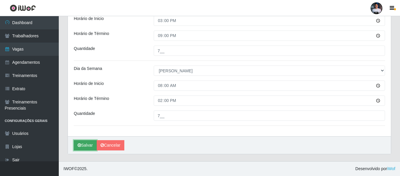
click at [88, 142] on button "Salvar" at bounding box center [85, 145] width 23 height 10
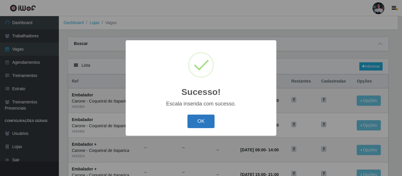
click at [205, 119] on button "OK" at bounding box center [200, 122] width 27 height 14
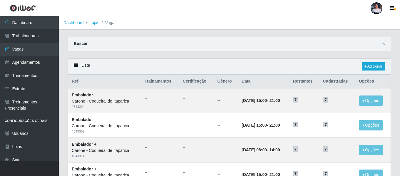
click at [376, 44] on div "Buscar" at bounding box center [229, 44] width 323 height 14
click at [380, 45] on span at bounding box center [382, 44] width 7 height 7
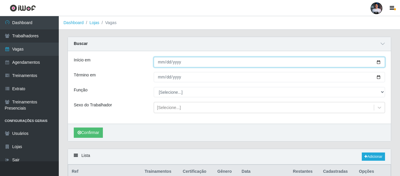
click at [379, 62] on input "Início em" at bounding box center [269, 62] width 231 height 10
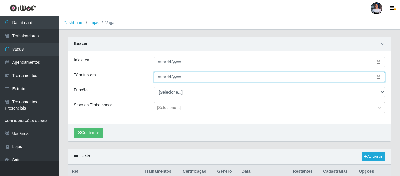
click at [379, 77] on input "Término em" at bounding box center [269, 77] width 231 height 10
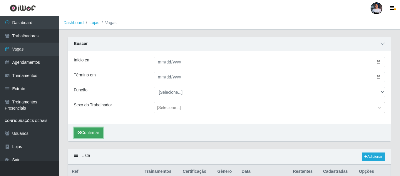
click at [88, 136] on button "Confirmar" at bounding box center [88, 133] width 29 height 10
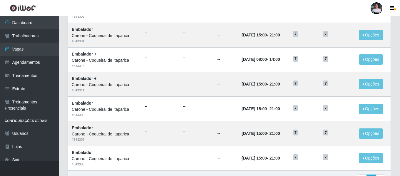
scroll to position [388, 0]
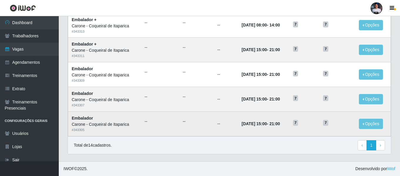
click at [299, 131] on td "7" at bounding box center [305, 123] width 30 height 25
click at [298, 130] on td "7" at bounding box center [305, 123] width 30 height 25
drag, startPoint x: 334, startPoint y: 129, endPoint x: 330, endPoint y: 130, distance: 3.6
click at [333, 129] on td "7" at bounding box center [338, 123] width 36 height 25
click at [375, 119] on button "Opções" at bounding box center [371, 124] width 24 height 10
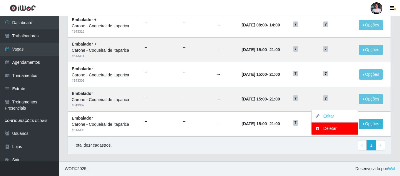
click at [301, 142] on div "Total de 14 cadastros. ‹ Previous 1 › Next" at bounding box center [229, 145] width 311 height 11
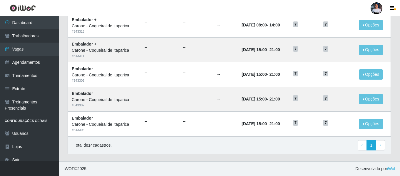
drag, startPoint x: 307, startPoint y: 130, endPoint x: 271, endPoint y: 143, distance: 38.5
click at [271, 143] on div "Total de 14 cadastros. ‹ Previous 1 › Next" at bounding box center [229, 145] width 311 height 11
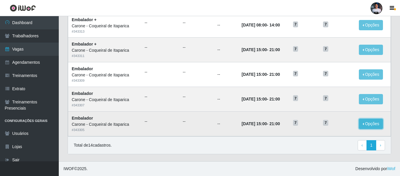
drag, startPoint x: 376, startPoint y: 125, endPoint x: 371, endPoint y: 126, distance: 5.9
click at [376, 125] on button "Opções" at bounding box center [371, 124] width 24 height 10
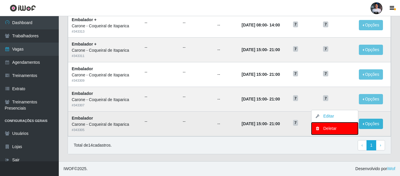
click at [336, 132] on button "Deletar" at bounding box center [335, 129] width 46 height 12
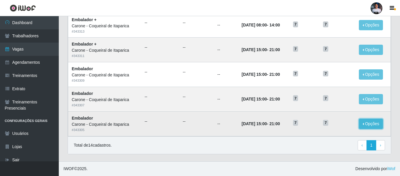
click at [371, 122] on button "Opções" at bounding box center [371, 124] width 24 height 10
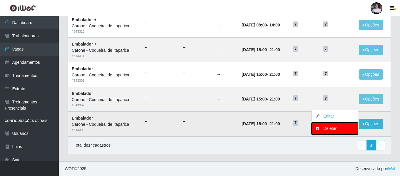
click at [321, 130] on icon "button" at bounding box center [318, 128] width 6 height 4
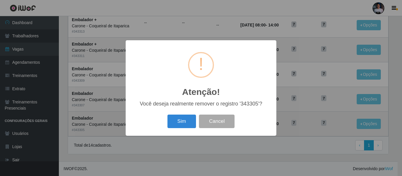
click at [167, 115] on button "Sim" at bounding box center [181, 122] width 29 height 14
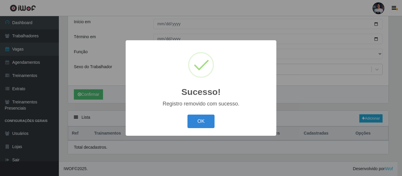
click at [187, 115] on button "OK" at bounding box center [200, 122] width 27 height 14
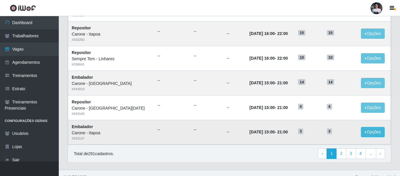
scroll to position [413, 0]
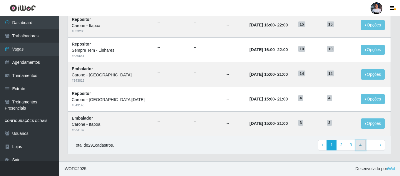
click at [363, 143] on link "4" at bounding box center [361, 145] width 10 height 11
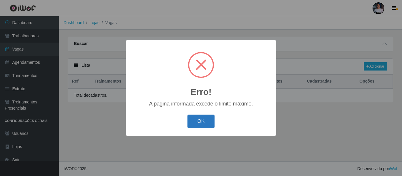
click at [196, 124] on button "OK" at bounding box center [200, 122] width 27 height 14
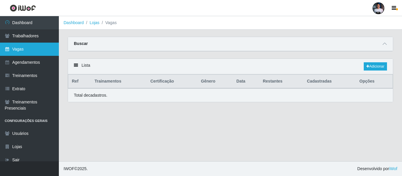
click at [25, 48] on link "Vagas" at bounding box center [29, 49] width 59 height 13
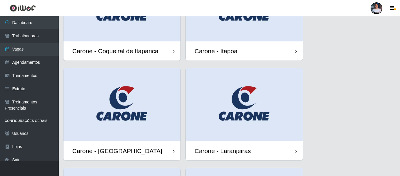
scroll to position [147, 0]
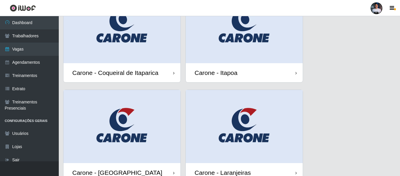
click at [142, 53] on img at bounding box center [122, 26] width 117 height 73
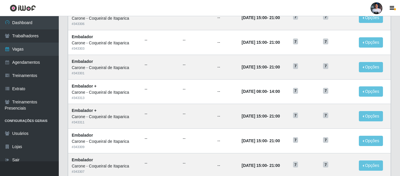
scroll to position [273, 0]
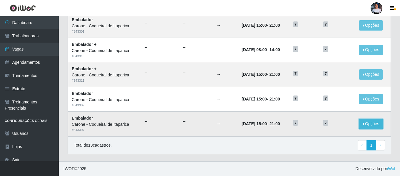
click at [364, 122] on button "Opções" at bounding box center [371, 124] width 24 height 10
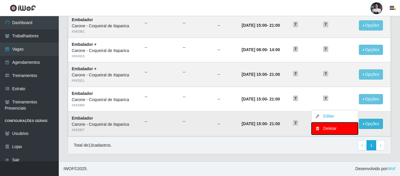
click at [330, 129] on div "Deletar" at bounding box center [335, 129] width 35 height 6
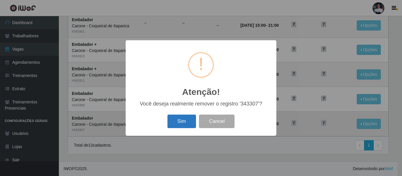
click at [169, 126] on button "Sim" at bounding box center [181, 122] width 29 height 14
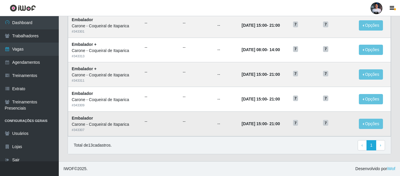
scroll to position [0, 0]
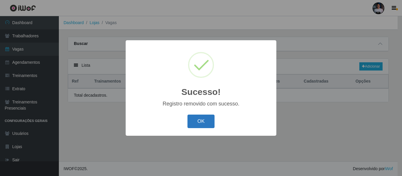
click at [187, 115] on button "OK" at bounding box center [200, 122] width 27 height 14
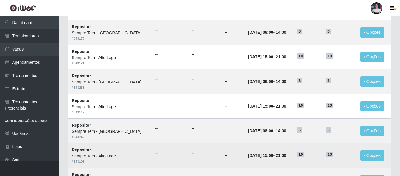
scroll to position [322, 0]
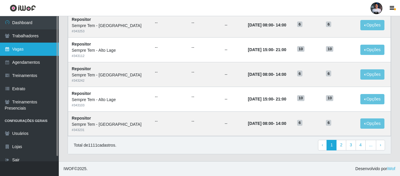
click at [24, 47] on link "Vagas" at bounding box center [29, 49] width 59 height 13
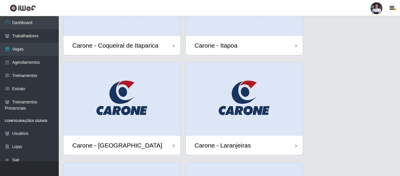
scroll to position [176, 0]
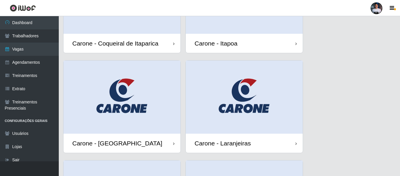
click at [141, 39] on div "Carone - Coqueiral de Itaparica" at bounding box center [122, 43] width 117 height 19
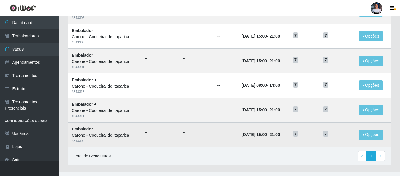
scroll to position [248, 0]
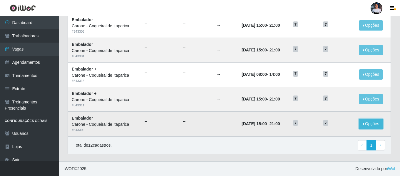
drag, startPoint x: 372, startPoint y: 126, endPoint x: 362, endPoint y: 126, distance: 10.0
click at [372, 125] on button "Opções" at bounding box center [371, 124] width 24 height 10
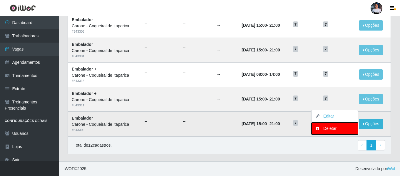
click at [327, 128] on div "Deletar" at bounding box center [335, 129] width 35 height 6
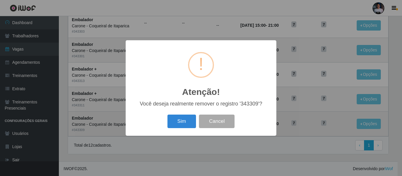
click at [167, 115] on button "Sim" at bounding box center [181, 122] width 29 height 14
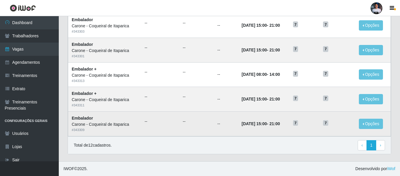
scroll to position [0, 0]
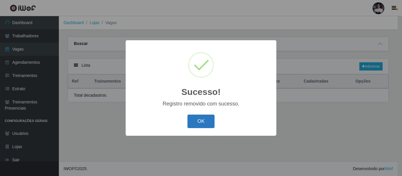
click at [207, 122] on button "OK" at bounding box center [200, 122] width 27 height 14
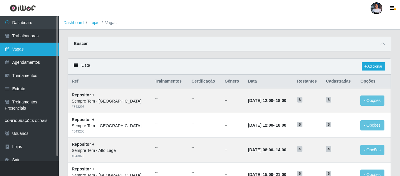
click at [34, 50] on link "Vagas" at bounding box center [29, 49] width 59 height 13
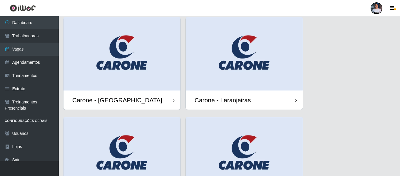
scroll to position [147, 0]
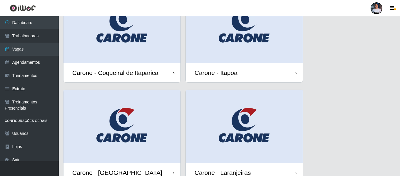
click at [139, 36] on img at bounding box center [122, 26] width 117 height 73
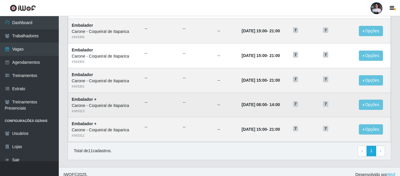
scroll to position [224, 0]
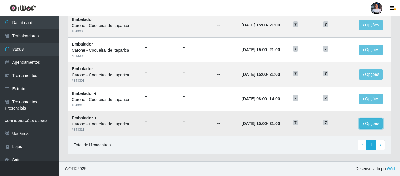
click at [372, 124] on button "Opções" at bounding box center [371, 124] width 24 height 10
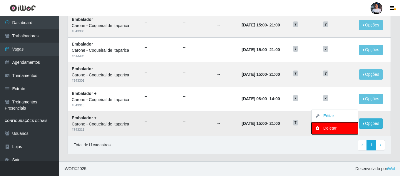
click at [335, 128] on div "Deletar" at bounding box center [335, 128] width 35 height 6
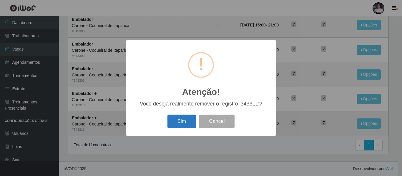
click at [181, 120] on button "Sim" at bounding box center [181, 122] width 29 height 14
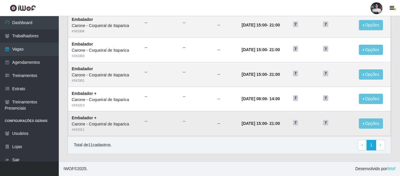
scroll to position [0, 0]
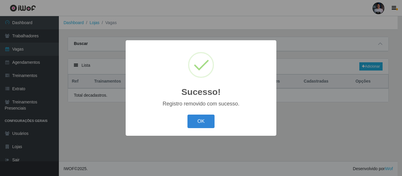
click at [187, 115] on button "OK" at bounding box center [200, 122] width 27 height 14
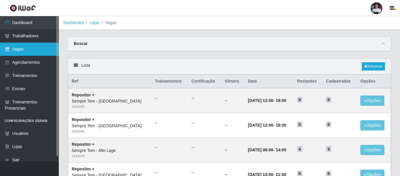
click at [47, 54] on link "Vagas" at bounding box center [29, 49] width 59 height 13
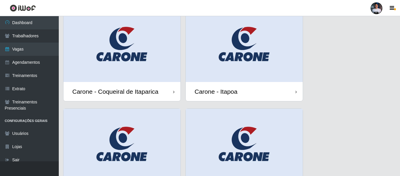
scroll to position [118, 0]
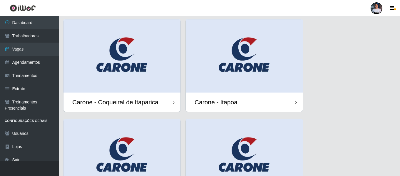
click at [126, 65] on img at bounding box center [122, 55] width 117 height 73
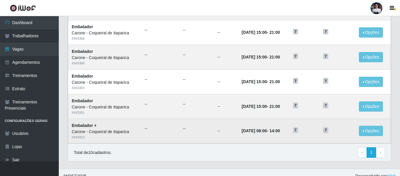
scroll to position [199, 0]
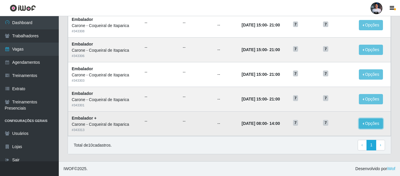
click at [376, 126] on button "Opções" at bounding box center [371, 124] width 24 height 10
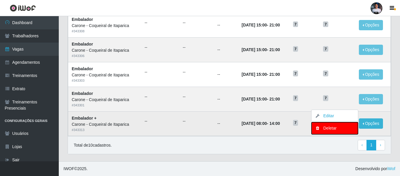
click at [330, 130] on div "Deletar" at bounding box center [335, 128] width 35 height 6
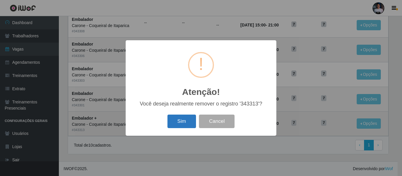
click at [174, 123] on button "Sim" at bounding box center [181, 122] width 29 height 14
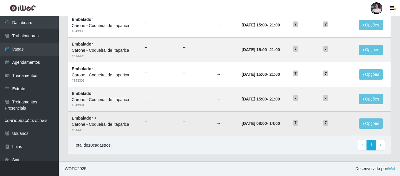
scroll to position [0, 0]
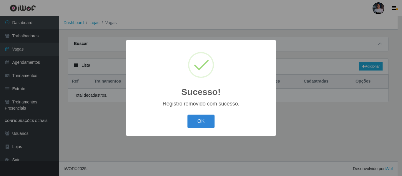
click at [187, 115] on button "OK" at bounding box center [200, 122] width 27 height 14
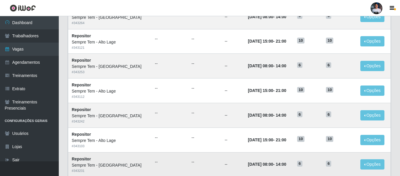
scroll to position [322, 0]
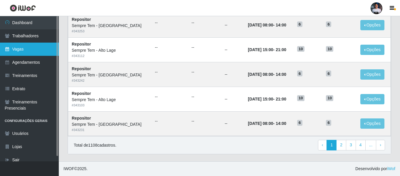
click at [47, 51] on link "Vagas" at bounding box center [29, 49] width 59 height 13
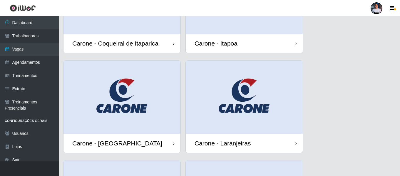
scroll to position [147, 0]
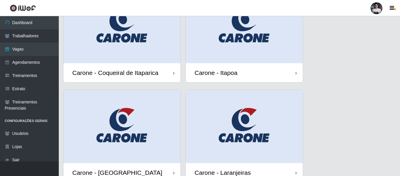
click at [125, 44] on img at bounding box center [122, 26] width 117 height 73
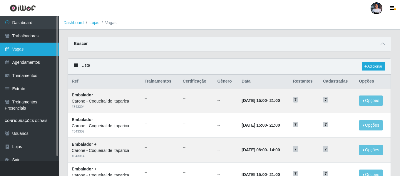
click at [49, 51] on link "Vagas" at bounding box center [29, 49] width 59 height 13
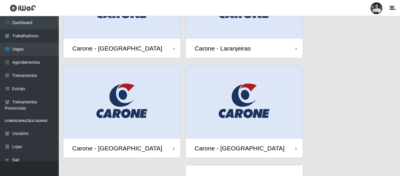
scroll to position [270, 0]
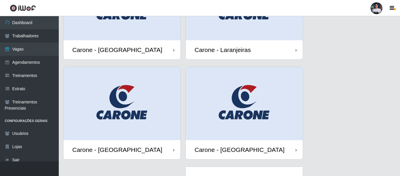
click at [247, 114] on img at bounding box center [244, 103] width 117 height 73
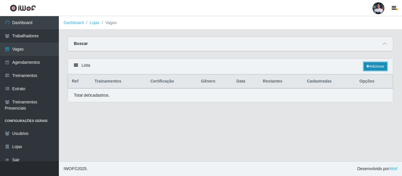
click at [373, 69] on link "Adicionar" at bounding box center [375, 66] width 23 height 8
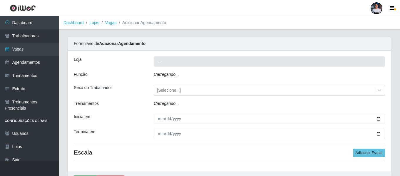
type input "Carone - [GEOGRAPHIC_DATA]"
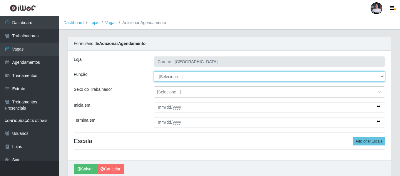
drag, startPoint x: 194, startPoint y: 78, endPoint x: 192, endPoint y: 81, distance: 3.6
click at [194, 79] on select "[Selecione...] Embalador Embalador + Embalador ++ Repositor Repositor + Reposit…" at bounding box center [269, 76] width 231 height 10
select select "24"
click at [154, 71] on select "[Selecione...] Embalador Embalador + Embalador ++ Repositor Repositor + Reposit…" at bounding box center [269, 76] width 231 height 10
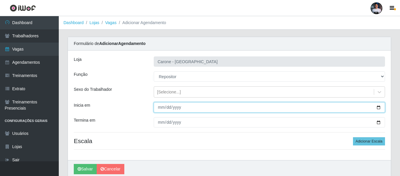
click at [379, 106] on input "Inicia em" at bounding box center [269, 107] width 231 height 10
type input "[DATE]"
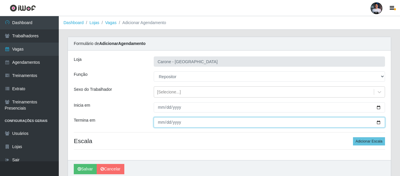
drag, startPoint x: 379, startPoint y: 124, endPoint x: 369, endPoint y: 120, distance: 10.8
click at [379, 123] on input "Termina em" at bounding box center [269, 122] width 231 height 10
type input "[DATE]"
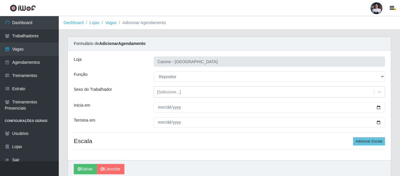
click at [204, 159] on div "Loja Carone - Praia de Itaparica Função [Selecione...] Embalador Embalador + Em…" at bounding box center [229, 106] width 323 height 110
click at [359, 144] on button "Adicionar Escala" at bounding box center [369, 141] width 32 height 8
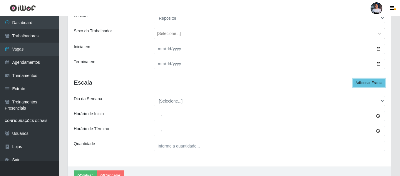
scroll to position [59, 0]
click at [367, 84] on button "Adicionar Escala" at bounding box center [369, 83] width 32 height 8
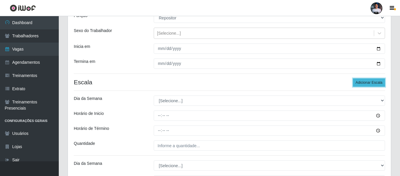
click at [367, 84] on button "Adicionar Escala" at bounding box center [369, 83] width 32 height 8
click at [366, 84] on button "Adicionar Escala" at bounding box center [369, 83] width 32 height 8
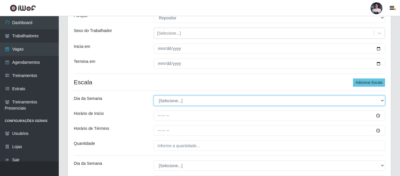
click at [179, 102] on select "[Selecione...] Segunda Terça Quarta Quinta Sexta Sábado Domingo" at bounding box center [269, 101] width 231 height 10
select select "1"
click at [154, 96] on select "[Selecione...] Segunda Terça Quarta Quinta Sexta Sábado Domingo" at bounding box center [269, 101] width 231 height 10
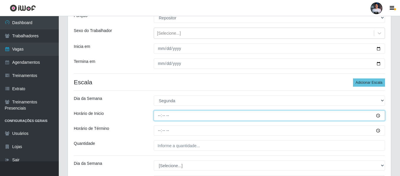
click at [161, 115] on input "Horário de Inicio" at bounding box center [269, 116] width 231 height 10
type input "16:00"
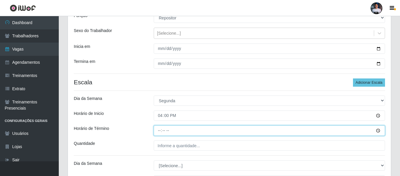
click at [159, 128] on input "Horário de Término" at bounding box center [269, 131] width 231 height 10
type input "22:00"
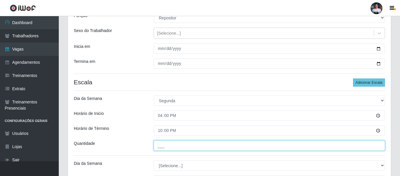
click at [164, 144] on input "___" at bounding box center [269, 146] width 231 height 10
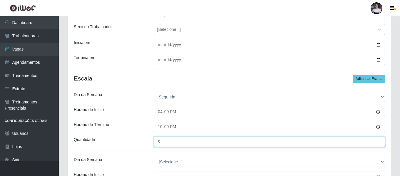
scroll to position [88, 0]
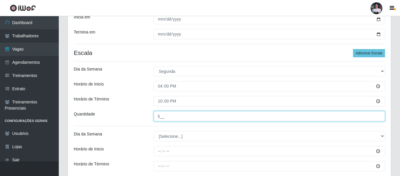
type input "5__"
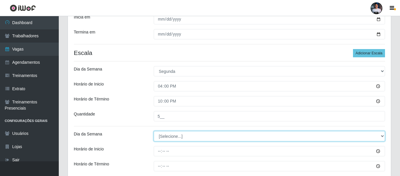
click at [167, 138] on select "[Selecione...] Segunda Terça Quarta Quinta Sexta Sábado Domingo" at bounding box center [269, 136] width 231 height 10
select select "2"
click at [154, 131] on select "[Selecione...] Segunda Terça Quarta Quinta Sexta Sábado Domingo" at bounding box center [269, 136] width 231 height 10
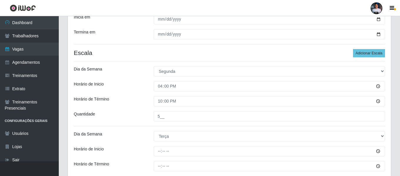
drag, startPoint x: 156, startPoint y: 144, endPoint x: 157, endPoint y: 149, distance: 5.4
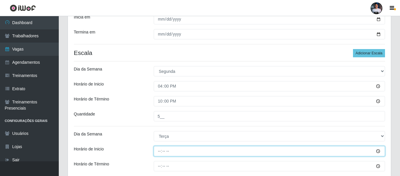
click at [158, 153] on input "Horário de Inicio" at bounding box center [269, 151] width 231 height 10
type input "16:00"
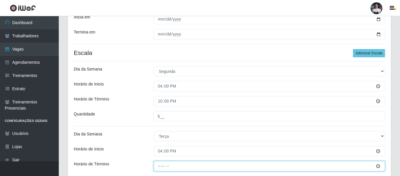
click at [160, 161] on input "Horário de Término" at bounding box center [269, 166] width 231 height 10
type input "22:00"
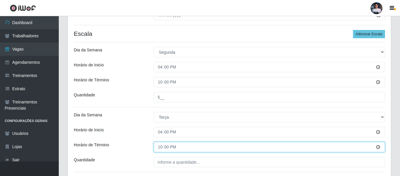
scroll to position [118, 0]
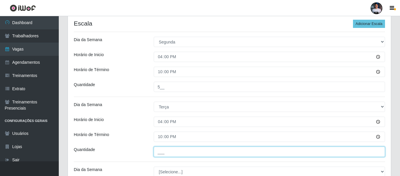
click at [167, 149] on input "___" at bounding box center [269, 152] width 231 height 10
type input "5__"
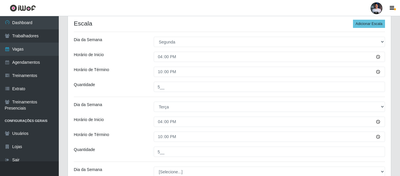
click at [169, 165] on div "Loja Carone - Praia de Itaparica Função [Selecione...] Embalador Embalador + Em…" at bounding box center [229, 150] width 323 height 435
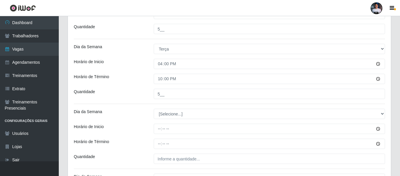
scroll to position [176, 0]
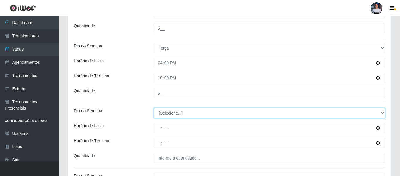
click at [167, 116] on select "[Selecione...] Segunda Terça Quarta Quinta Sexta Sábado Domingo" at bounding box center [269, 113] width 231 height 10
select select "3"
click at [154, 108] on select "[Selecione...] Segunda Terça Quarta Quinta Sexta Sábado Domingo" at bounding box center [269, 113] width 231 height 10
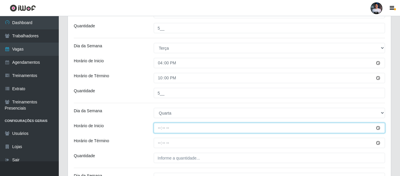
click at [160, 132] on input "Horário de Inicio" at bounding box center [269, 128] width 231 height 10
type input "16:00"
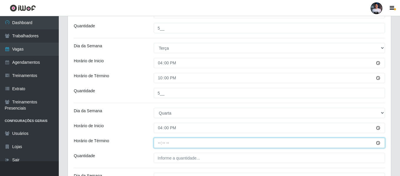
click at [160, 141] on input "Horário de Término" at bounding box center [269, 143] width 231 height 10
type input "22:00"
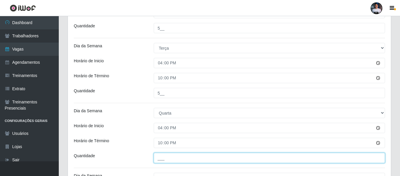
click at [161, 155] on input "___" at bounding box center [269, 158] width 231 height 10
type input "5__"
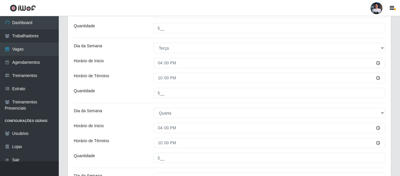
click at [158, 171] on div "Loja Carone - Praia de Itaparica Função [Selecione...] Embalador Embalador + Em…" at bounding box center [229, 91] width 323 height 435
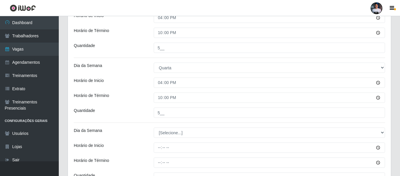
scroll to position [235, 0]
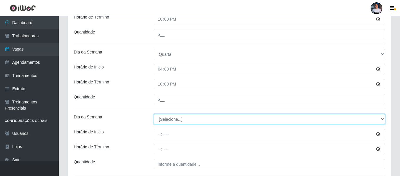
click at [174, 116] on select "[Selecione...] Segunda Terça Quarta Quinta Sexta Sábado Domingo" at bounding box center [269, 119] width 231 height 10
click at [167, 116] on select "[Selecione...] Segunda Terça Quarta Quinta Sexta Sábado Domingo" at bounding box center [269, 119] width 231 height 10
select select "4"
click at [154, 114] on select "[Selecione...] Segunda Terça Quarta Quinta Sexta Sábado Domingo" at bounding box center [269, 119] width 231 height 10
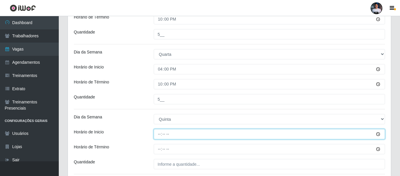
click at [160, 135] on input "Horário de Inicio" at bounding box center [269, 134] width 231 height 10
type input "16:00"
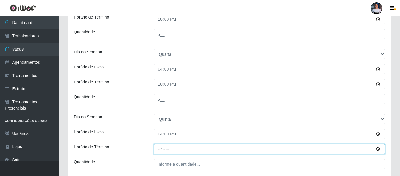
click at [161, 149] on input "Horário de Término" at bounding box center [269, 149] width 231 height 10
type input "22:00"
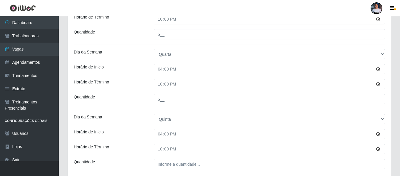
click at [164, 159] on div "Loja Carone - Praia de Itaparica Função [Selecione...] Embalador Embalador + Em…" at bounding box center [229, 32] width 323 height 435
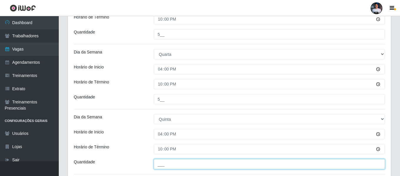
click at [164, 163] on input "___" at bounding box center [269, 164] width 231 height 10
type input "5__"
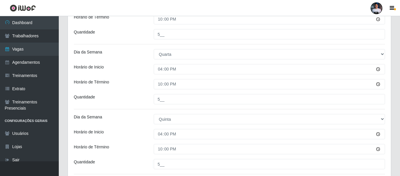
click at [120, 131] on div "Horário de Inicio" at bounding box center [109, 134] width 80 height 10
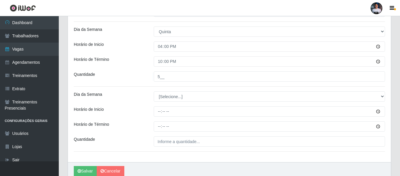
scroll to position [349, 0]
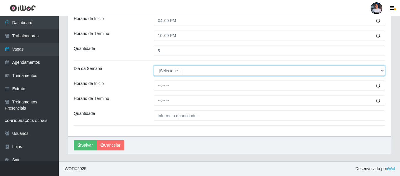
click at [167, 70] on select "[Selecione...] Segunda Terça Quarta Quinta Sexta Sábado Domingo" at bounding box center [269, 71] width 231 height 10
select select "5"
click at [154, 66] on select "[Selecione...] Segunda Terça Quarta Quinta Sexta Sábado Domingo" at bounding box center [269, 71] width 231 height 10
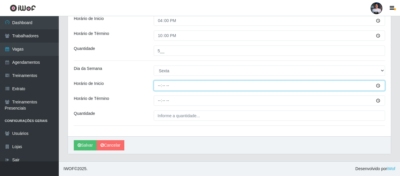
click at [155, 84] on input "Horário de Inicio" at bounding box center [269, 86] width 231 height 10
type input "16:00"
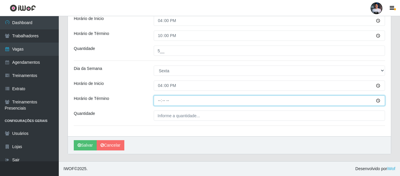
click at [159, 102] on input "Horário de Término" at bounding box center [269, 101] width 231 height 10
type input "22:00"
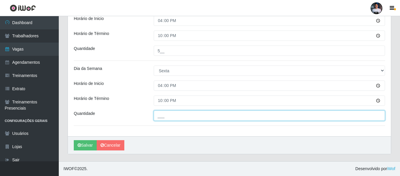
click at [159, 115] on input "___" at bounding box center [269, 116] width 231 height 10
type input "5__"
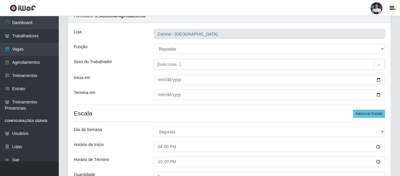
scroll to position [0, 0]
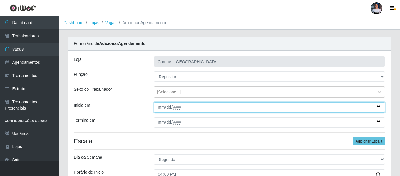
click at [159, 108] on input "[DATE]" at bounding box center [269, 107] width 231 height 10
type input "2025-09-22"
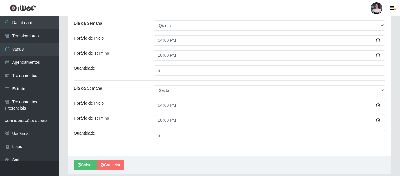
scroll to position [349, 0]
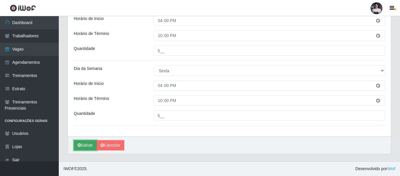
click at [81, 144] on icon "submit" at bounding box center [80, 145] width 4 height 4
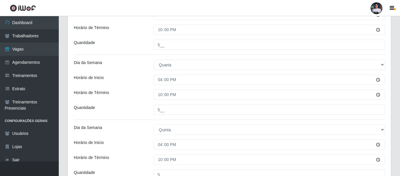
scroll to position [319, 0]
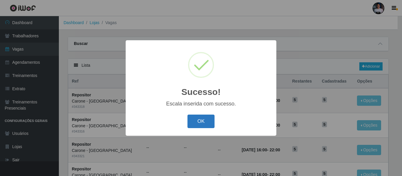
click at [201, 118] on button "OK" at bounding box center [200, 122] width 27 height 14
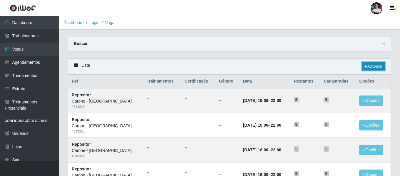
click at [376, 66] on link "Adicionar" at bounding box center [373, 66] width 23 height 8
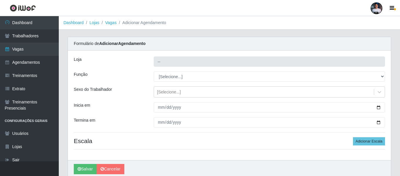
type input "Carone - [GEOGRAPHIC_DATA]"
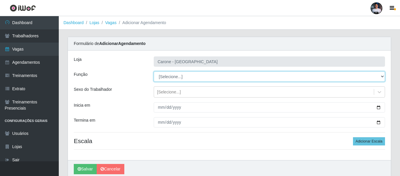
click at [173, 79] on select "[Selecione...] Embalador Embalador + Embalador ++ Repositor Repositor + Reposit…" at bounding box center [269, 76] width 231 height 10
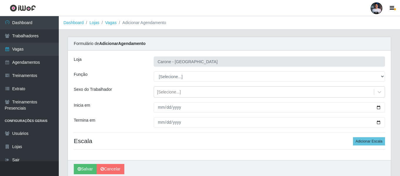
drag, startPoint x: 153, startPoint y: 145, endPoint x: 134, endPoint y: 161, distance: 24.8
click at [152, 149] on div "Loja Carone - Praia de Itaparica Função [Selecione...] Embalador Embalador + Em…" at bounding box center [229, 106] width 323 height 110
click at [106, 173] on link "Cancelar" at bounding box center [111, 169] width 28 height 10
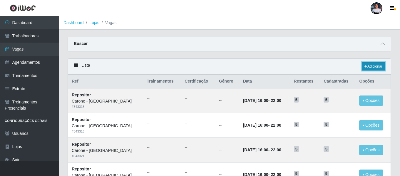
click at [381, 66] on link "Adicionar" at bounding box center [373, 66] width 23 height 8
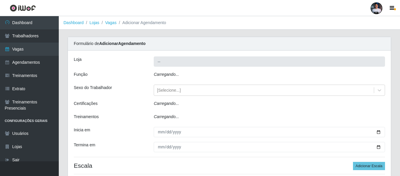
type input "Carone - [GEOGRAPHIC_DATA]"
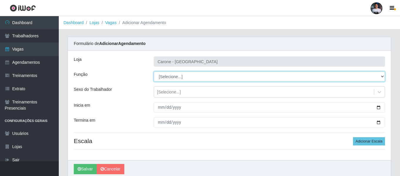
click at [191, 76] on select "[Selecione...] Embalador Embalador + Embalador ++ Repositor Repositor + Reposit…" at bounding box center [269, 76] width 231 height 10
select select "82"
click at [154, 71] on select "[Selecione...] Embalador Embalador + Embalador ++ Repositor Repositor + Reposit…" at bounding box center [269, 76] width 231 height 10
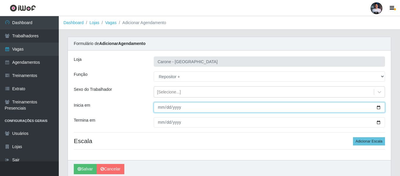
click at [376, 108] on input "Inicia em" at bounding box center [269, 107] width 231 height 10
type input "2025-09-22"
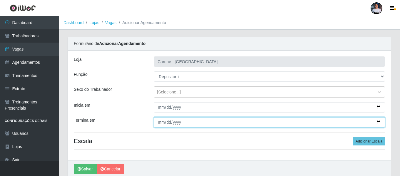
drag, startPoint x: 378, startPoint y: 124, endPoint x: 373, endPoint y: 122, distance: 4.9
click at [377, 124] on input "Termina em" at bounding box center [269, 122] width 231 height 10
type input "[DATE]"
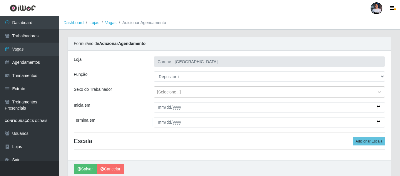
click at [190, 142] on h4 "Escala Adicionar Escala" at bounding box center [229, 140] width 311 height 7
click at [360, 136] on div "Loja Carone - Praia de Itaparica Função [Selecione...] Embalador Embalador + Em…" at bounding box center [229, 106] width 323 height 110
click at [360, 140] on button "Adicionar Escala" at bounding box center [369, 141] width 32 height 8
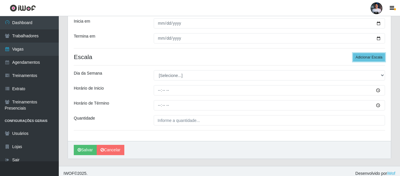
scroll to position [89, 0]
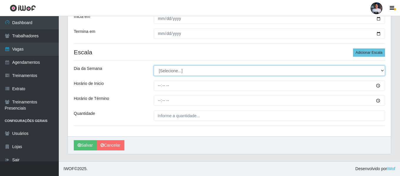
click at [181, 74] on select "[Selecione...] Segunda Terça Quarta Quinta Sexta Sábado Domingo" at bounding box center [269, 71] width 231 height 10
select select "6"
click at [154, 66] on select "[Selecione...] Segunda Terça Quarta Quinta Sexta Sábado Domingo" at bounding box center [269, 71] width 231 height 10
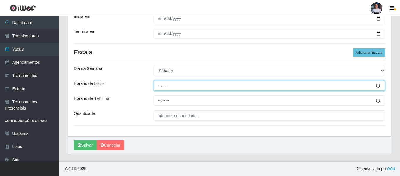
click at [159, 85] on input "Horário de Inicio" at bounding box center [269, 86] width 231 height 10
click at [379, 84] on input "Horário de Inicio" at bounding box center [269, 86] width 231 height 10
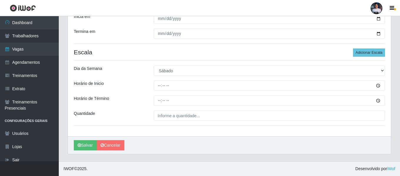
drag, startPoint x: 232, startPoint y: 139, endPoint x: 154, endPoint y: 110, distance: 83.5
click at [229, 138] on div "[PERSON_NAME]" at bounding box center [229, 145] width 323 height 18
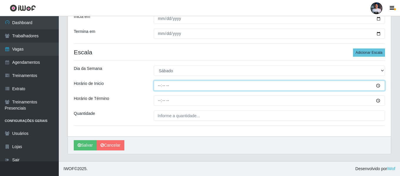
click at [161, 85] on input "Horário de Inicio" at bounding box center [269, 86] width 231 height 10
type input "16:00"
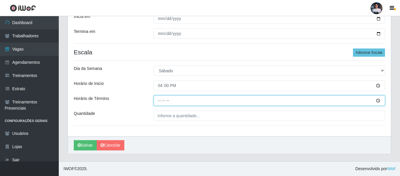
click at [160, 100] on input "Horário de Término" at bounding box center [269, 101] width 231 height 10
type input "22:00"
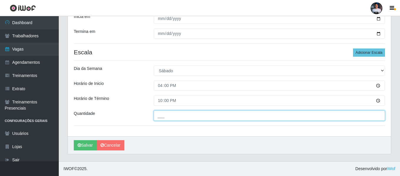
click at [162, 117] on input "___" at bounding box center [269, 116] width 231 height 10
type input "5__"
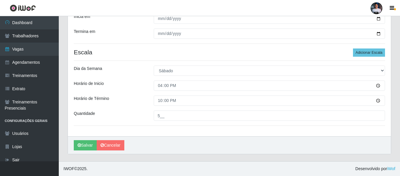
drag, startPoint x: 159, startPoint y: 134, endPoint x: 168, endPoint y: 132, distance: 9.3
click at [159, 134] on div "Loja Carone - Praia de Itaparica Função [Selecione...] Embalador Embalador + Em…" at bounding box center [229, 49] width 323 height 175
click at [307, 129] on div "Loja Carone - Praia de Itaparica Função [Selecione...] Embalador Embalador + Em…" at bounding box center [229, 49] width 323 height 175
drag, startPoint x: 84, startPoint y: 151, endPoint x: 229, endPoint y: 146, distance: 144.8
click at [229, 146] on div "[PERSON_NAME]" at bounding box center [229, 145] width 323 height 18
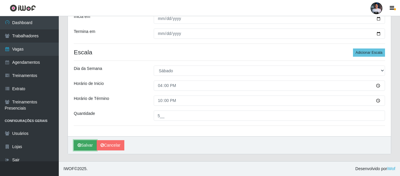
drag, startPoint x: 82, startPoint y: 147, endPoint x: 92, endPoint y: 146, distance: 10.4
click at [83, 147] on button "Salvar" at bounding box center [85, 145] width 23 height 10
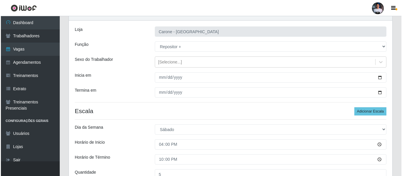
scroll to position [0, 0]
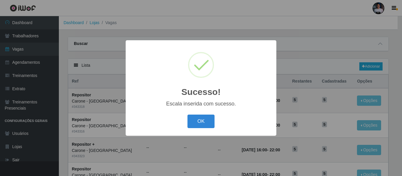
click at [202, 121] on button "OK" at bounding box center [200, 122] width 27 height 14
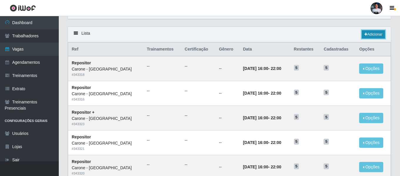
click at [370, 37] on link "Adicionar" at bounding box center [373, 34] width 23 height 8
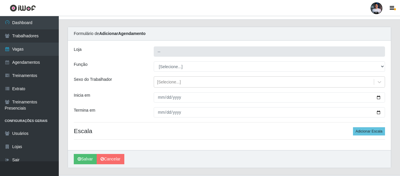
type input "Carone - [GEOGRAPHIC_DATA]"
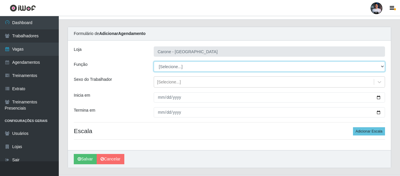
click at [165, 66] on select "[Selecione...] Embalador Embalador + Embalador ++ Repositor Repositor + Reposit…" at bounding box center [269, 66] width 231 height 10
select select "1"
click at [154, 61] on select "[Selecione...] Embalador Embalador + Embalador ++ Repositor Repositor + Reposit…" at bounding box center [269, 66] width 231 height 10
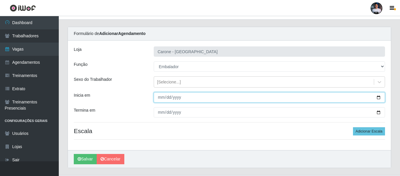
click at [381, 97] on input "Inicia em" at bounding box center [269, 97] width 231 height 10
click at [378, 97] on input "Inicia em" at bounding box center [269, 97] width 231 height 10
type input "2025-09-22"
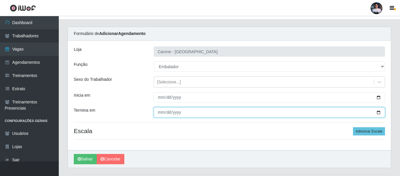
click at [380, 114] on input "Termina em" at bounding box center [269, 112] width 231 height 10
type input "[DATE]"
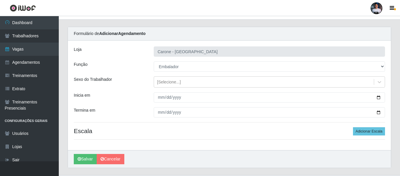
drag, startPoint x: 188, startPoint y: 139, endPoint x: 259, endPoint y: 141, distance: 71.2
click at [190, 139] on div "Loja Carone - Praia de Itaparica Função [Selecione...] Embalador Embalador + Em…" at bounding box center [229, 96] width 323 height 110
click at [361, 131] on button "Adicionar Escala" at bounding box center [369, 131] width 32 height 8
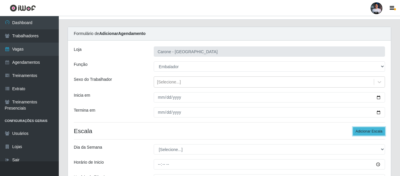
click at [361, 131] on button "Adicionar Escala" at bounding box center [369, 131] width 32 height 8
click at [360, 131] on button "Adicionar Escala" at bounding box center [369, 131] width 32 height 8
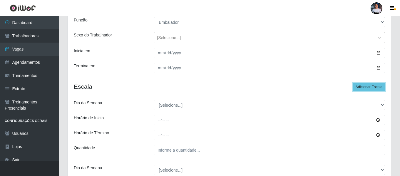
scroll to position [69, 0]
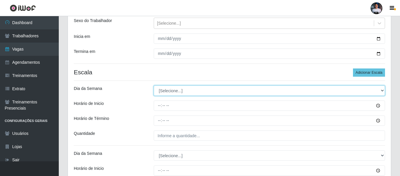
click at [168, 93] on select "[Selecione...] Segunda Terça Quarta Quinta Sexta Sábado Domingo" at bounding box center [269, 91] width 231 height 10
select select "1"
click at [154, 86] on select "[Selecione...] Segunda Terça Quarta Quinta Sexta Sábado Domingo" at bounding box center [269, 91] width 231 height 10
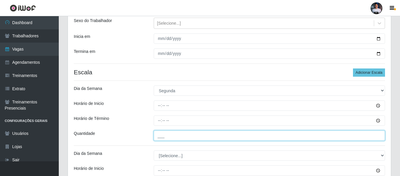
click at [159, 138] on input "___" at bounding box center [269, 136] width 231 height 10
type input "5__"
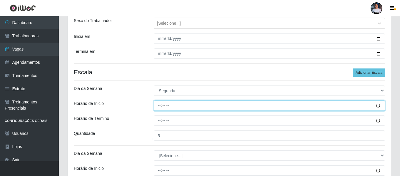
click at [158, 108] on input "Horário de Inicio" at bounding box center [269, 106] width 231 height 10
type input "16:00"
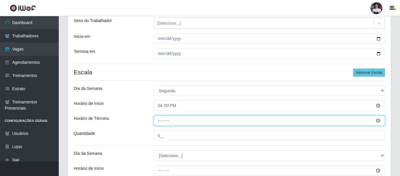
click at [159, 122] on input "Horário de Término" at bounding box center [269, 121] width 231 height 10
type input "22:00"
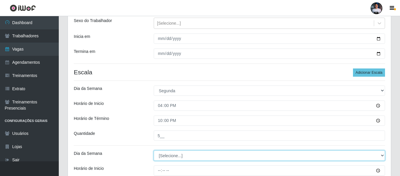
click at [161, 155] on select "[Selecione...] Segunda Terça Quarta Quinta Sexta Sábado Domingo" at bounding box center [269, 156] width 231 height 10
select select "2"
click at [154, 151] on select "[Selecione...] Segunda Terça Quarta Quinta Sexta Sábado Domingo" at bounding box center [269, 156] width 231 height 10
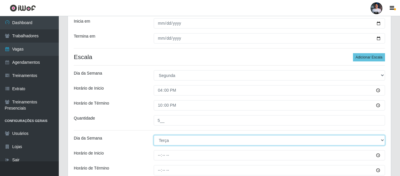
scroll to position [98, 0]
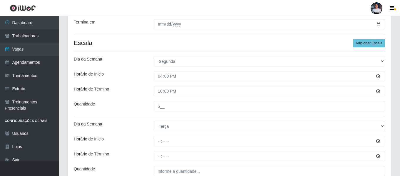
click at [160, 140] on div "Loja Carone - Praia de Itaparica Função [Selecione...] Embalador Embalador + Em…" at bounding box center [229, 169] width 323 height 435
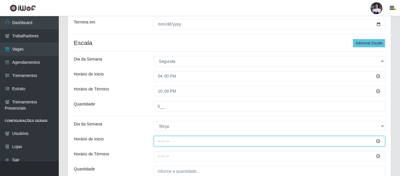
click at [161, 145] on input "Horário de Inicio" at bounding box center [269, 141] width 231 height 10
type input "16:00"
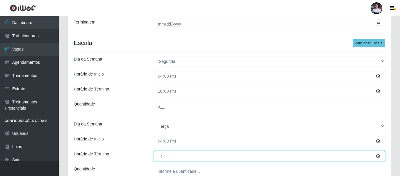
click at [160, 156] on input "Horário de Término" at bounding box center [269, 156] width 231 height 10
type input "22:00"
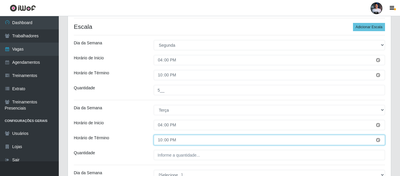
scroll to position [128, 0]
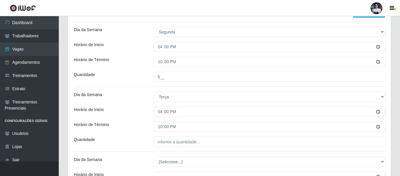
drag, startPoint x: 165, startPoint y: 151, endPoint x: 164, endPoint y: 148, distance: 3.2
click at [165, 151] on div "Loja Carone - Praia de Itaparica Função [Selecione...] Embalador Embalador + Em…" at bounding box center [229, 140] width 323 height 435
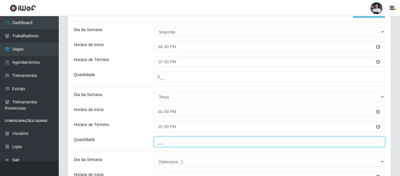
click at [164, 146] on input "___" at bounding box center [269, 142] width 231 height 10
type input "5__"
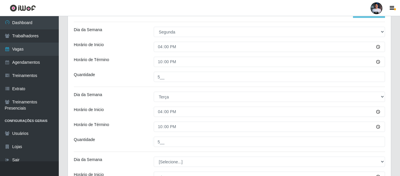
click at [143, 144] on div "Quantidade" at bounding box center [109, 142] width 80 height 10
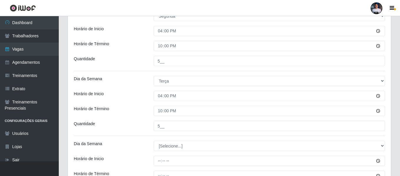
scroll to position [157, 0]
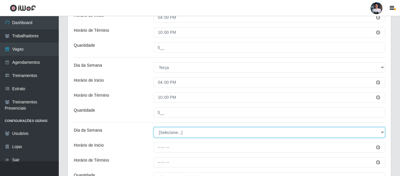
click at [165, 131] on select "[Selecione...] Segunda Terça Quarta Quinta Sexta Sábado Domingo" at bounding box center [269, 132] width 231 height 10
select select "3"
click at [154, 127] on select "[Selecione...] Segunda Terça Quarta Quinta Sexta Sábado Domingo" at bounding box center [269, 132] width 231 height 10
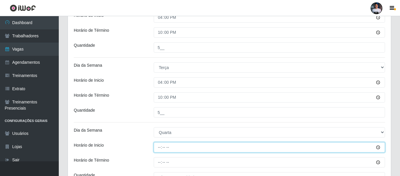
click at [161, 149] on input "Horário de Inicio" at bounding box center [269, 147] width 231 height 10
type input "16:00"
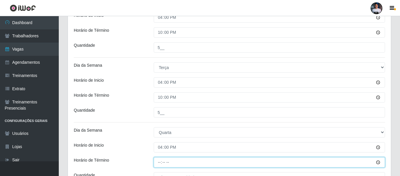
click at [161, 159] on input "Horário de Término" at bounding box center [269, 162] width 231 height 10
type input "22:00"
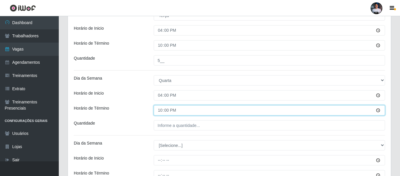
scroll to position [216, 0]
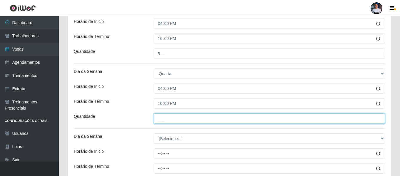
click at [161, 119] on input "___" at bounding box center [269, 119] width 231 height 10
type input "5__"
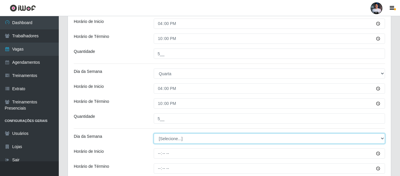
click at [169, 140] on select "[Selecione...] Segunda Terça Quarta Quinta Sexta Sábado Domingo" at bounding box center [269, 139] width 231 height 10
select select "4"
click at [154, 134] on select "[Selecione...] Segunda Terça Quarta Quinta Sexta Sábado Domingo" at bounding box center [269, 139] width 231 height 10
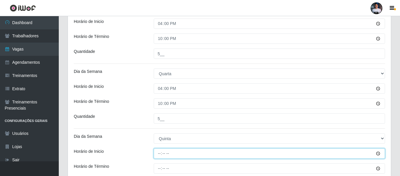
click at [159, 154] on input "Horário de Inicio" at bounding box center [269, 154] width 231 height 10
type input "16:00"
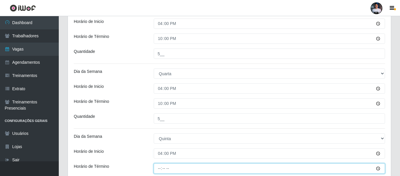
click at [160, 171] on input "Horário de Término" at bounding box center [269, 169] width 231 height 10
type input "22:00"
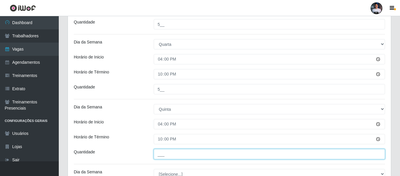
click at [159, 152] on input "___" at bounding box center [269, 154] width 231 height 10
type input "5__"
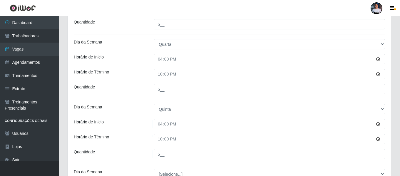
click at [134, 142] on div "Horário de Término" at bounding box center [109, 139] width 80 height 10
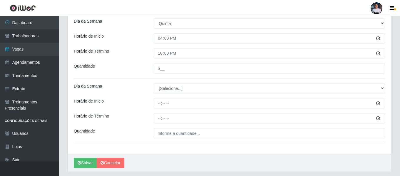
scroll to position [334, 0]
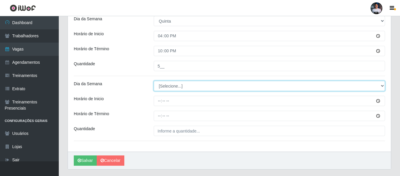
click at [166, 84] on select "[Selecione...] Segunda Terça Quarta Quinta Sexta Sábado Domingo" at bounding box center [269, 86] width 231 height 10
select select "5"
click at [154, 81] on select "[Selecione...] Segunda Terça Quarta Quinta Sexta Sábado Domingo" at bounding box center [269, 86] width 231 height 10
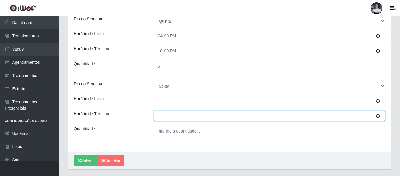
drag, startPoint x: 159, startPoint y: 112, endPoint x: 159, endPoint y: 104, distance: 8.5
click at [159, 111] on input "Horário de Término" at bounding box center [269, 116] width 231 height 10
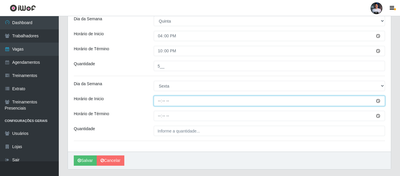
click at [159, 101] on input "Horário de Inicio" at bounding box center [269, 101] width 231 height 10
type input "16:00"
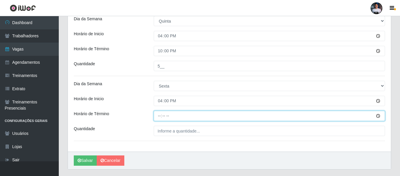
click at [160, 118] on input "Horário de Término" at bounding box center [269, 116] width 231 height 10
type input "22:00"
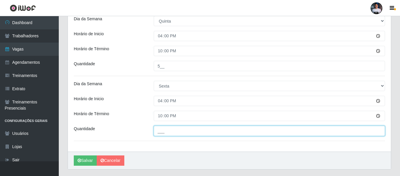
click at [160, 129] on input "___" at bounding box center [269, 131] width 231 height 10
type input "5__"
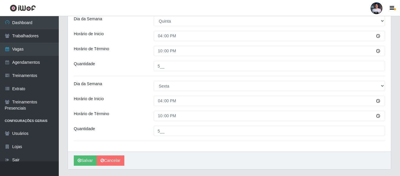
drag, startPoint x: 176, startPoint y: 151, endPoint x: 188, endPoint y: 137, distance: 18.8
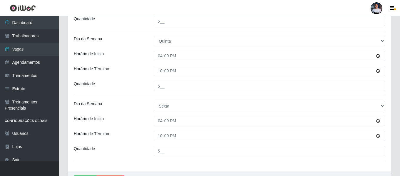
scroll to position [349, 0]
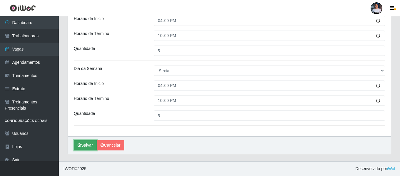
click at [86, 146] on button "Salvar" at bounding box center [85, 145] width 23 height 10
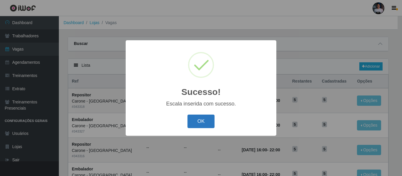
click at [205, 124] on button "OK" at bounding box center [200, 122] width 27 height 14
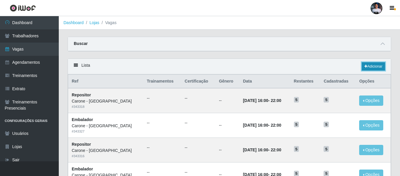
click at [371, 66] on link "Adicionar" at bounding box center [373, 66] width 23 height 8
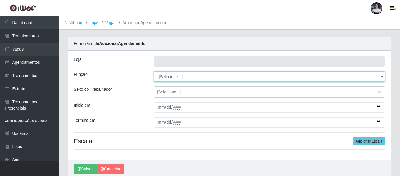
click at [190, 77] on select "[Selecione...] Embalador Embalador + Embalador ++ Repositor Repositor + Reposit…" at bounding box center [269, 76] width 231 height 10
type input "Carone - [GEOGRAPHIC_DATA]"
select select "70"
click at [154, 71] on select "[Selecione...] Embalador Embalador + Embalador ++ Repositor Repositor + Reposit…" at bounding box center [269, 76] width 231 height 10
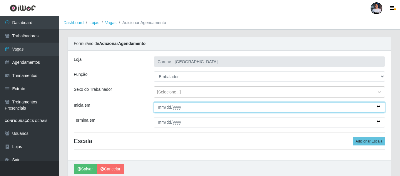
click at [379, 107] on input "Inicia em" at bounding box center [269, 107] width 231 height 10
type input "2025-09-22"
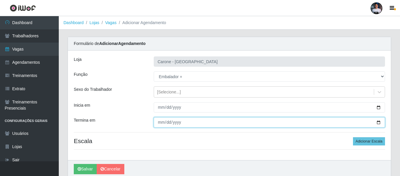
click at [378, 125] on input "Termina em" at bounding box center [269, 122] width 231 height 10
click at [378, 122] on input "Termina em" at bounding box center [269, 122] width 231 height 10
type input "[DATE]"
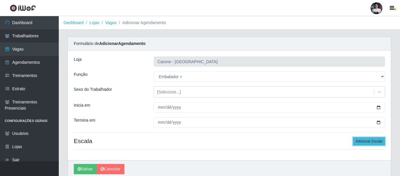
drag, startPoint x: 363, startPoint y: 143, endPoint x: 356, endPoint y: 141, distance: 7.3
click at [363, 142] on button "Adicionar Escala" at bounding box center [369, 141] width 32 height 8
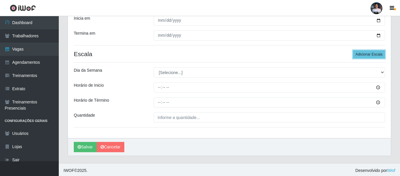
scroll to position [88, 0]
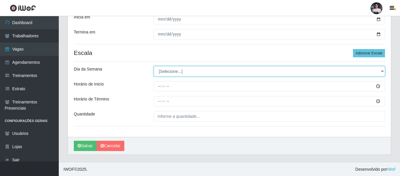
click at [180, 68] on select "[Selecione...] Segunda Terça Quarta Quinta Sexta Sábado Domingo" at bounding box center [269, 71] width 231 height 10
select select "6"
click at [154, 66] on select "[Selecione...] Segunda Terça Quarta Quinta Sexta Sábado Domingo" at bounding box center [269, 71] width 231 height 10
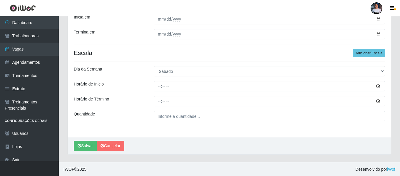
click at [161, 95] on div "Loja Carone - Praia de Itaparica Função [Selecione...] Embalador Embalador + Em…" at bounding box center [229, 49] width 323 height 175
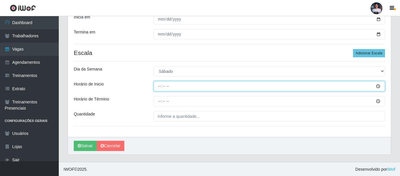
click at [156, 85] on input "Horário de Inicio" at bounding box center [269, 86] width 231 height 10
type input "16:00"
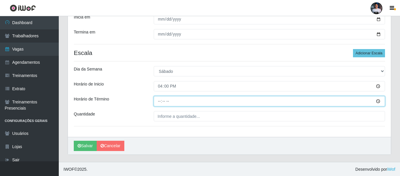
click at [159, 104] on input "Horário de Término" at bounding box center [269, 101] width 231 height 10
type input "22:00"
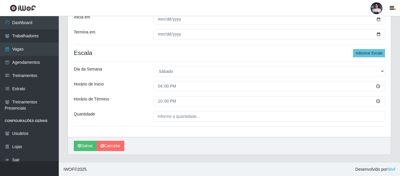
click at [163, 122] on div "Loja Carone - Praia de Itaparica Função [Selecione...] Embalador Embalador + Em…" at bounding box center [229, 49] width 323 height 175
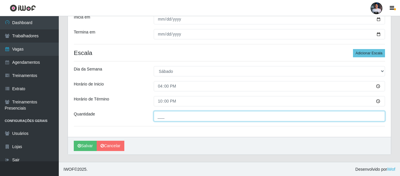
click at [163, 117] on input "___" at bounding box center [269, 116] width 231 height 10
type input "5__"
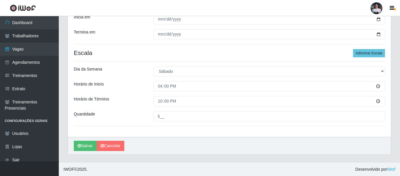
click at [161, 145] on div "[PERSON_NAME]" at bounding box center [229, 146] width 323 height 18
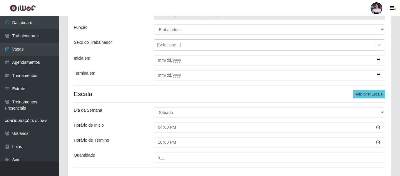
scroll to position [89, 0]
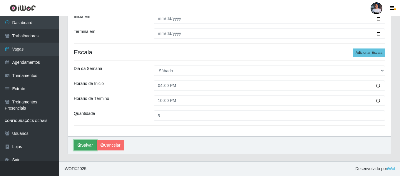
click at [82, 144] on button "Salvar" at bounding box center [85, 145] width 23 height 10
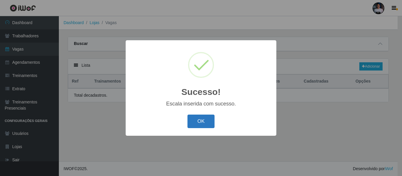
click at [207, 118] on button "OK" at bounding box center [200, 122] width 27 height 14
